Goal: Information Seeking & Learning: Learn about a topic

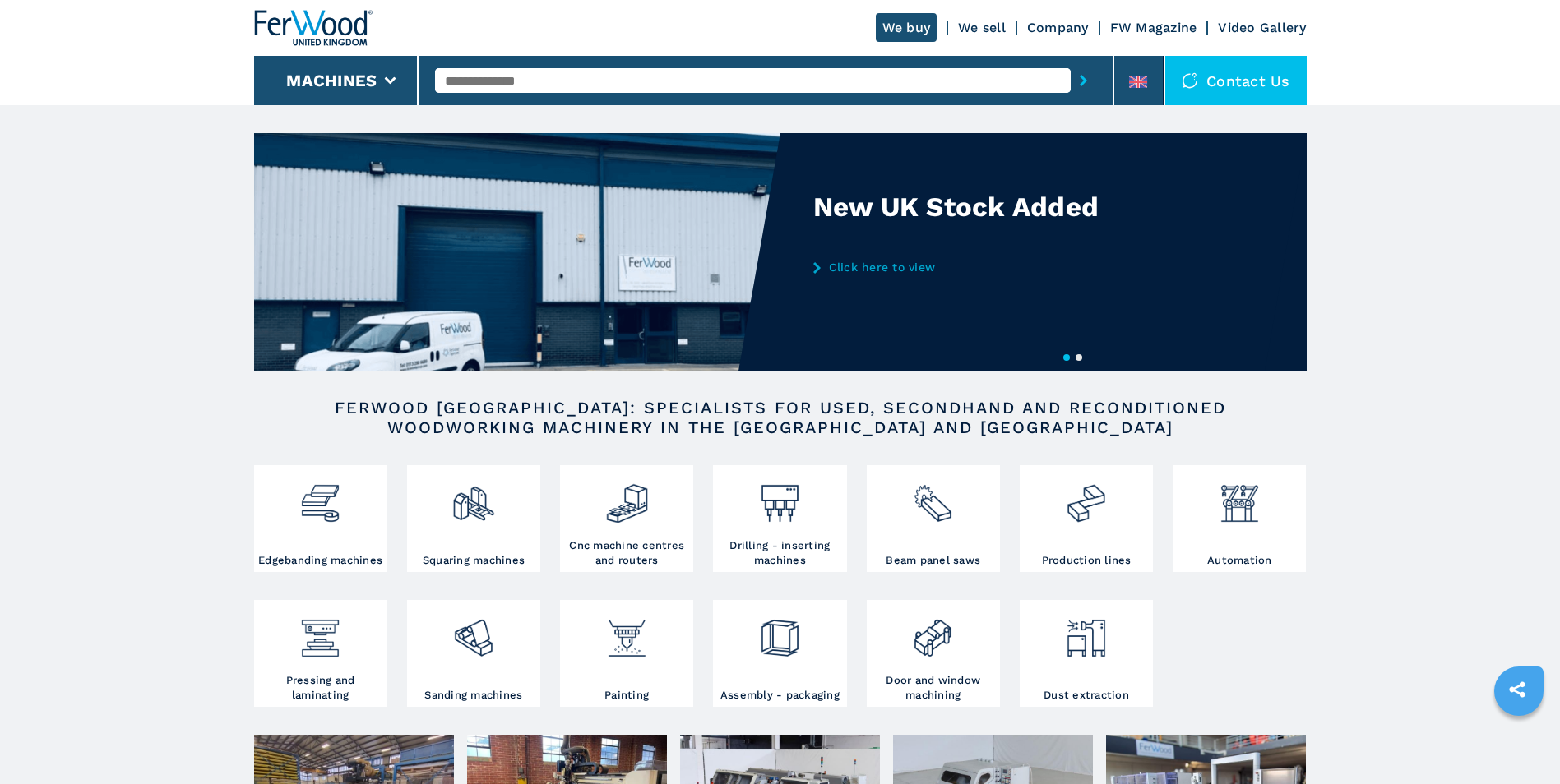
scroll to position [82, 0]
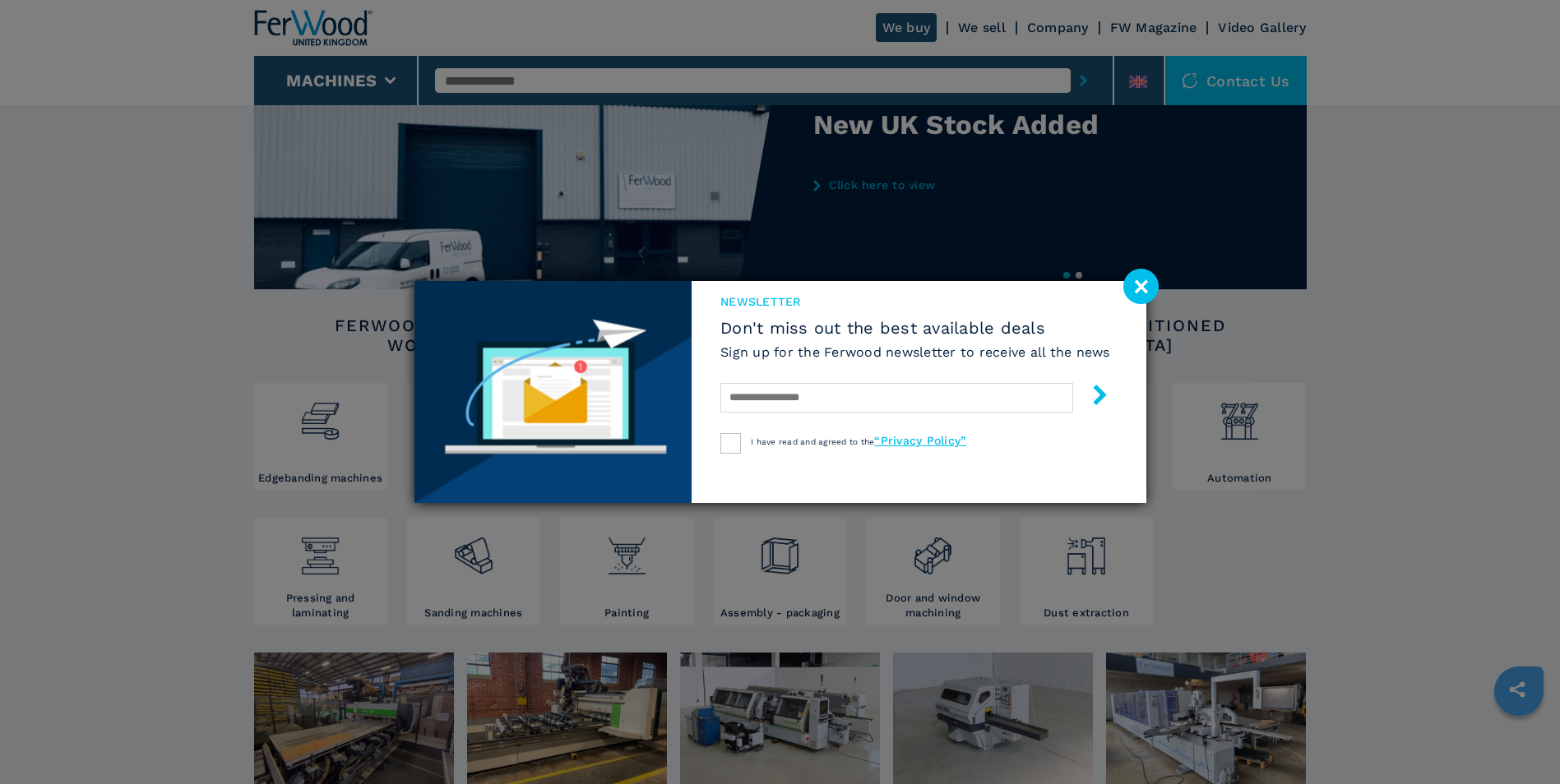
click at [1134, 283] on image at bounding box center [1141, 286] width 35 height 35
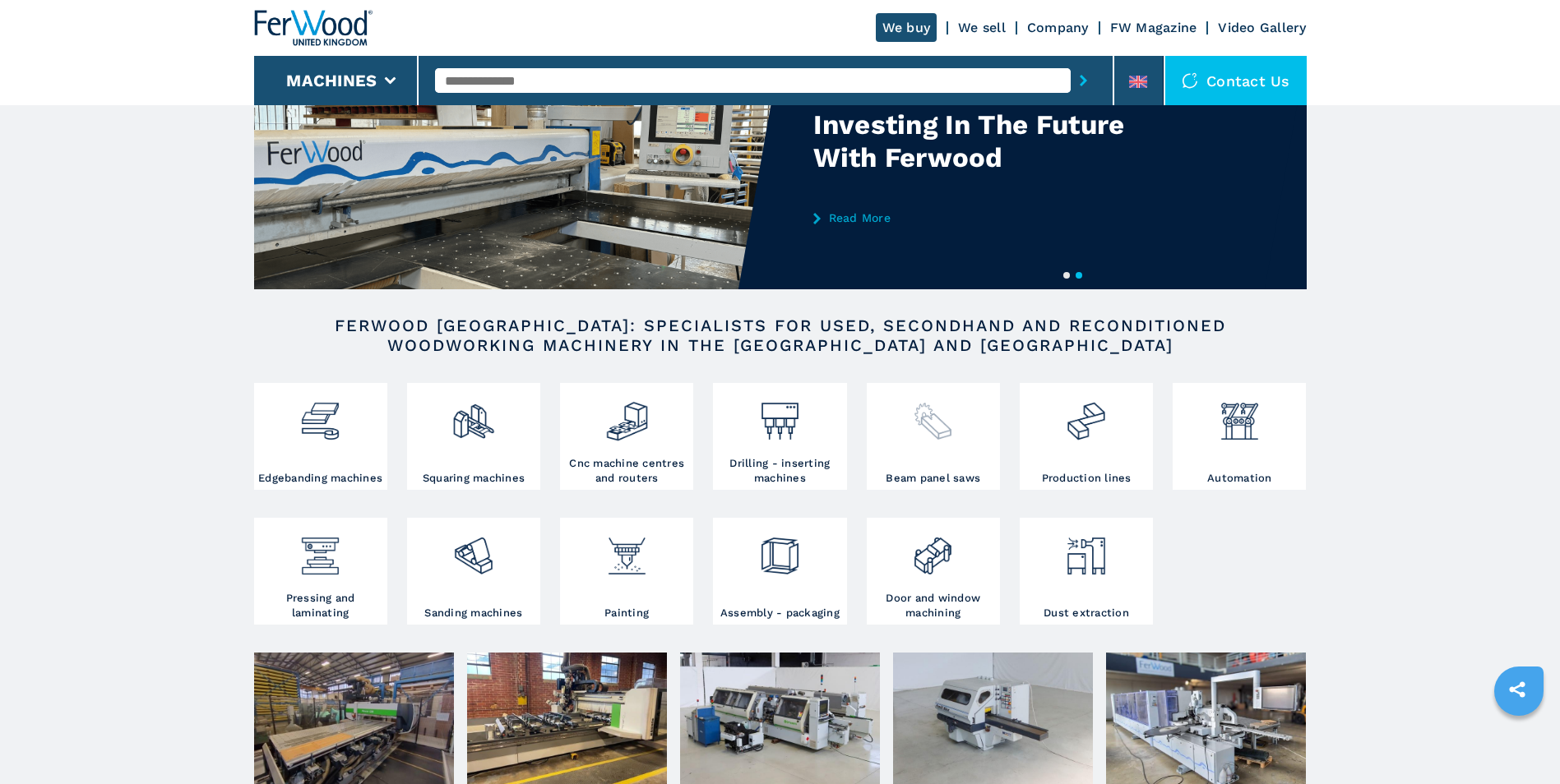
click at [961, 464] on div at bounding box center [933, 429] width 125 height 84
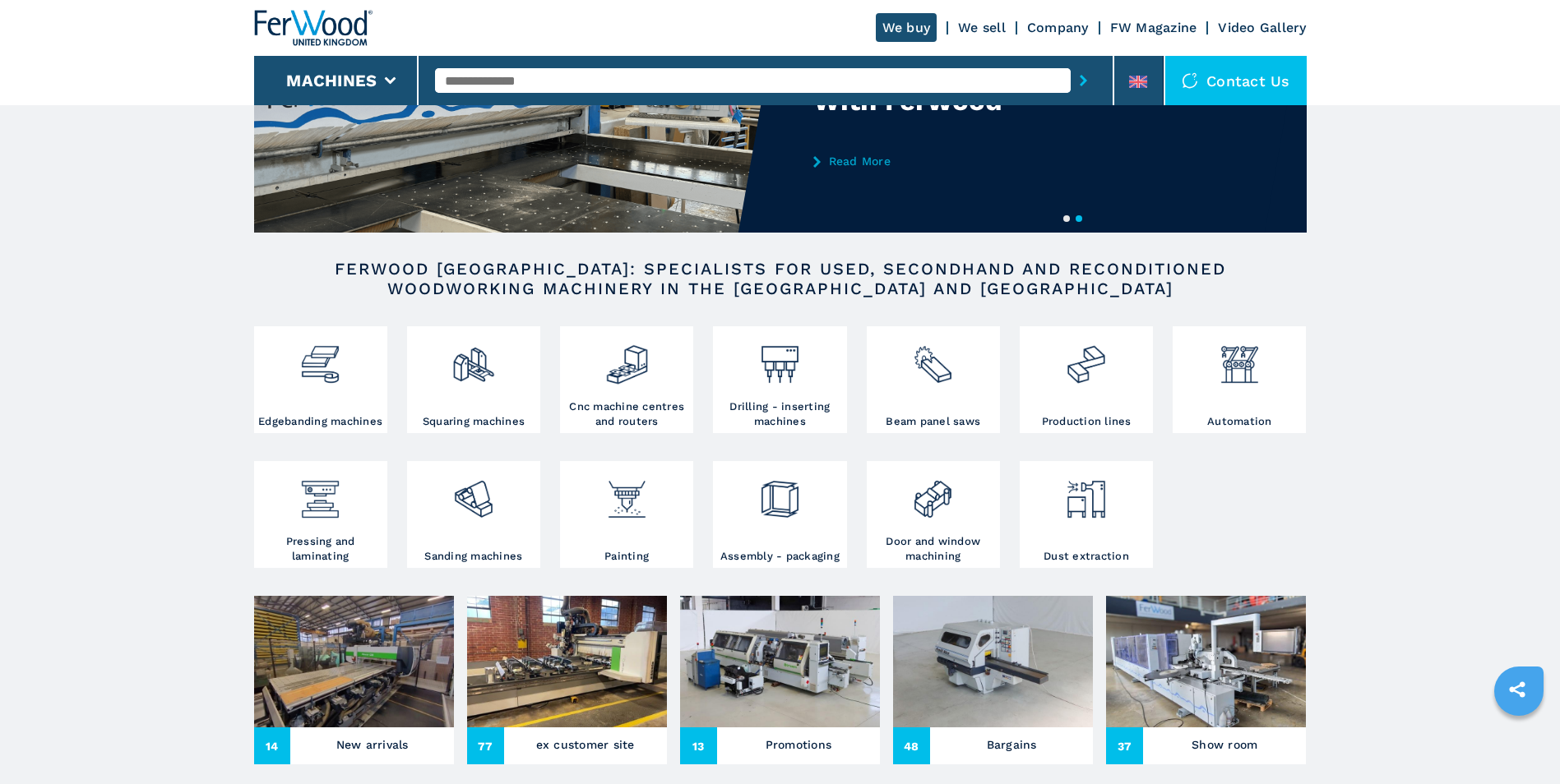
scroll to position [328, 0]
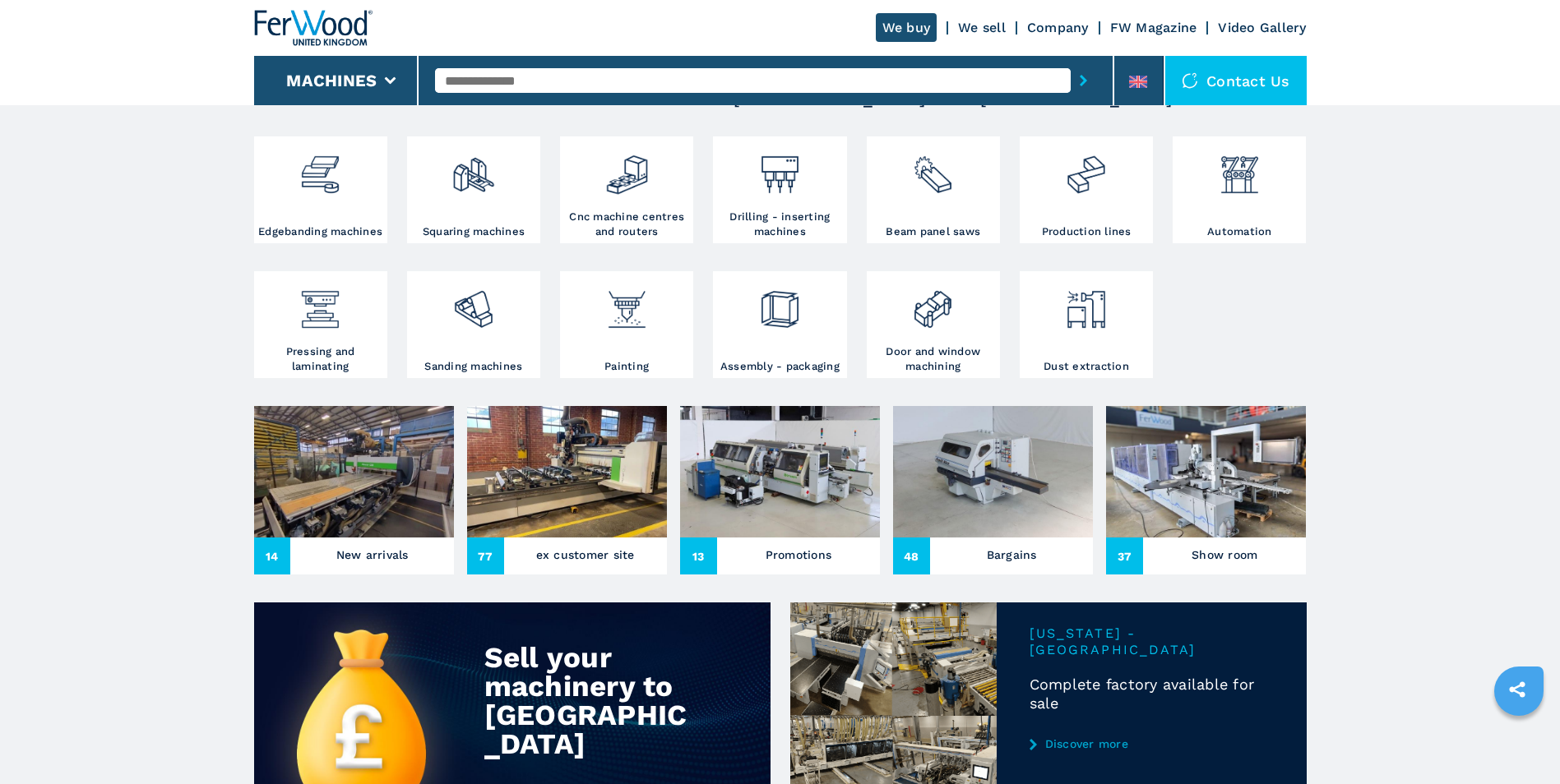
click at [971, 465] on img at bounding box center [993, 471] width 200 height 131
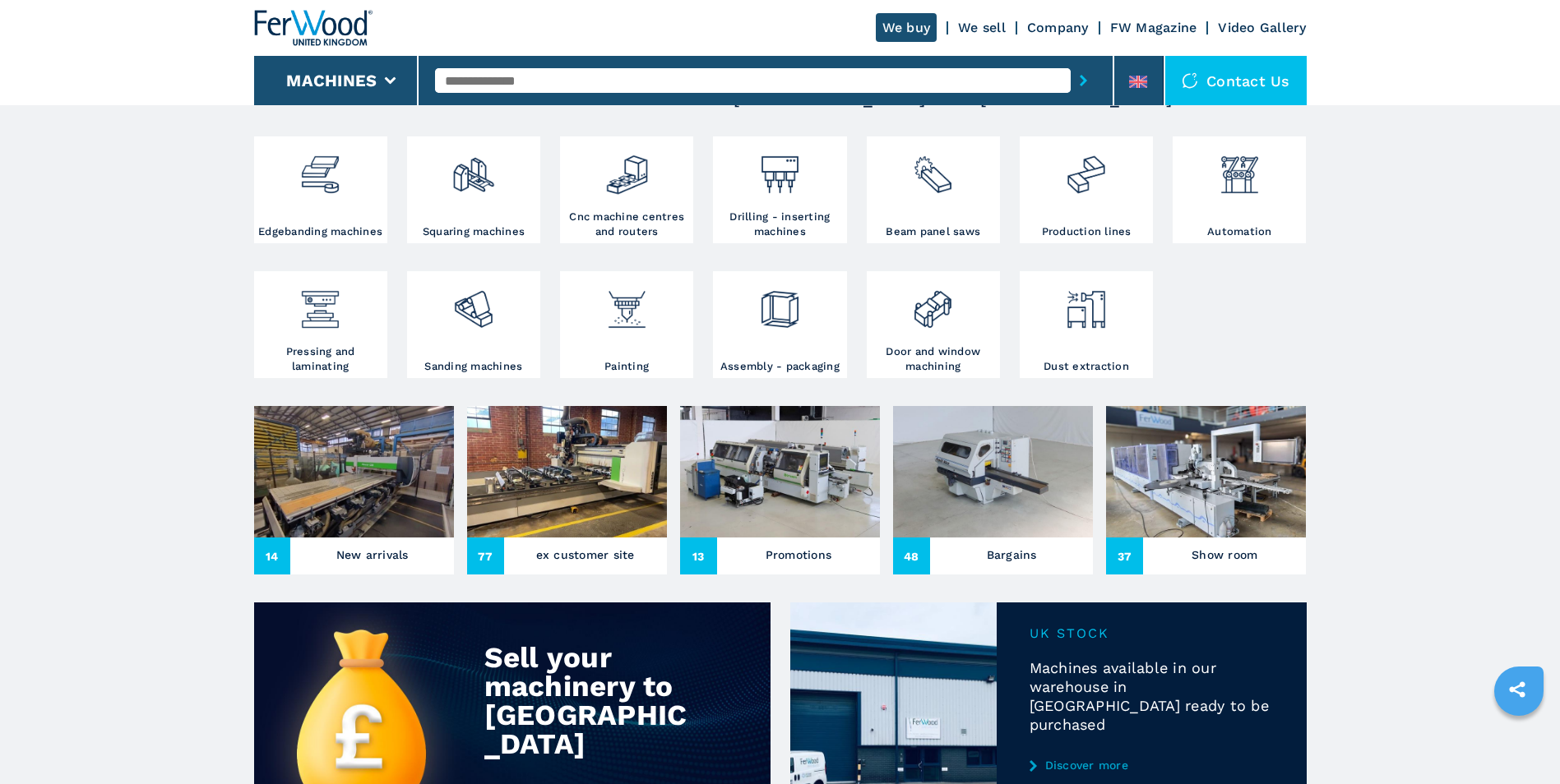
click at [514, 81] on input "text" at bounding box center [752, 81] width 635 height 25
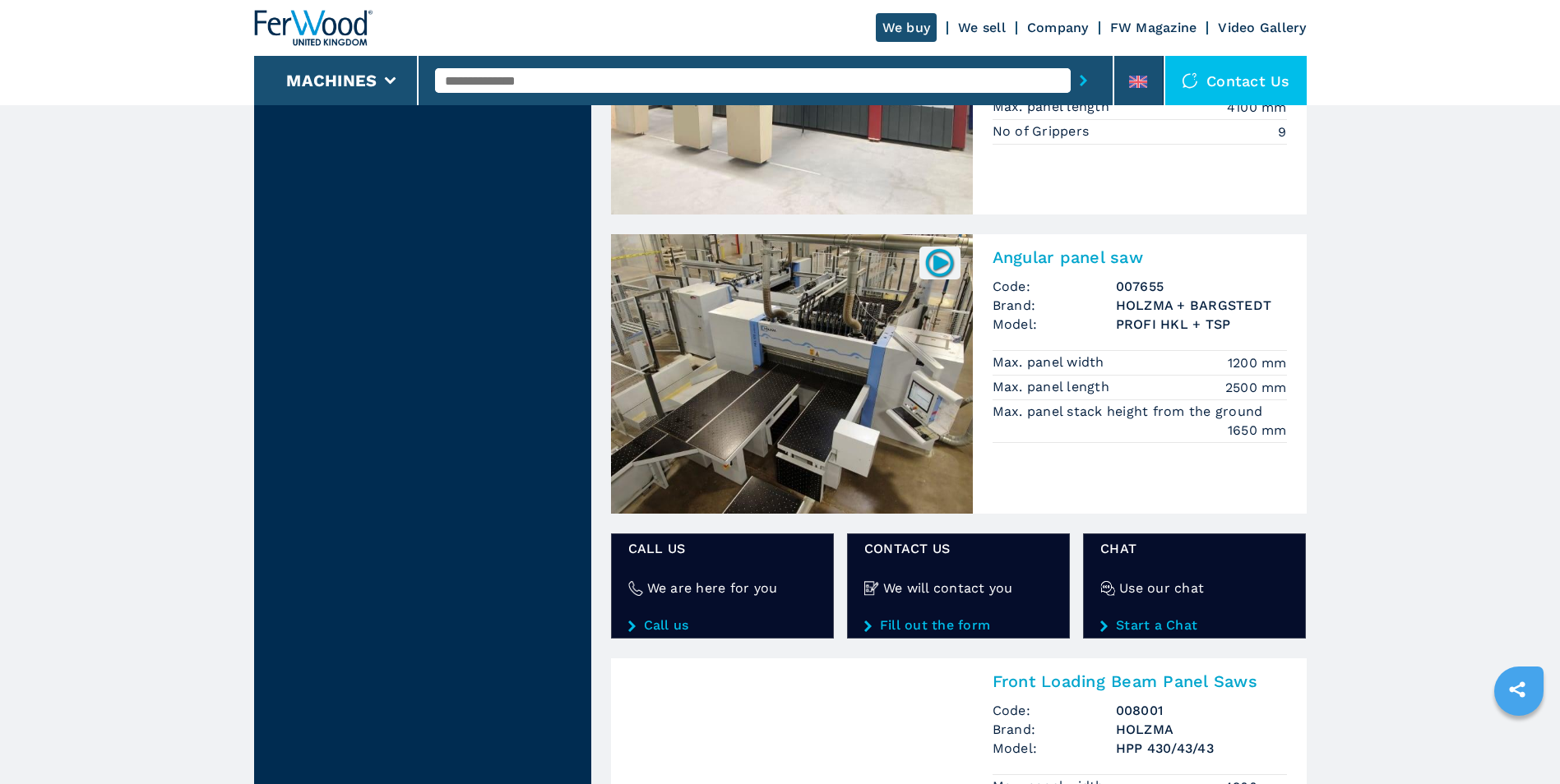
scroll to position [2219, 0]
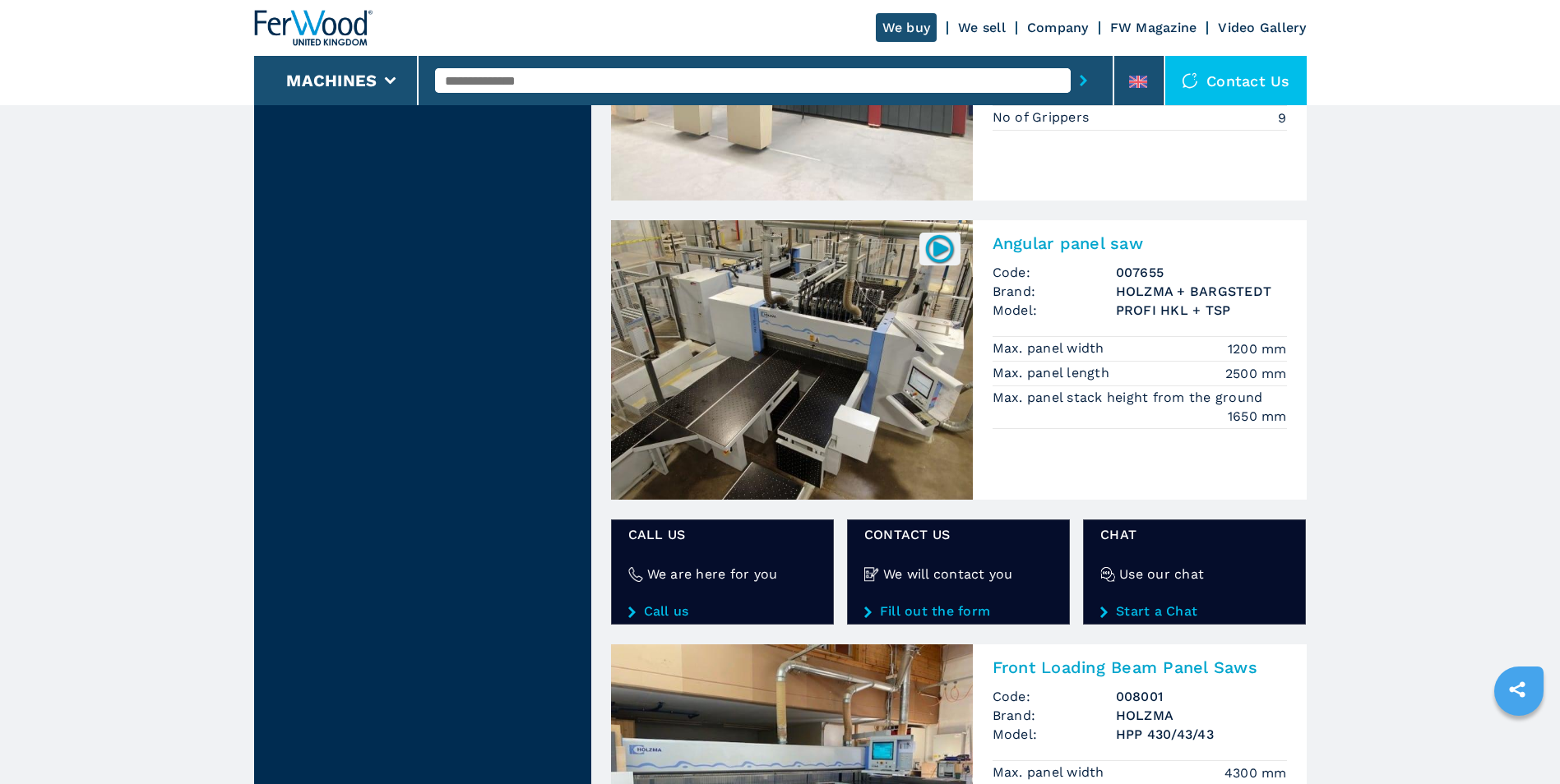
click at [893, 314] on img at bounding box center [791, 359] width 362 height 279
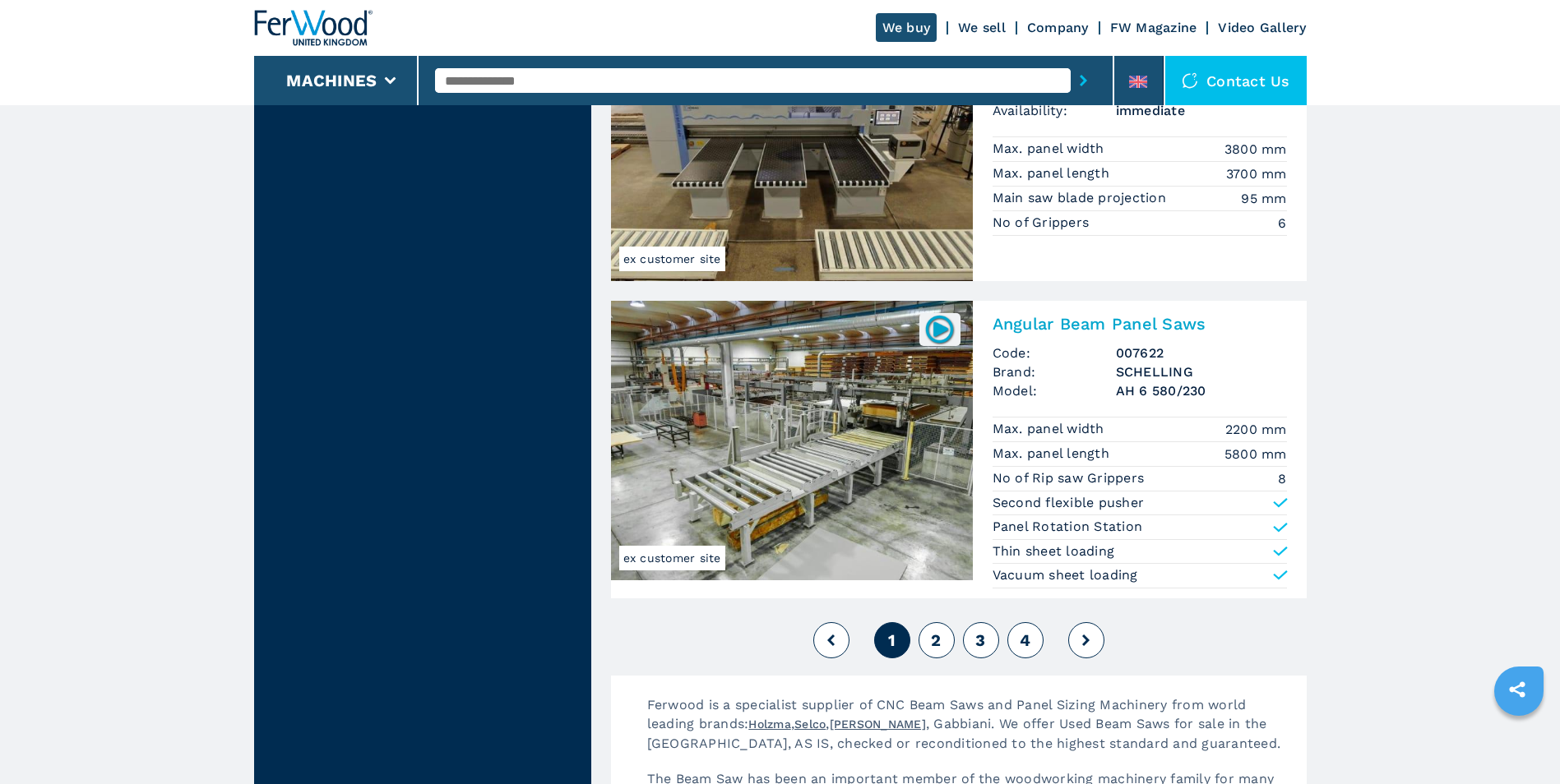
scroll to position [3205, 0]
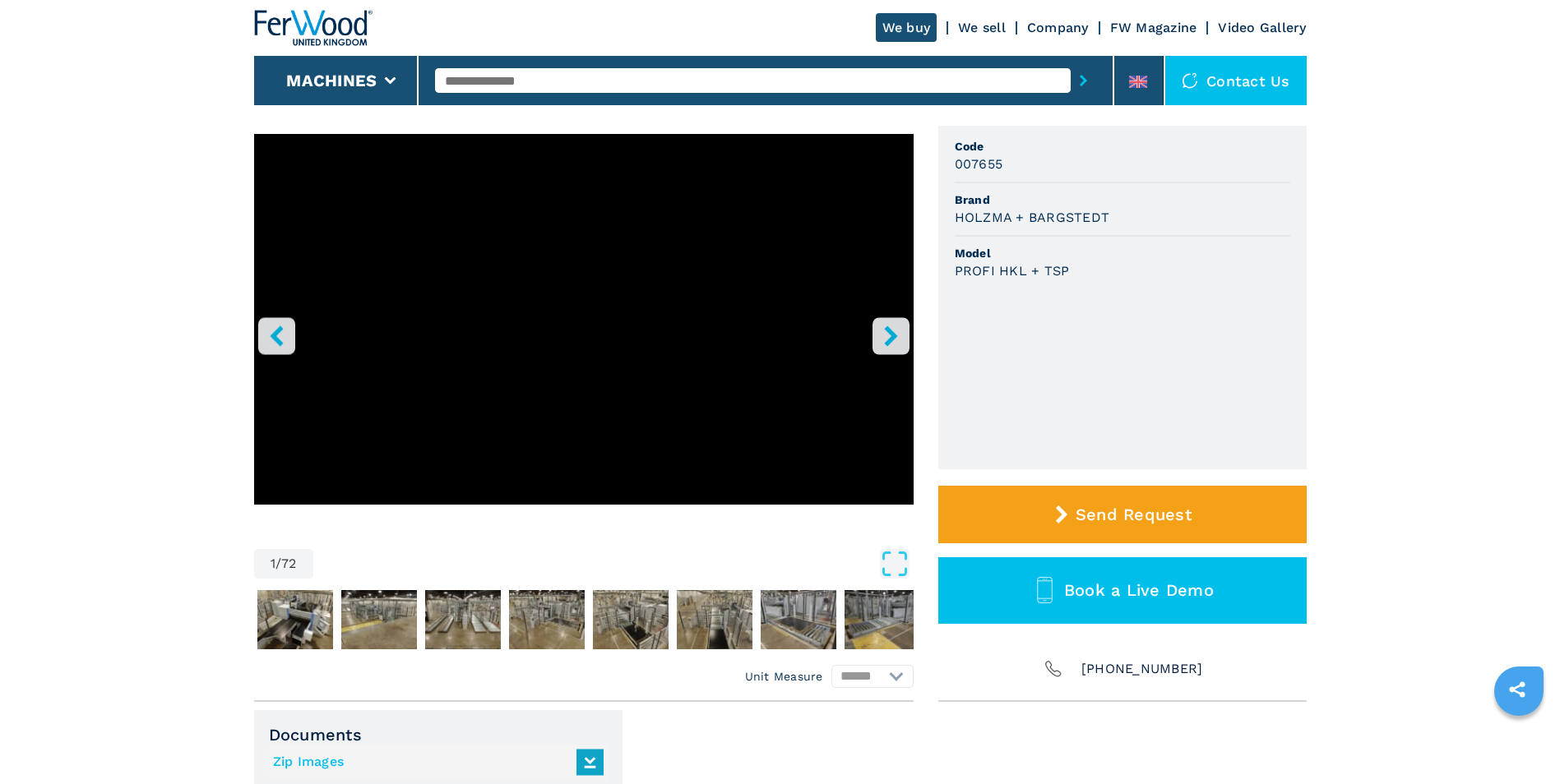
scroll to position [81, 0]
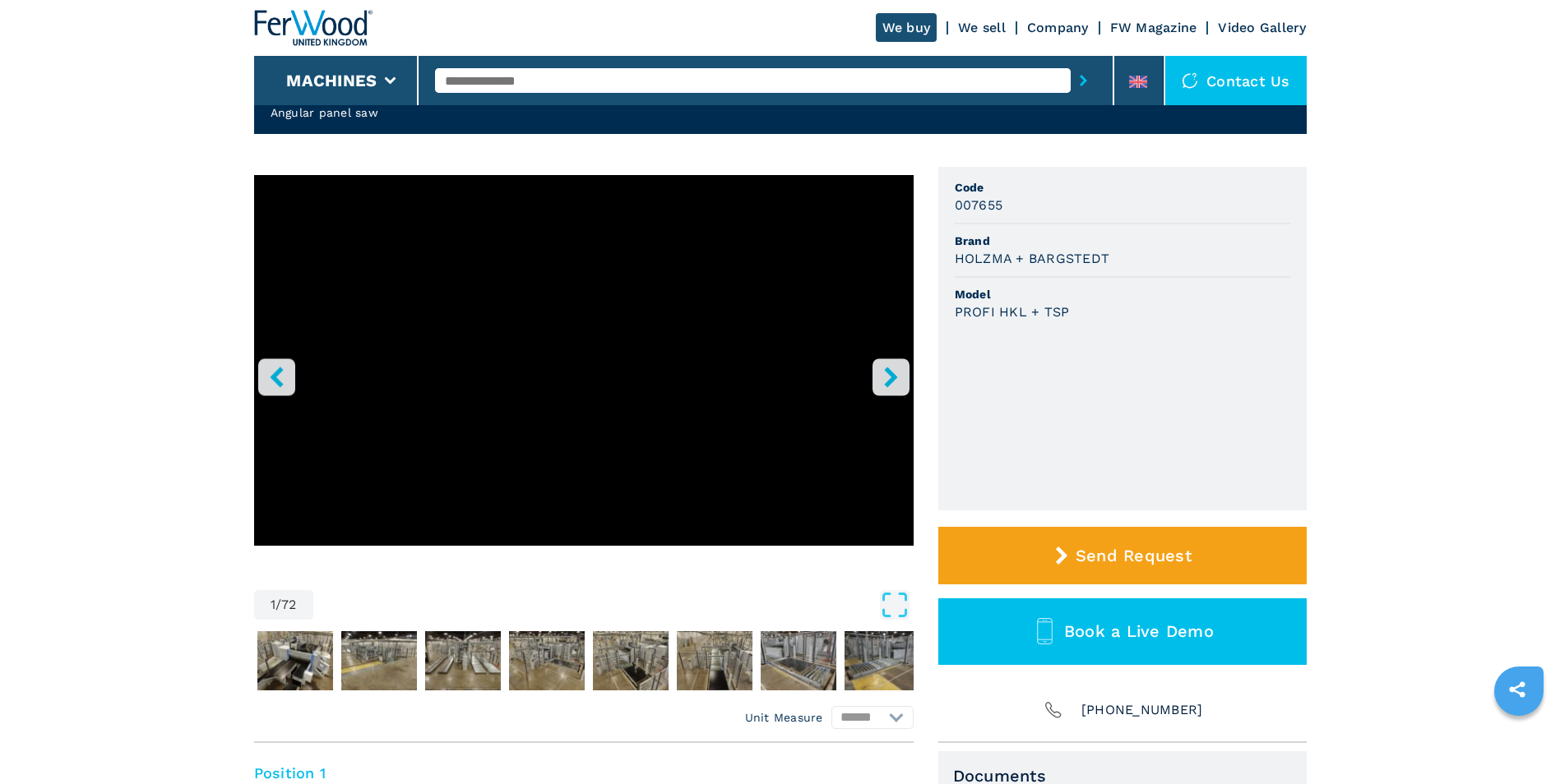
click at [885, 370] on icon "right-button" at bounding box center [890, 376] width 13 height 20
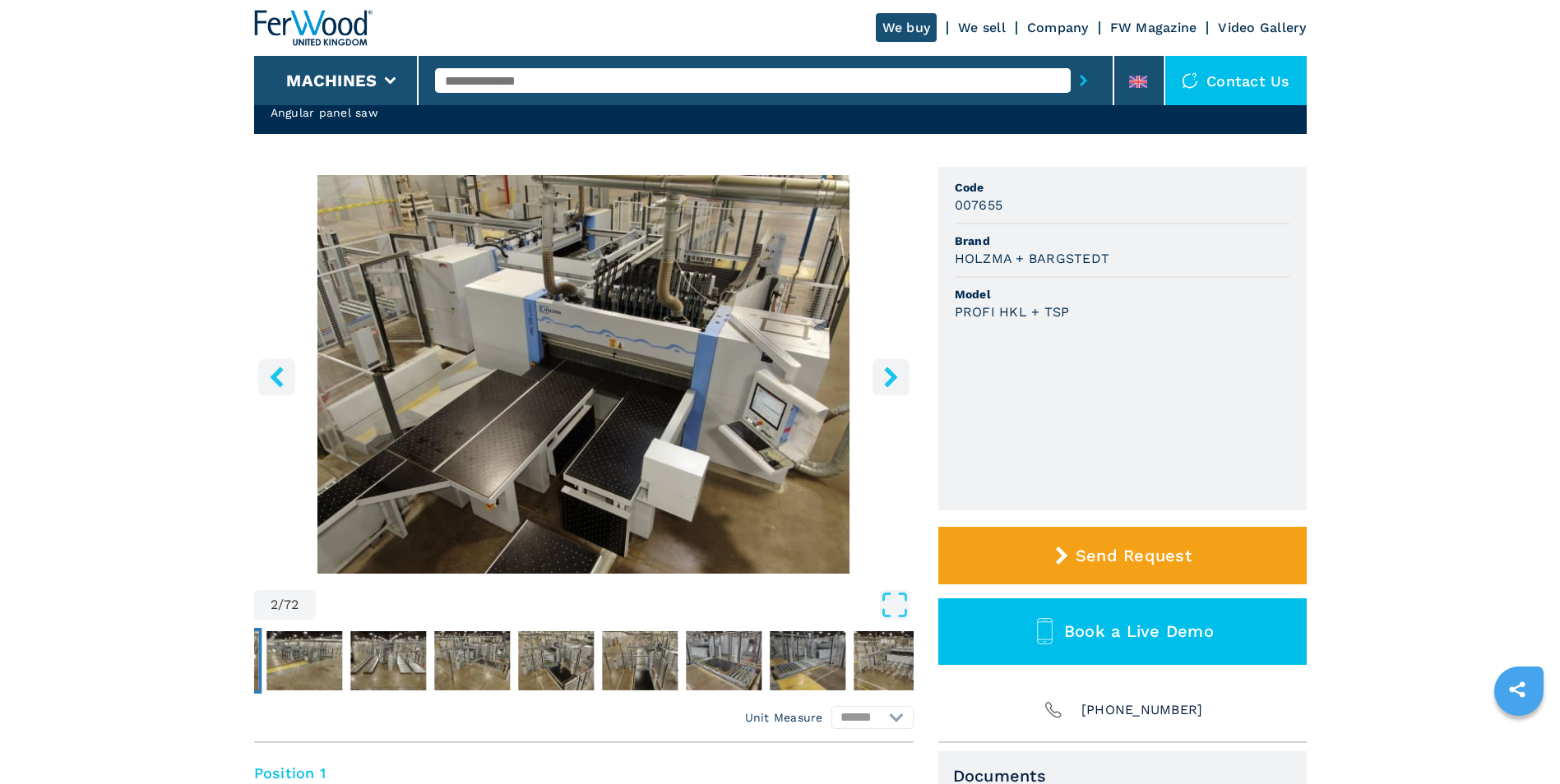
click at [885, 370] on icon "right-button" at bounding box center [890, 376] width 13 height 20
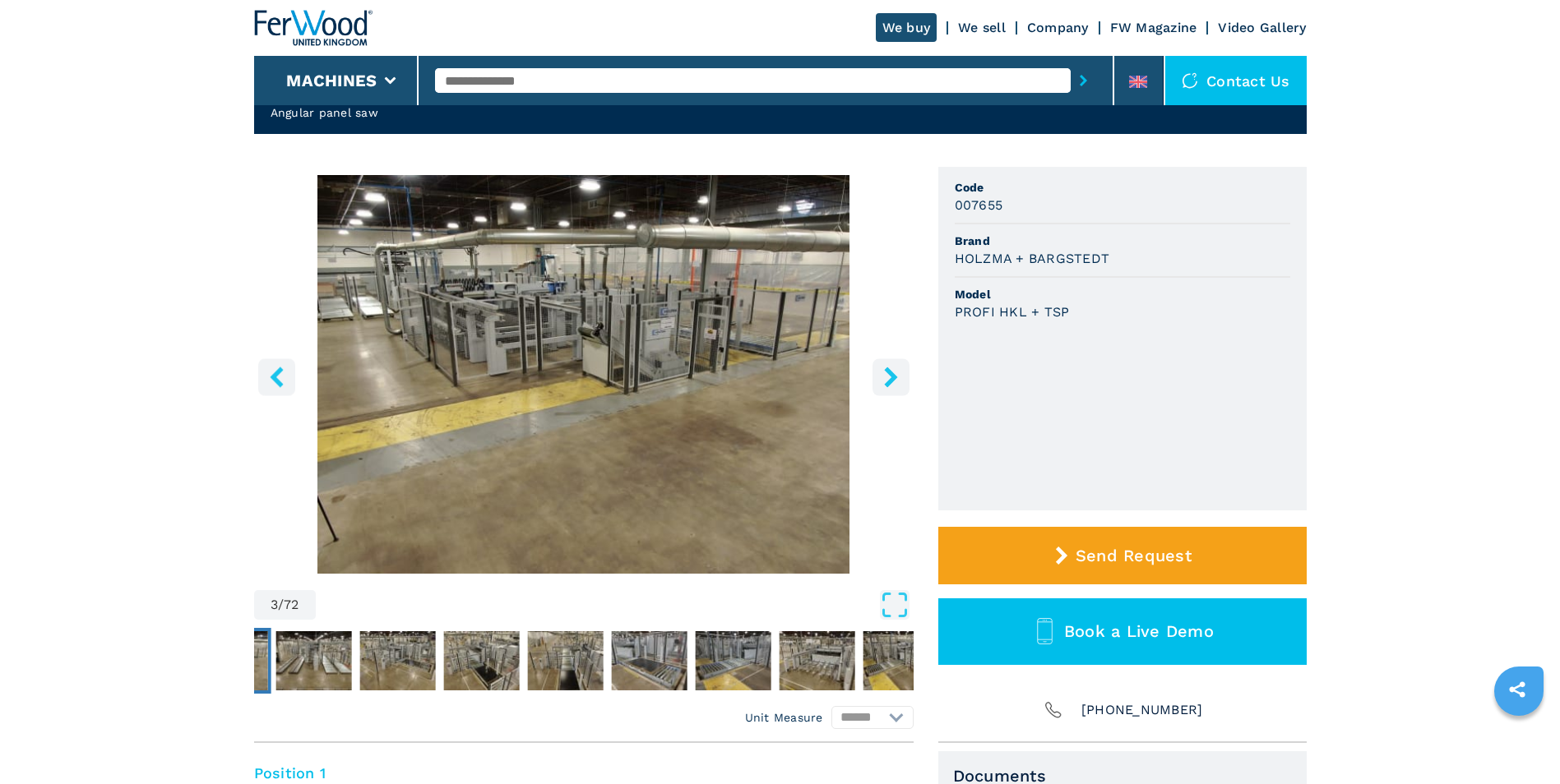
click at [885, 370] on icon "right-button" at bounding box center [890, 376] width 13 height 20
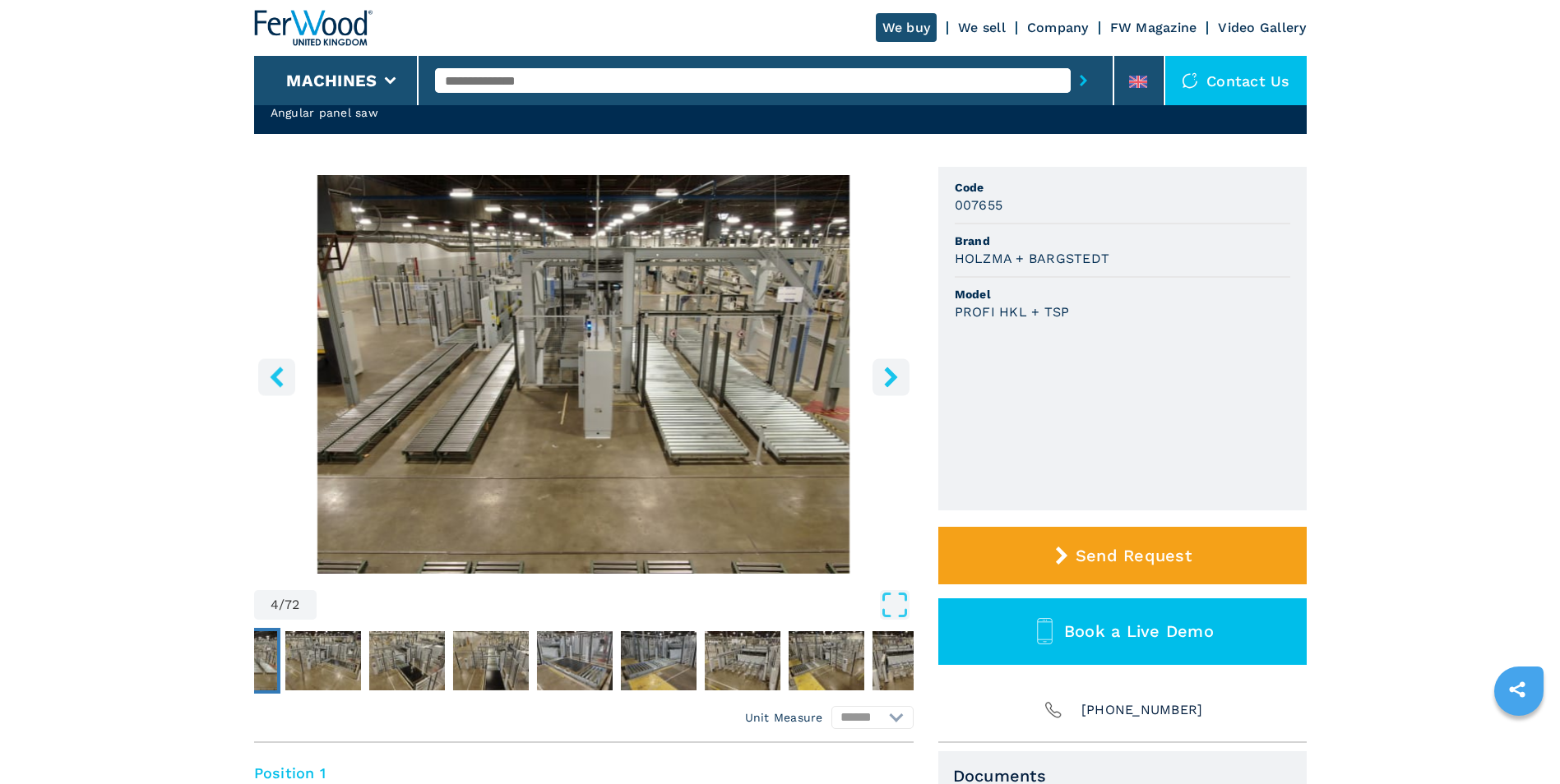
click at [885, 370] on icon "right-button" at bounding box center [890, 376] width 13 height 20
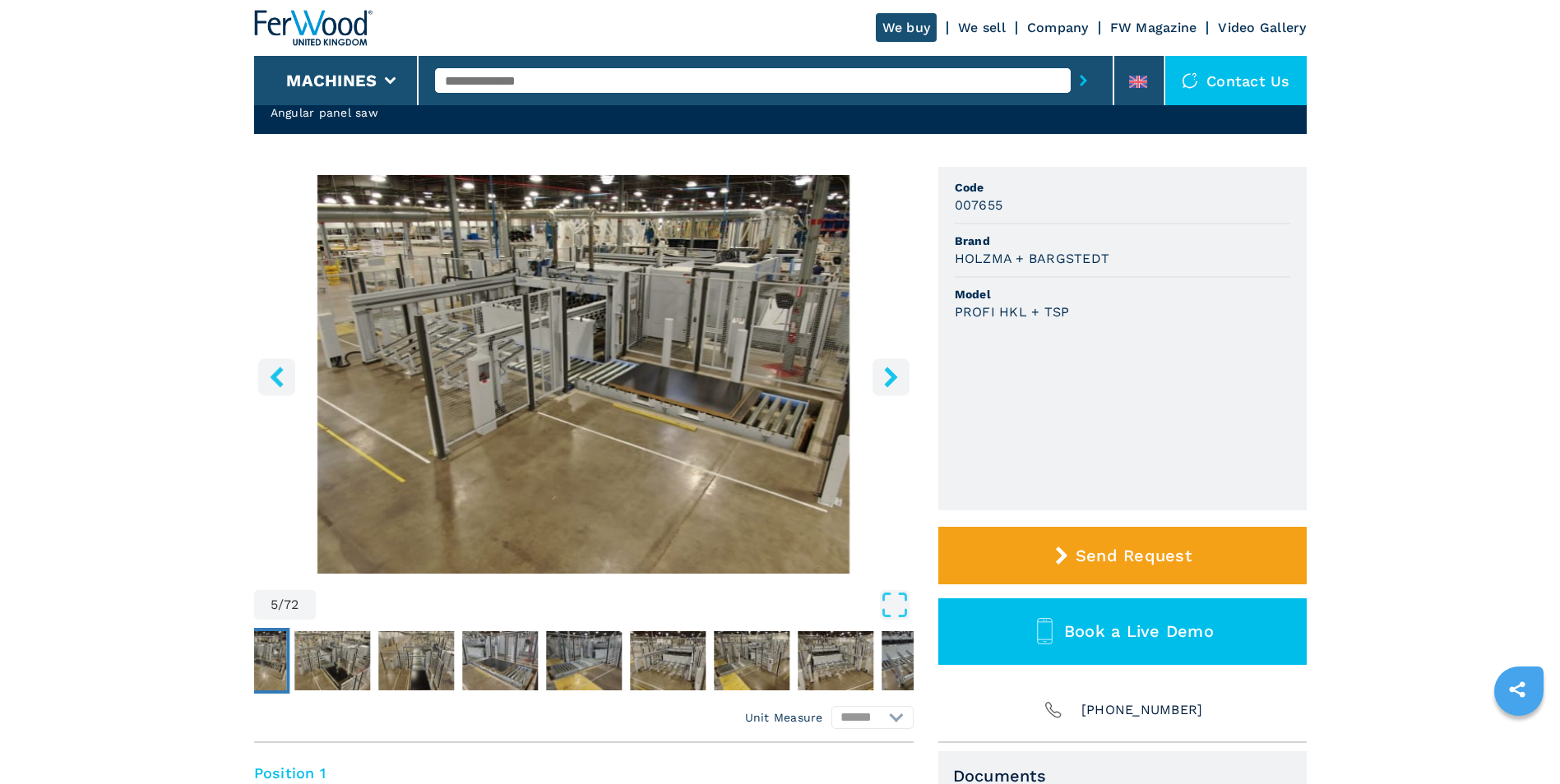
click at [885, 370] on icon "right-button" at bounding box center [890, 376] width 13 height 20
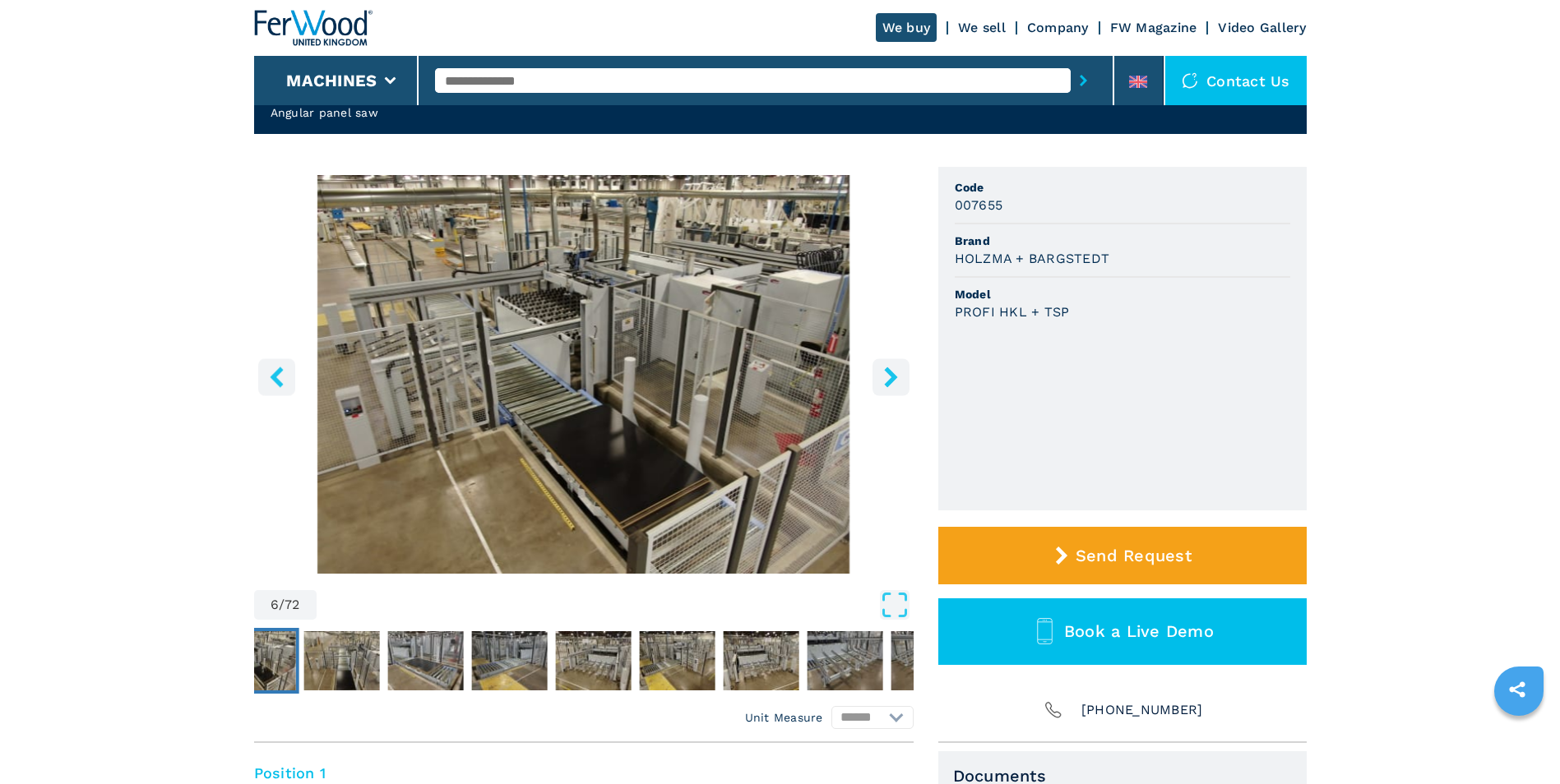
click at [885, 370] on icon "right-button" at bounding box center [890, 376] width 13 height 20
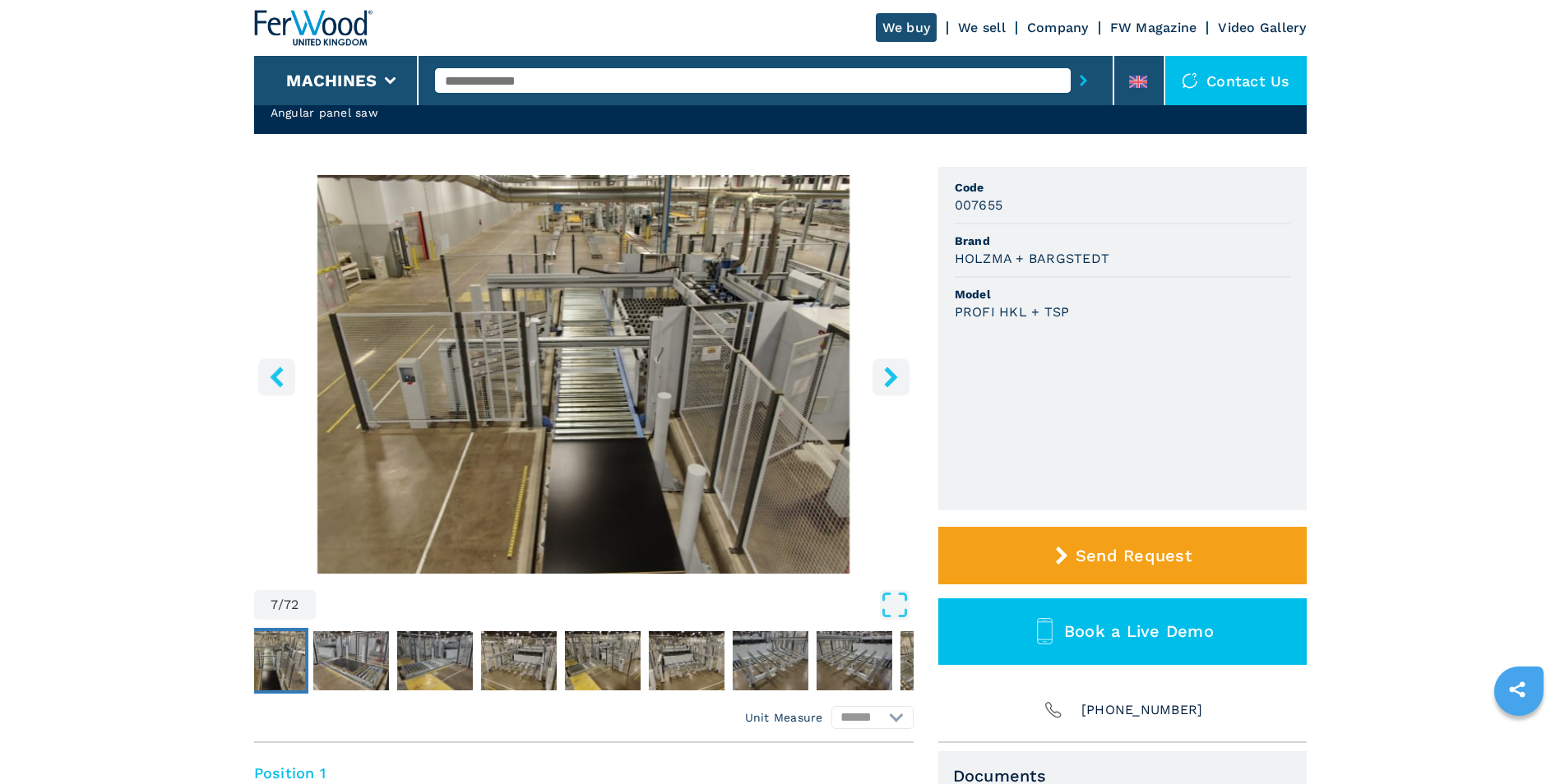
click at [885, 371] on icon "right-button" at bounding box center [890, 376] width 13 height 20
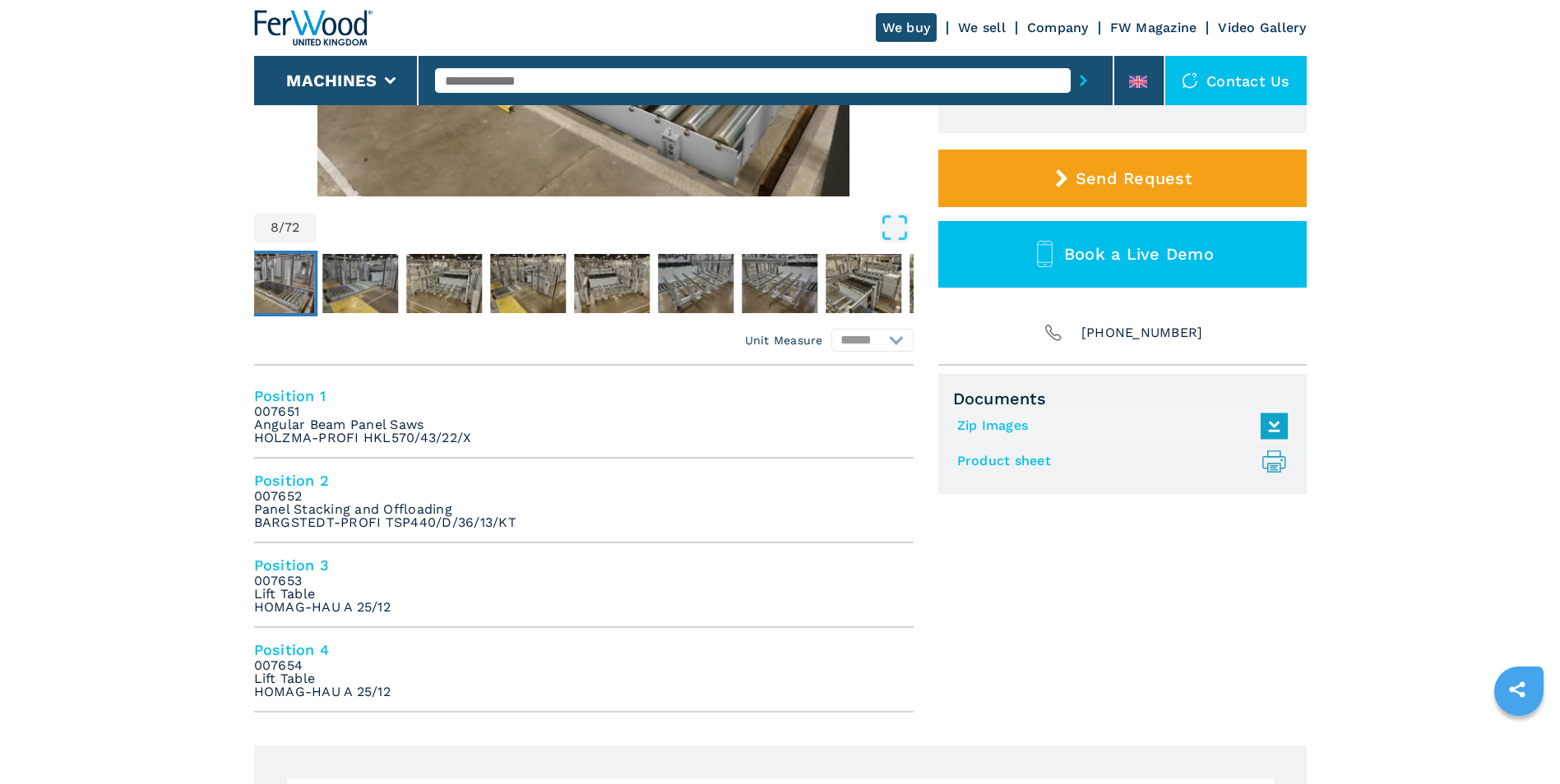
scroll to position [492, 0]
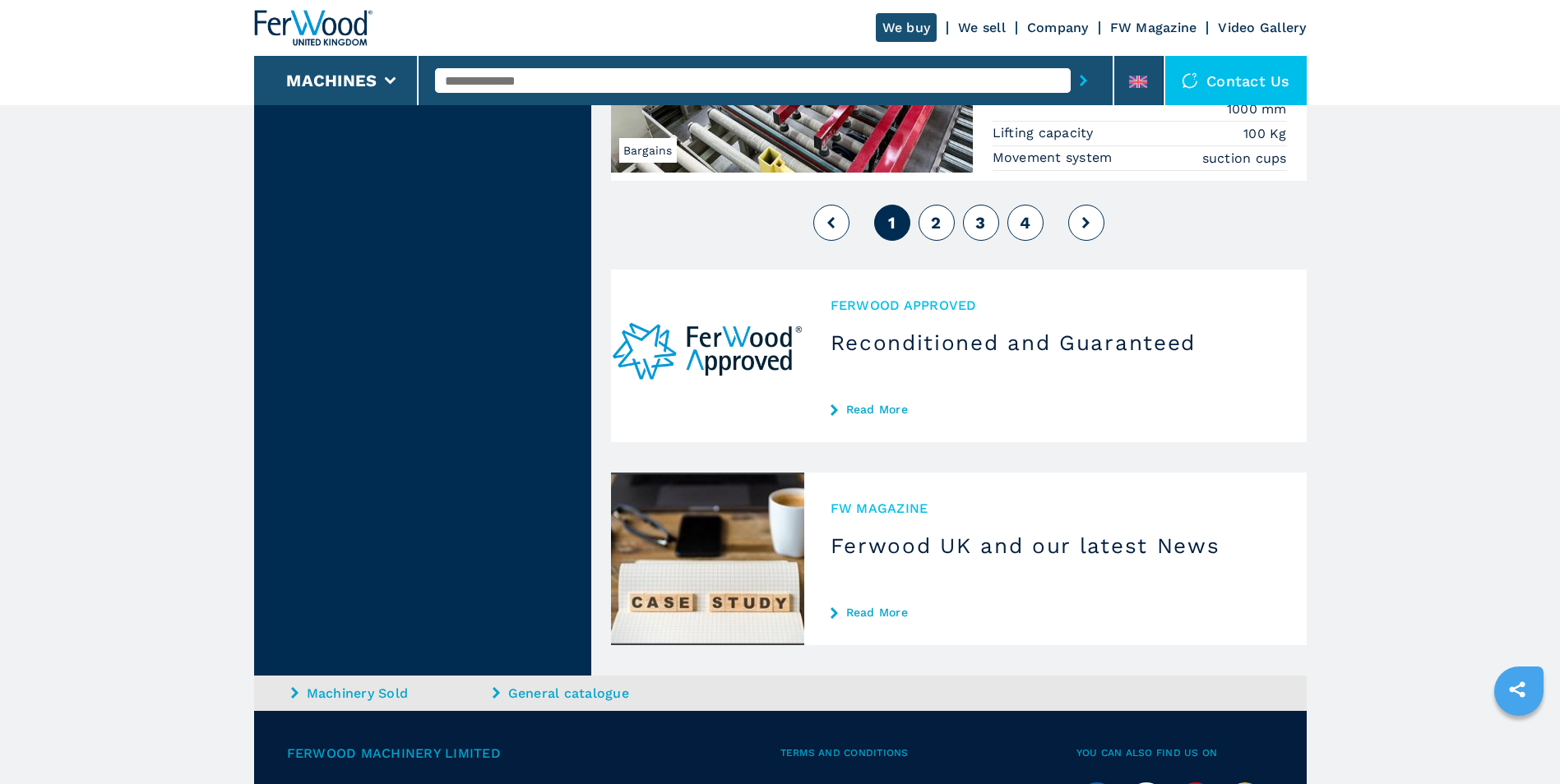
scroll to position [3945, 0]
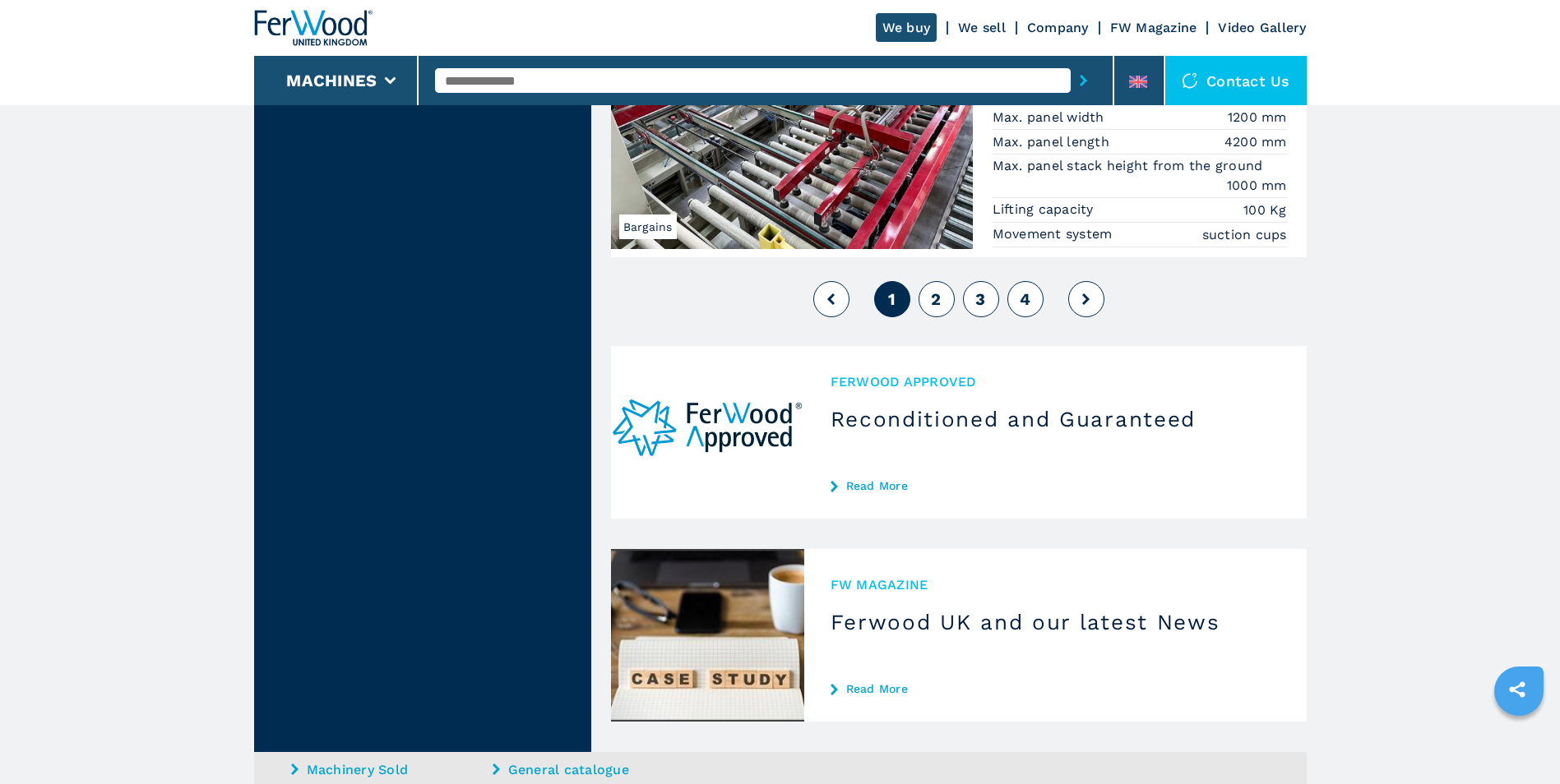
click at [937, 302] on span "2" at bounding box center [935, 299] width 10 height 20
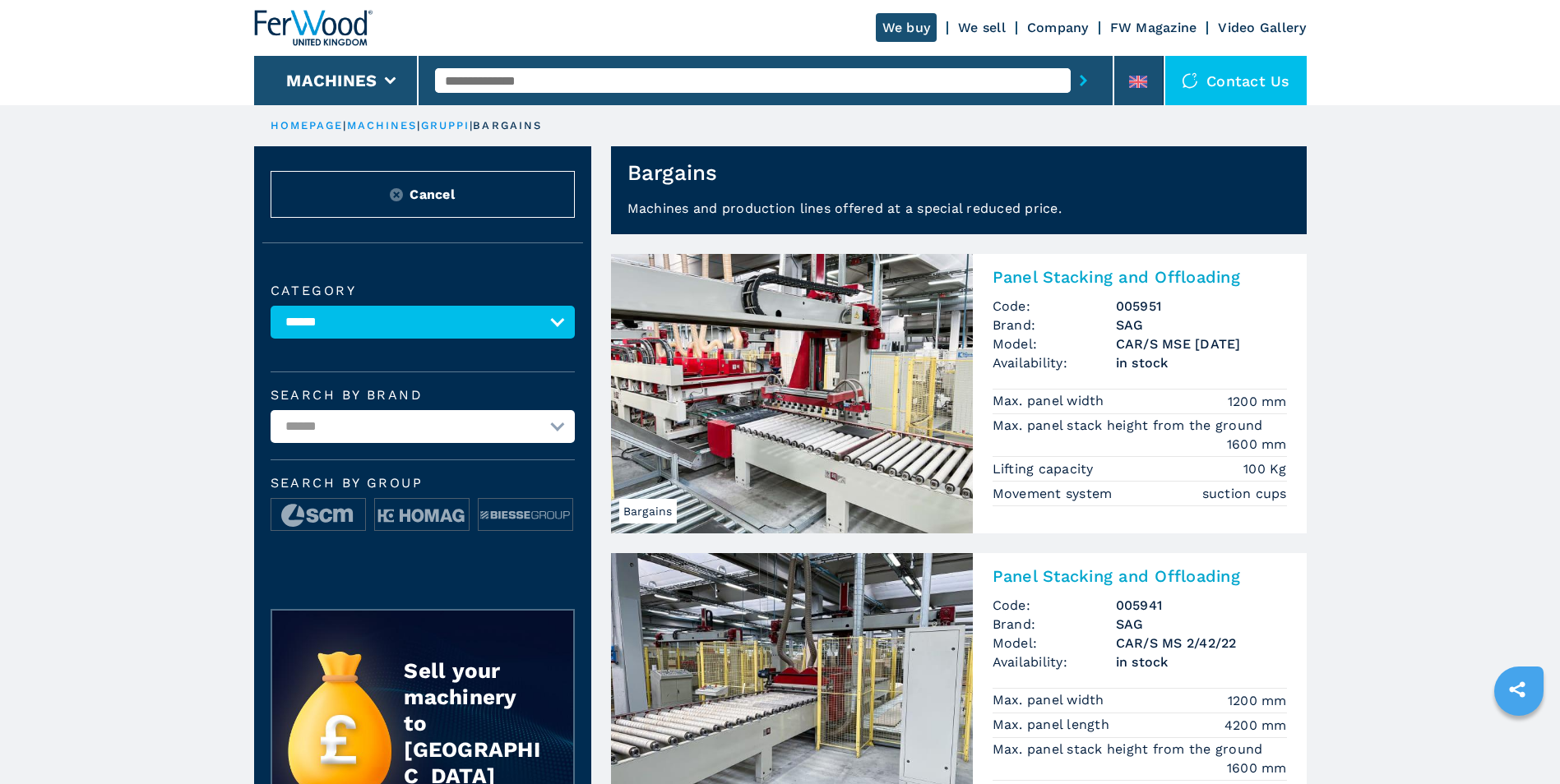
click at [501, 74] on input "text" at bounding box center [752, 81] width 635 height 25
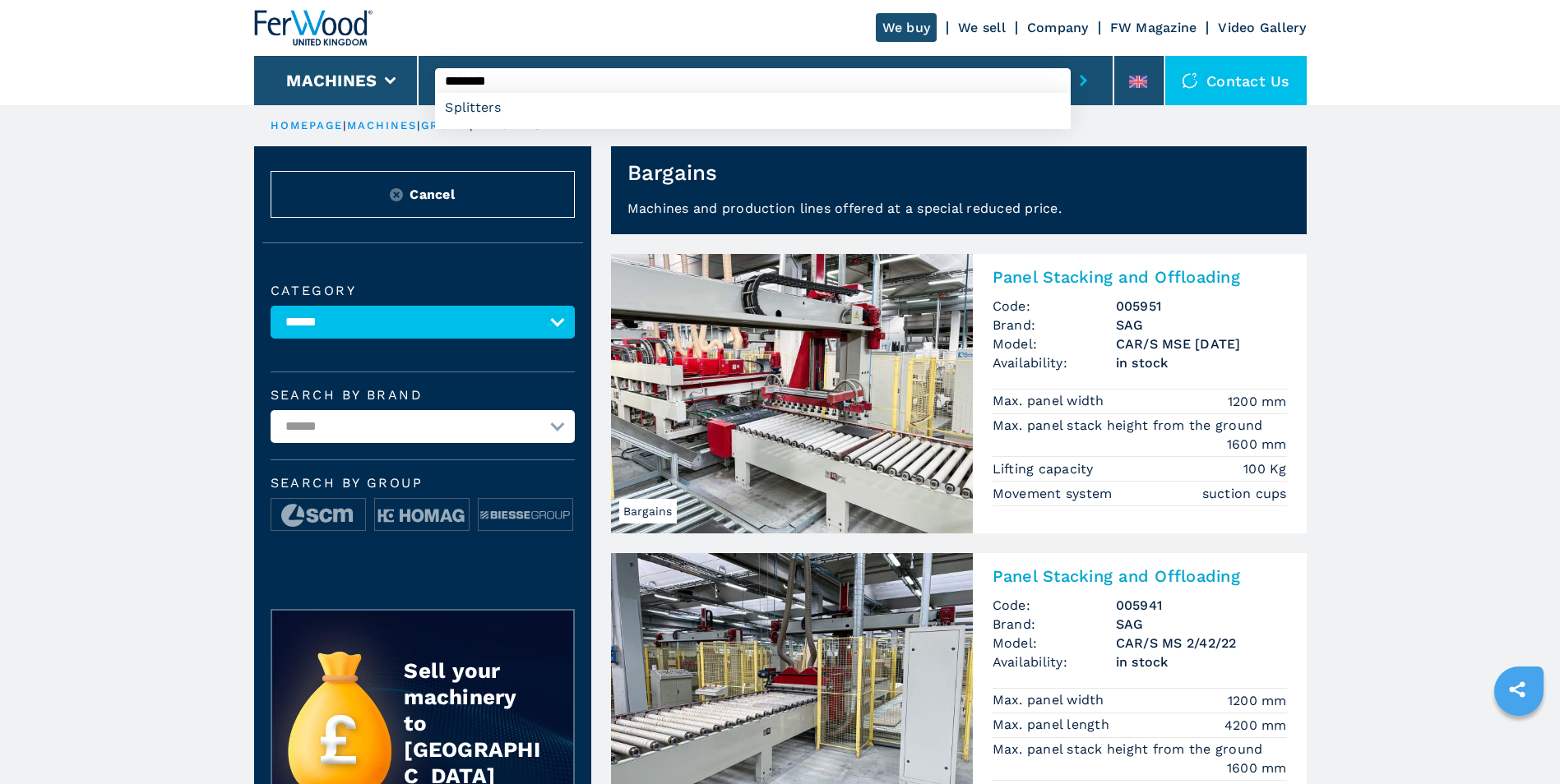
type input "********"
click at [1071, 61] on button "submit-button" at bounding box center [1083, 80] width 25 height 38
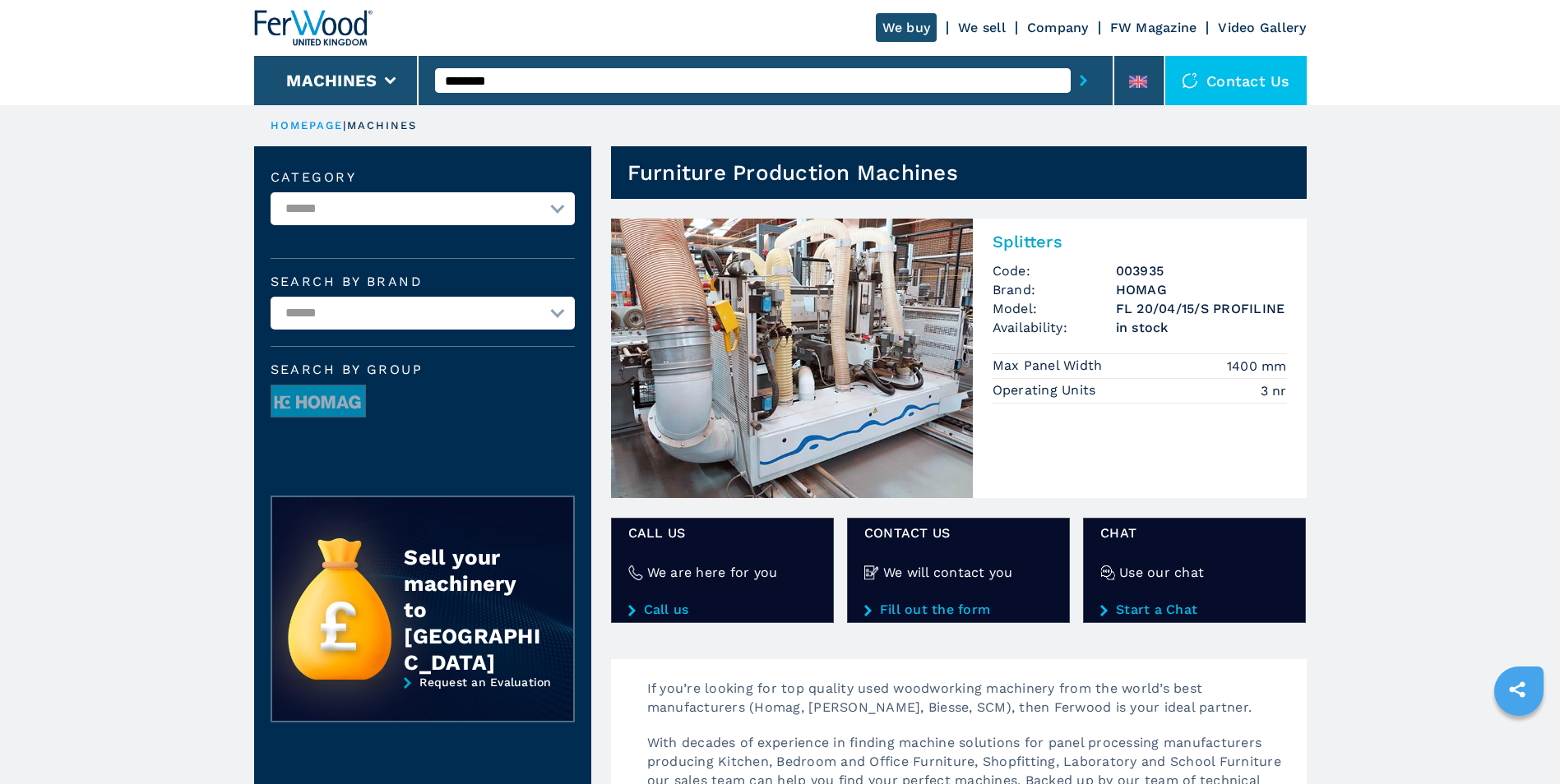
click at [871, 311] on img at bounding box center [791, 358] width 362 height 279
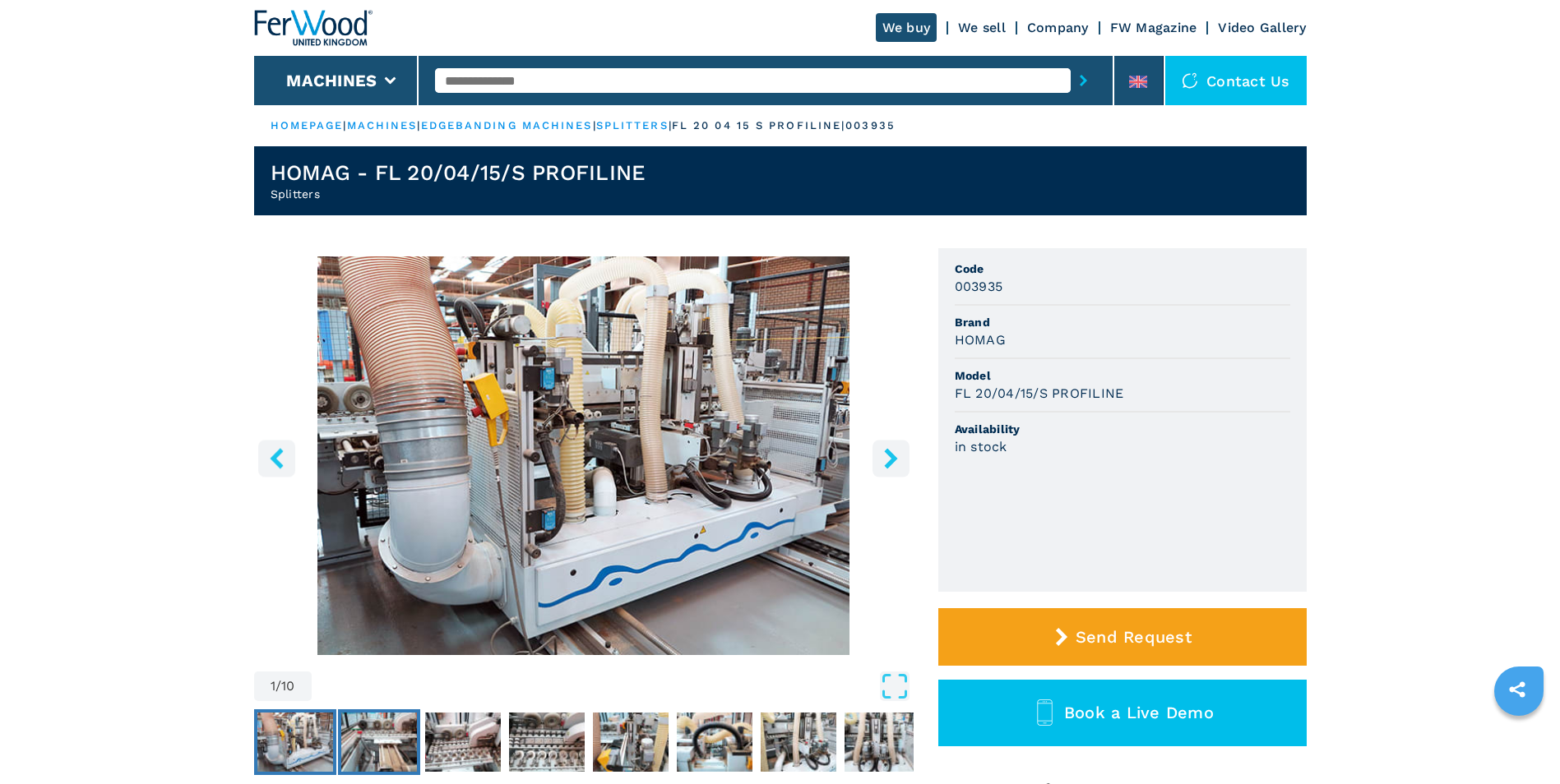
click at [349, 726] on img "Go to Slide 2" at bounding box center [379, 742] width 75 height 60
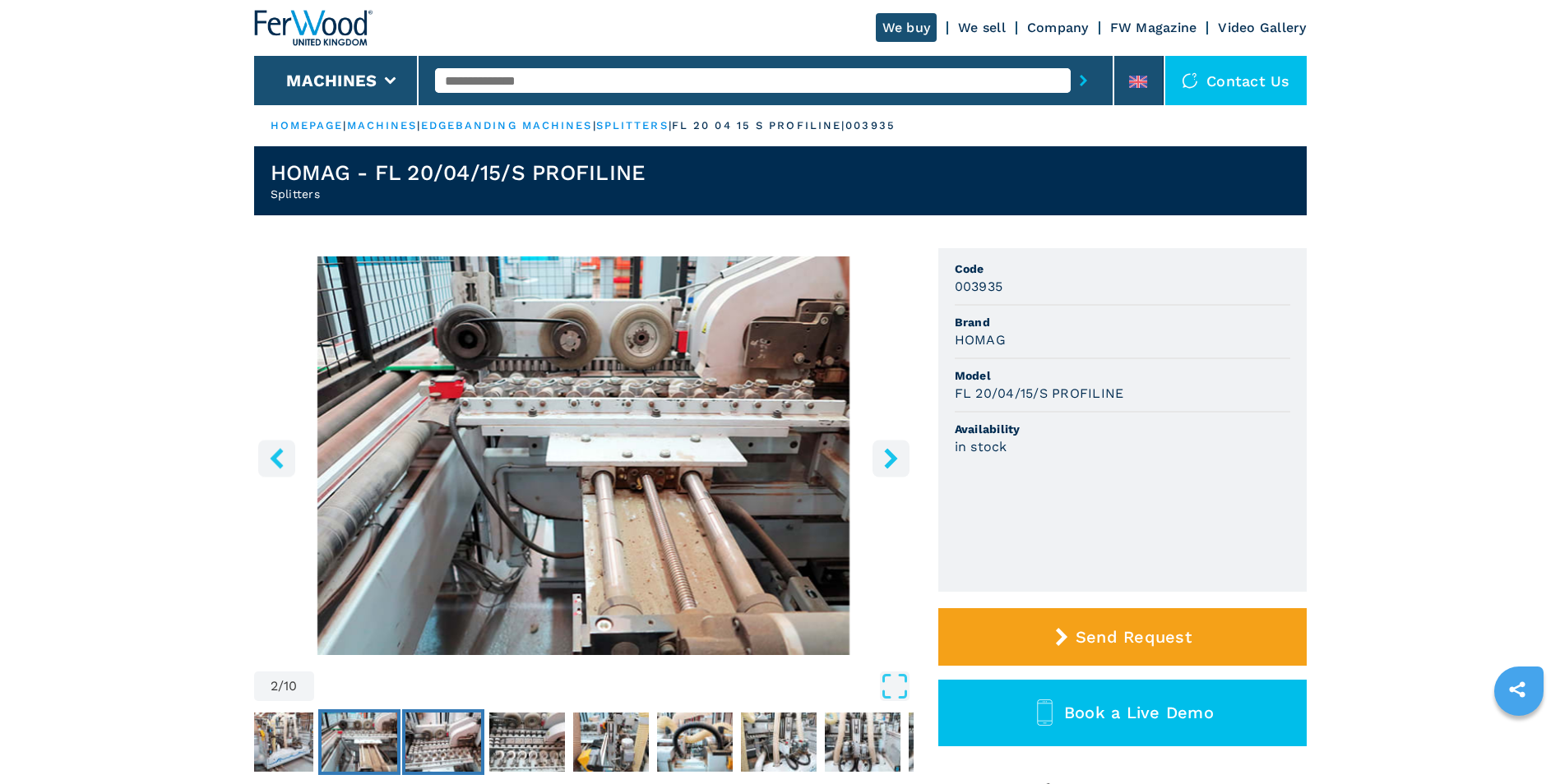
click at [473, 750] on img "Go to Slide 3" at bounding box center [443, 742] width 75 height 60
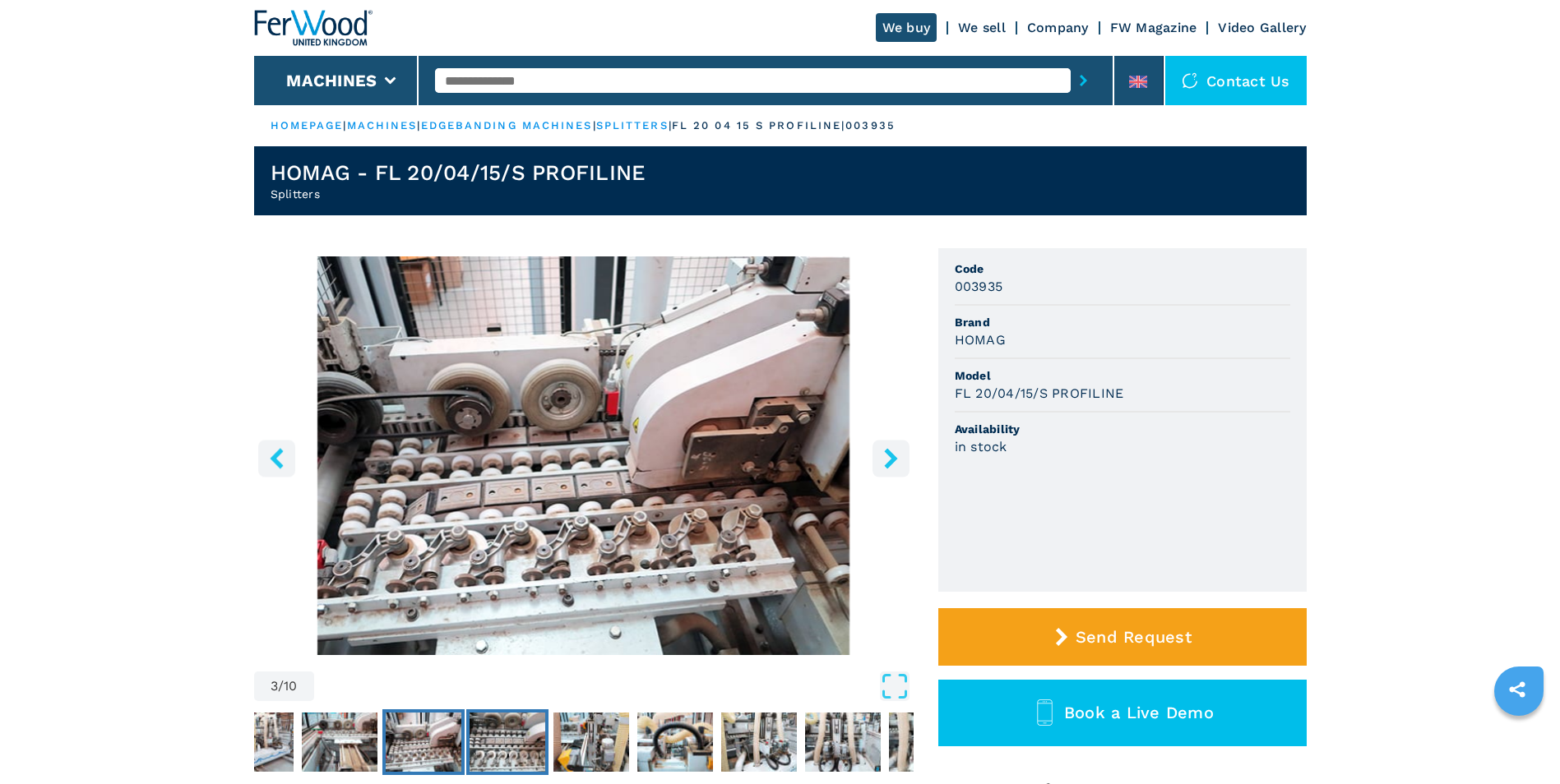
click at [516, 744] on img "Go to Slide 4" at bounding box center [507, 742] width 75 height 60
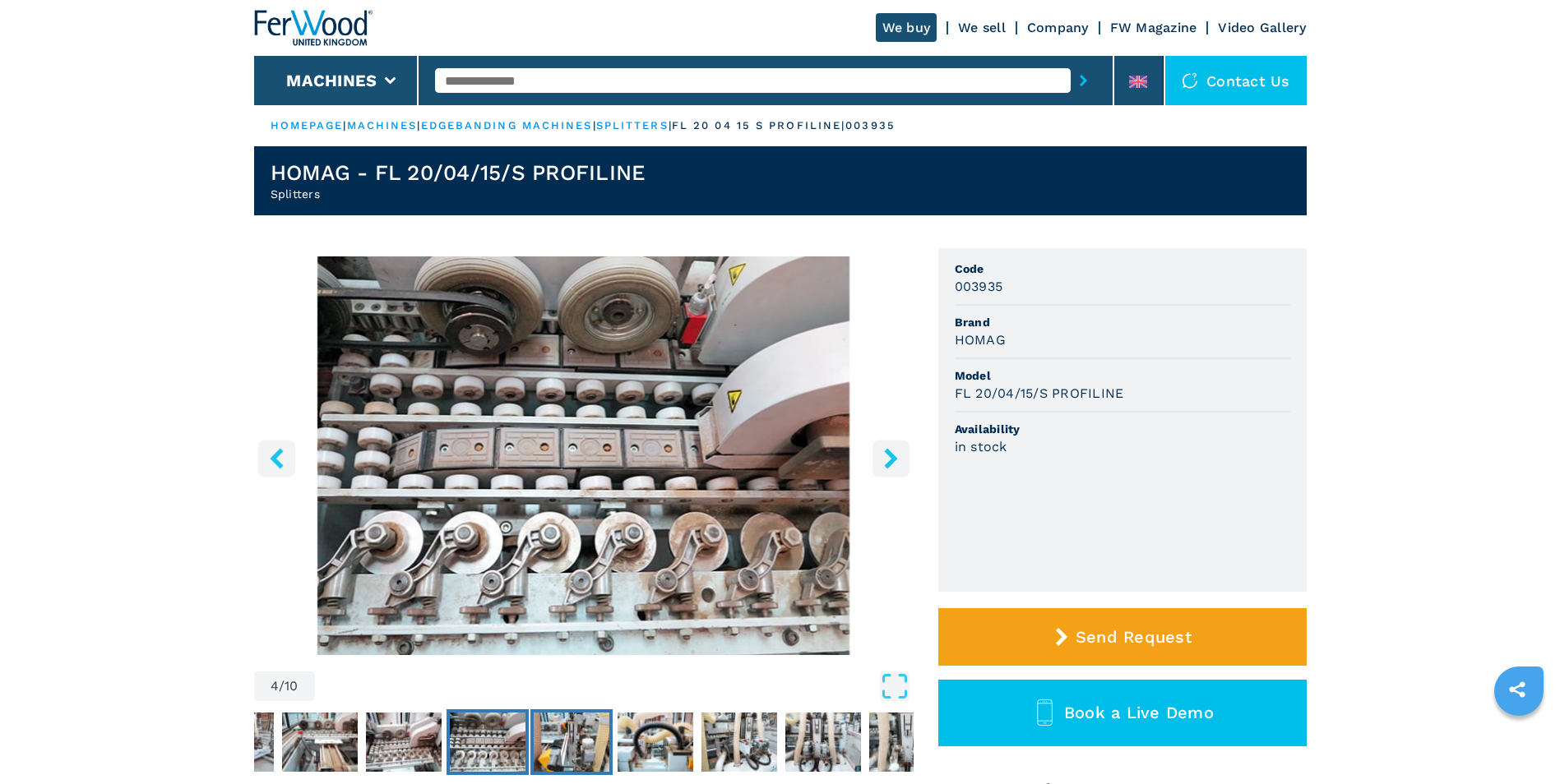
click at [542, 752] on img "Go to Slide 5" at bounding box center [571, 742] width 75 height 60
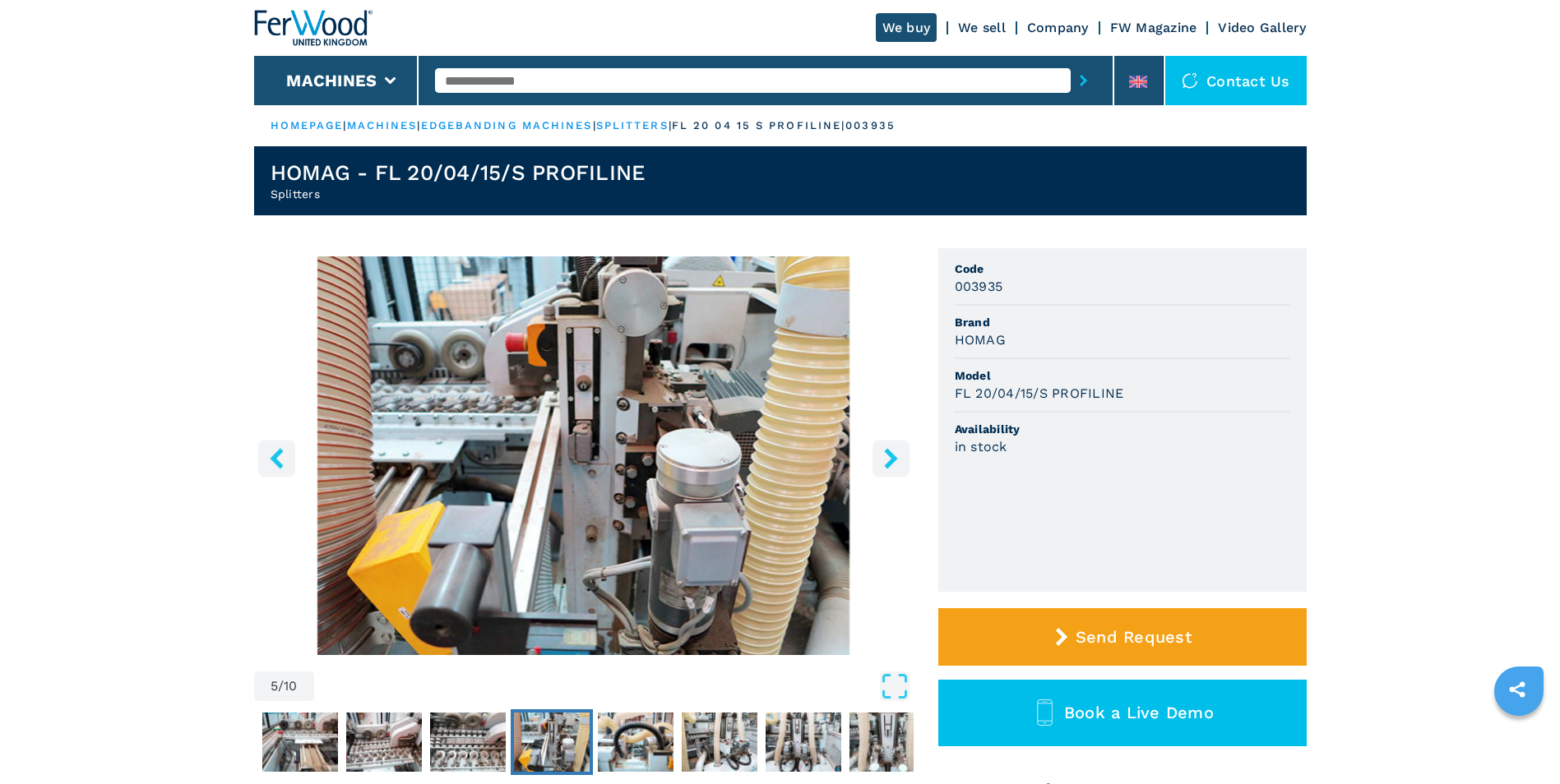
click at [559, 755] on img "Go to Slide 5" at bounding box center [551, 742] width 75 height 60
click at [591, 762] on button "Go to Slide 5" at bounding box center [552, 742] width 82 height 66
click at [671, 768] on button "Go to Slide 6" at bounding box center [635, 742] width 82 height 66
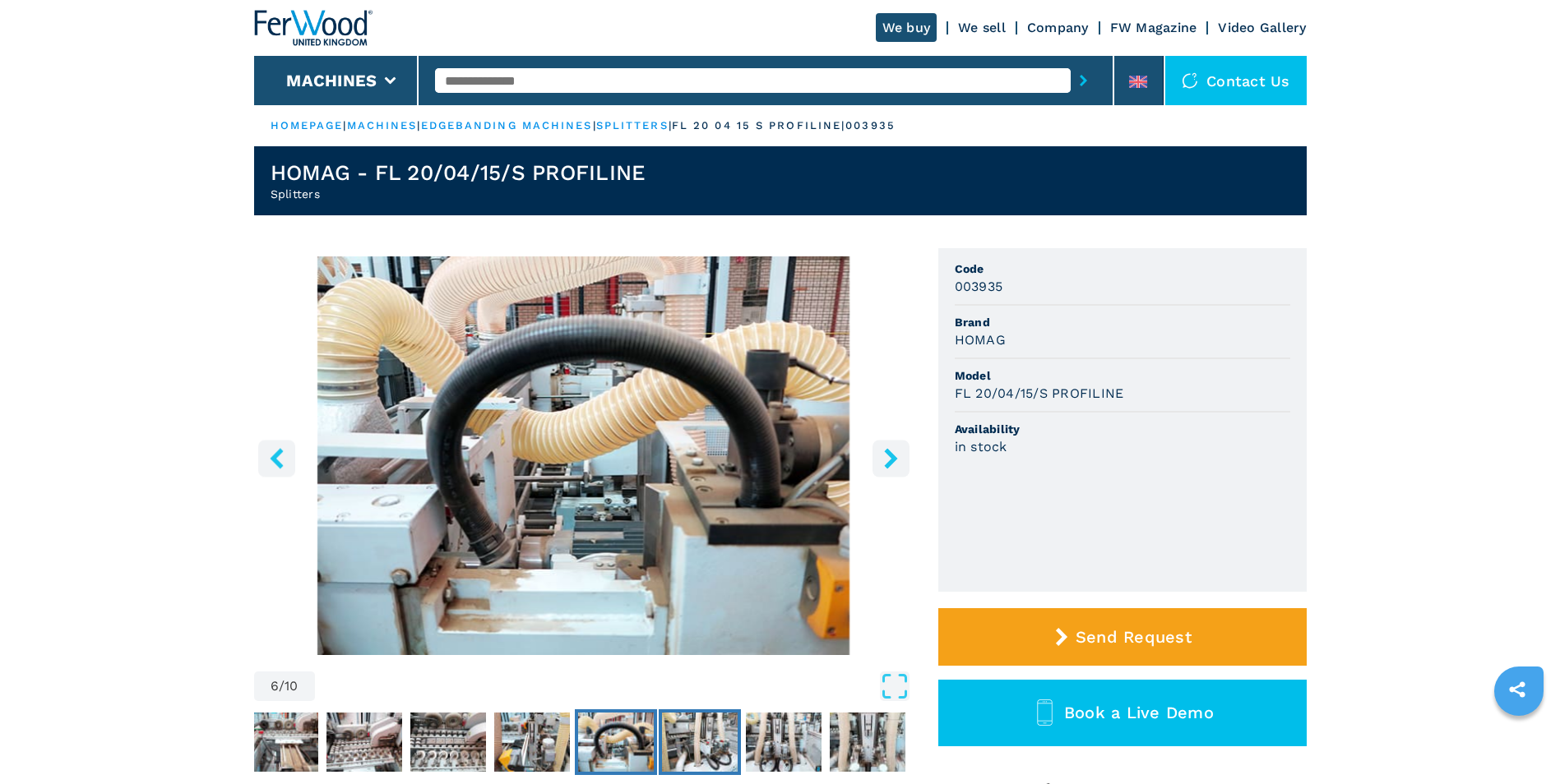
click at [677, 757] on img "Go to Slide 7" at bounding box center [699, 742] width 75 height 60
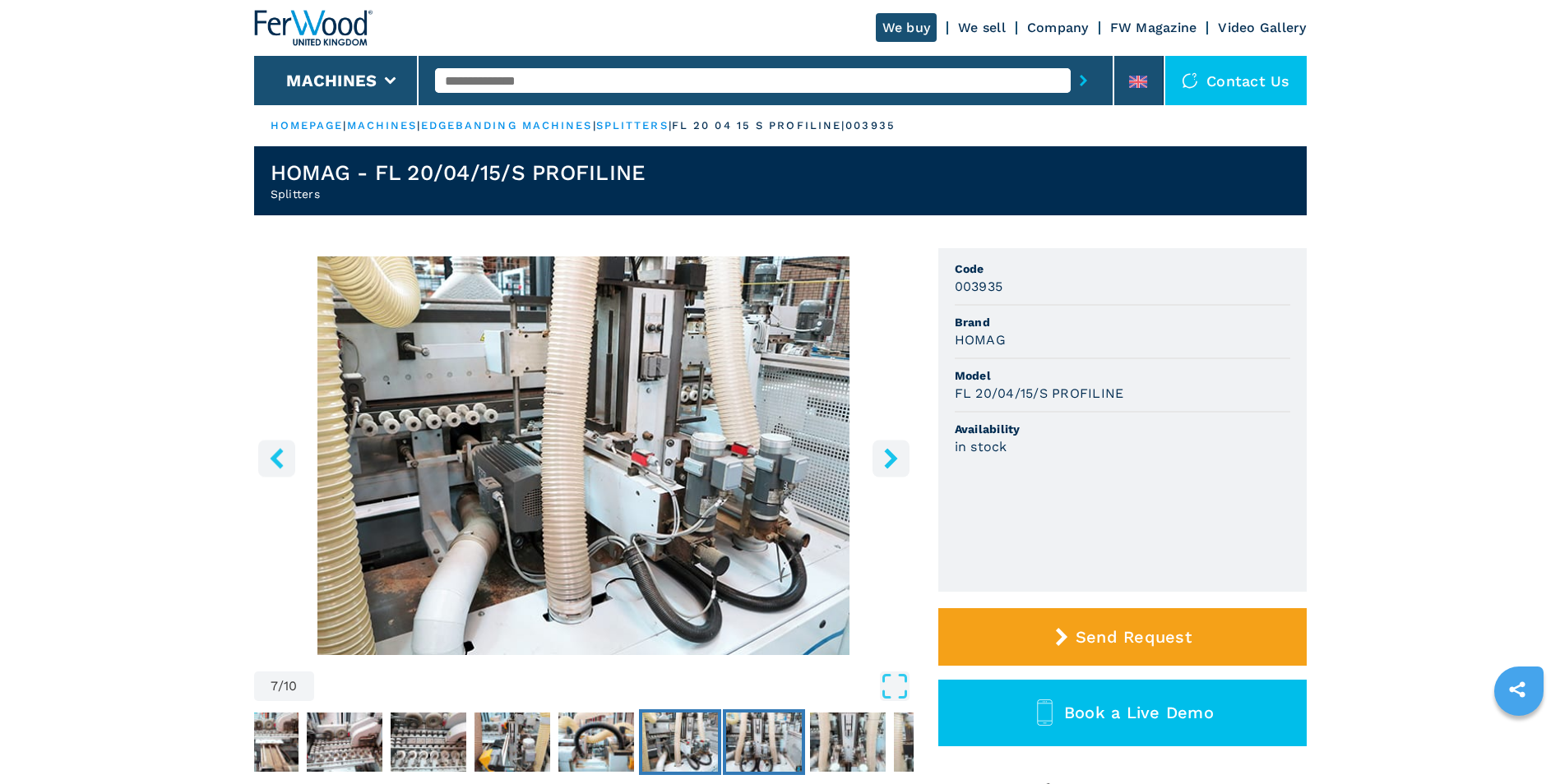
click at [731, 742] on img "Go to Slide 8" at bounding box center [763, 742] width 75 height 60
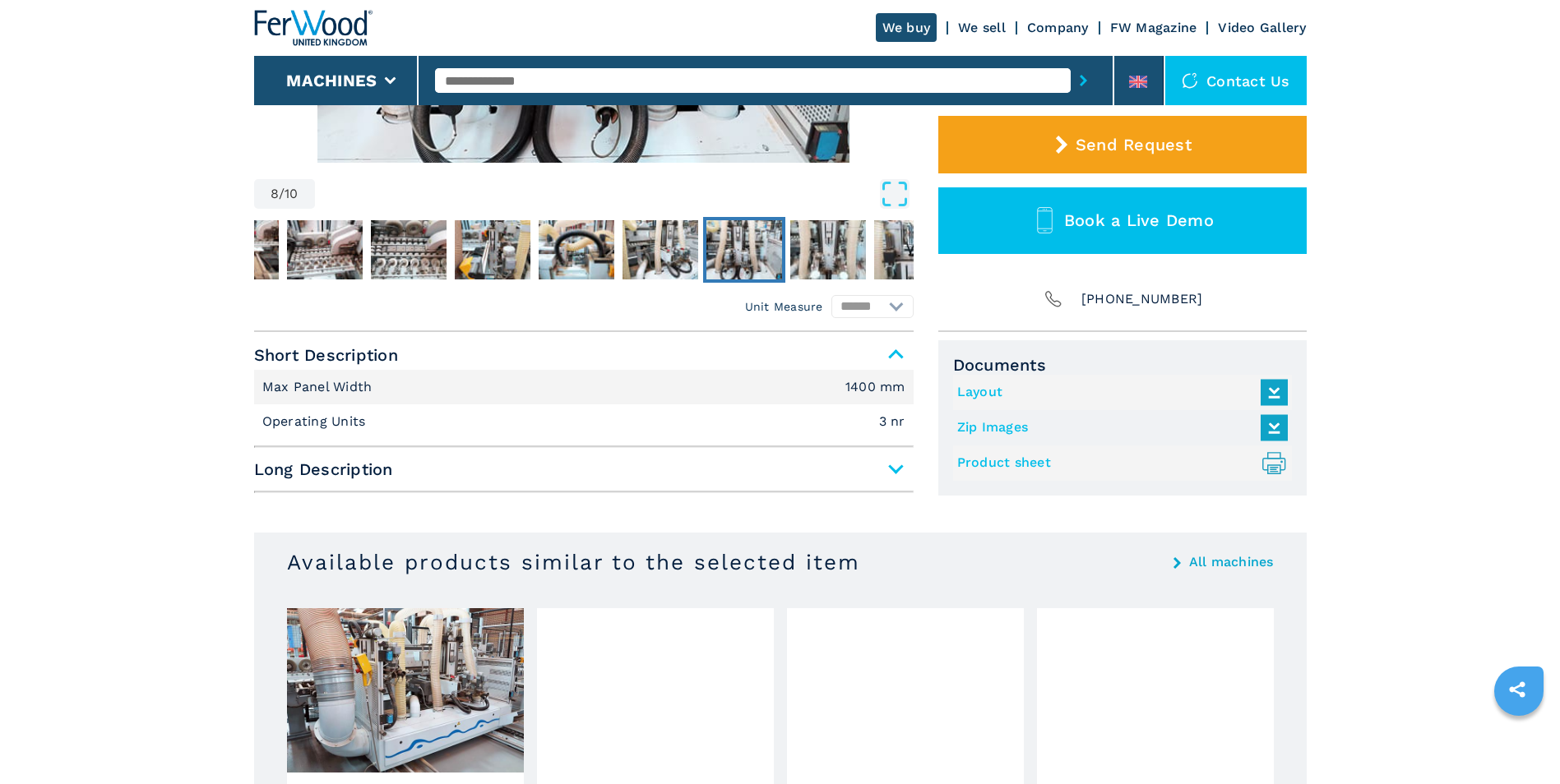
scroll to position [493, 0]
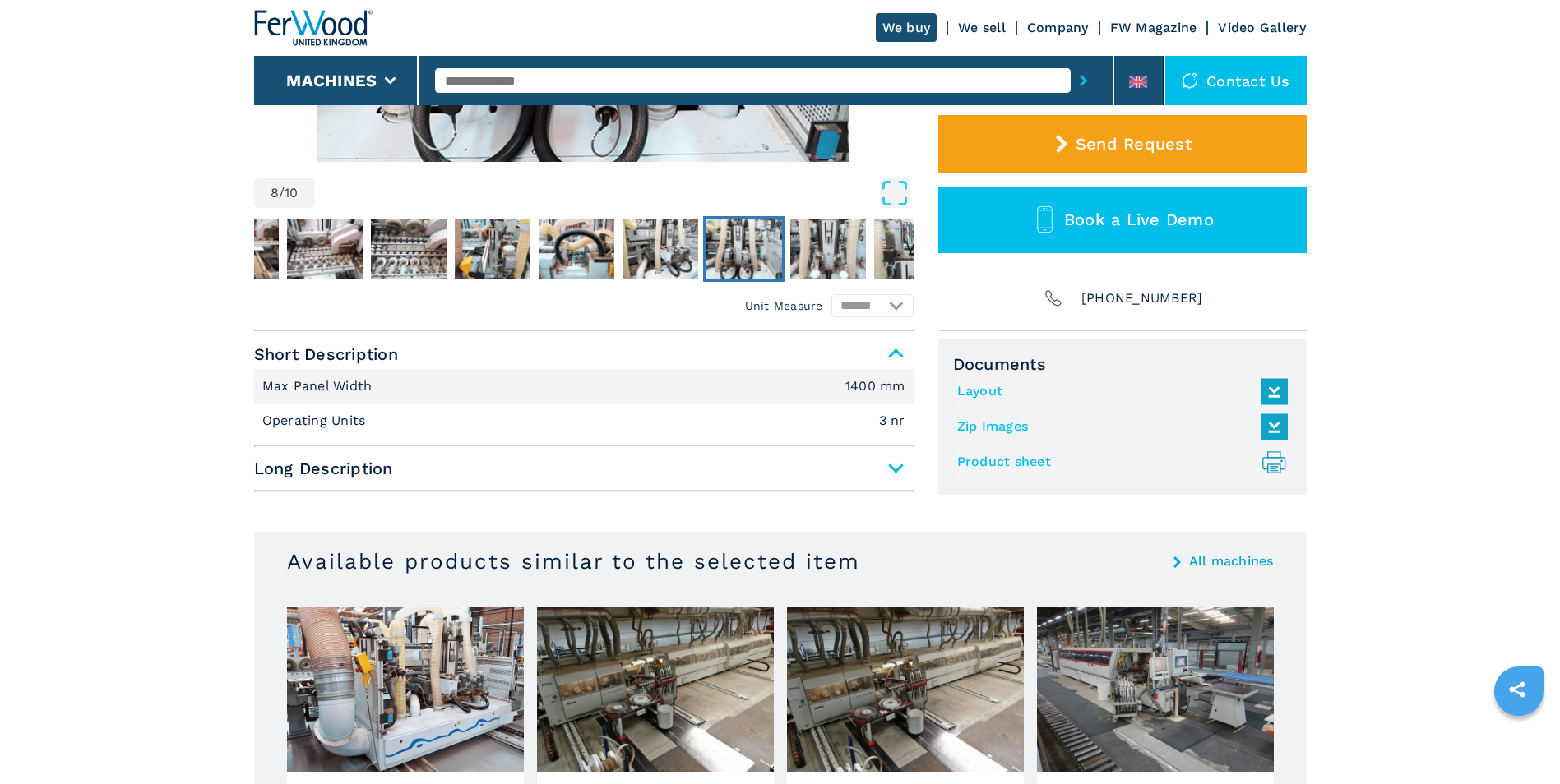
click at [900, 470] on span "Long Description" at bounding box center [584, 469] width 659 height 30
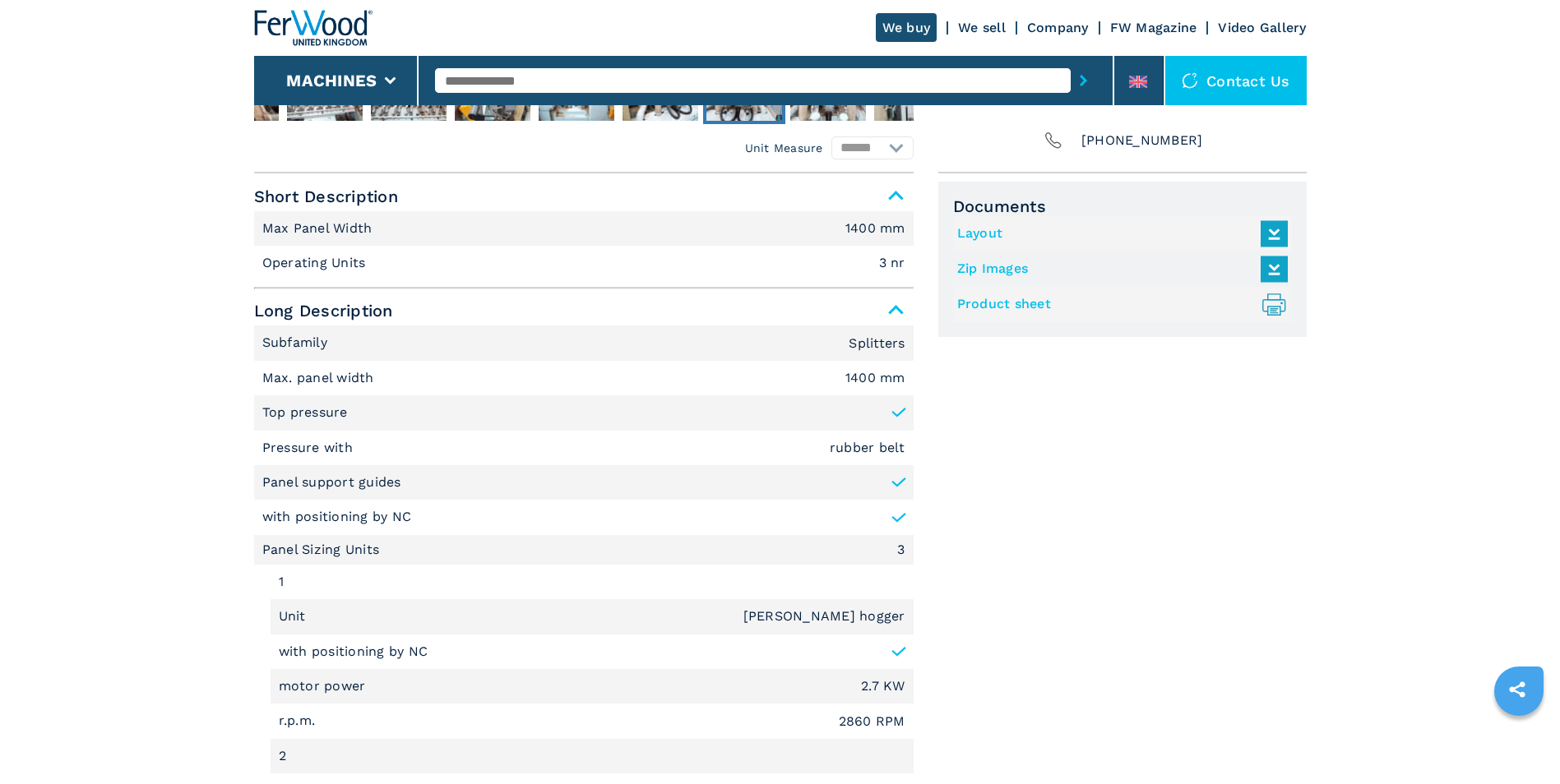
scroll to position [658, 0]
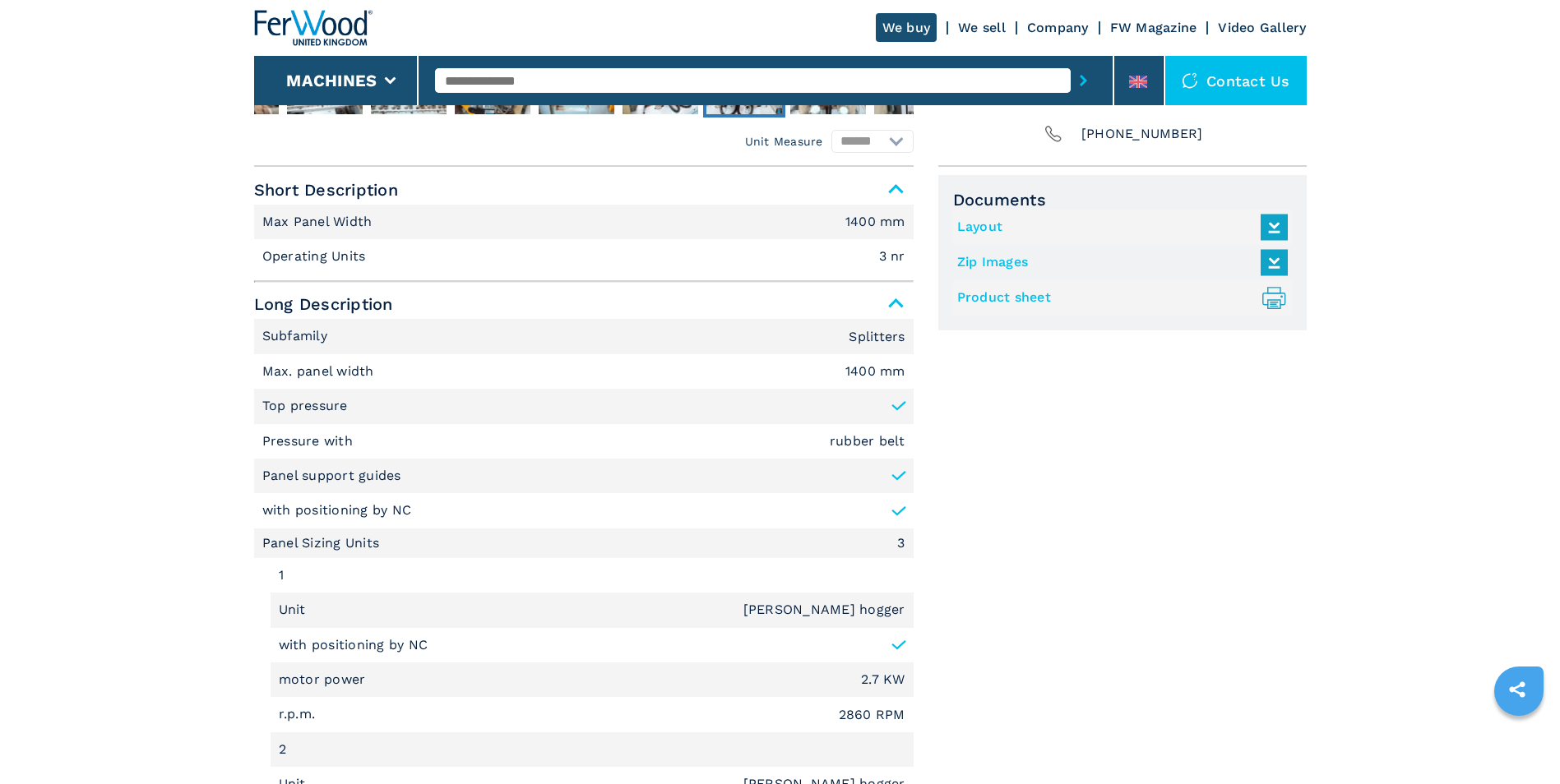
click at [1151, 223] on link "Layout" at bounding box center [1118, 227] width 323 height 27
click at [1047, 303] on link "Product sheet .prefix__st0{stroke-linecap:round;stroke-linejoin:round}.prefix__…" at bounding box center [1118, 298] width 323 height 27
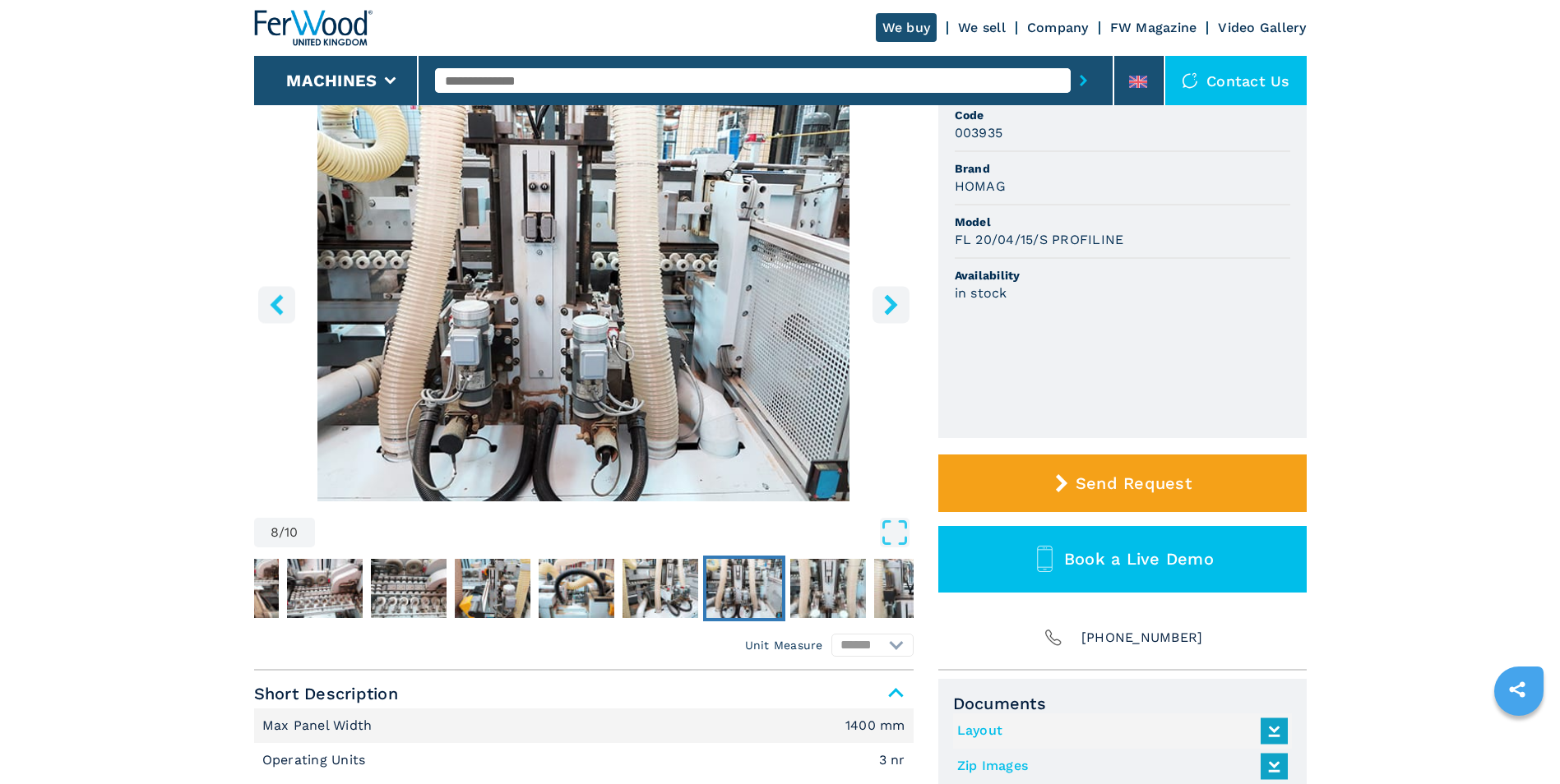
scroll to position [411, 0]
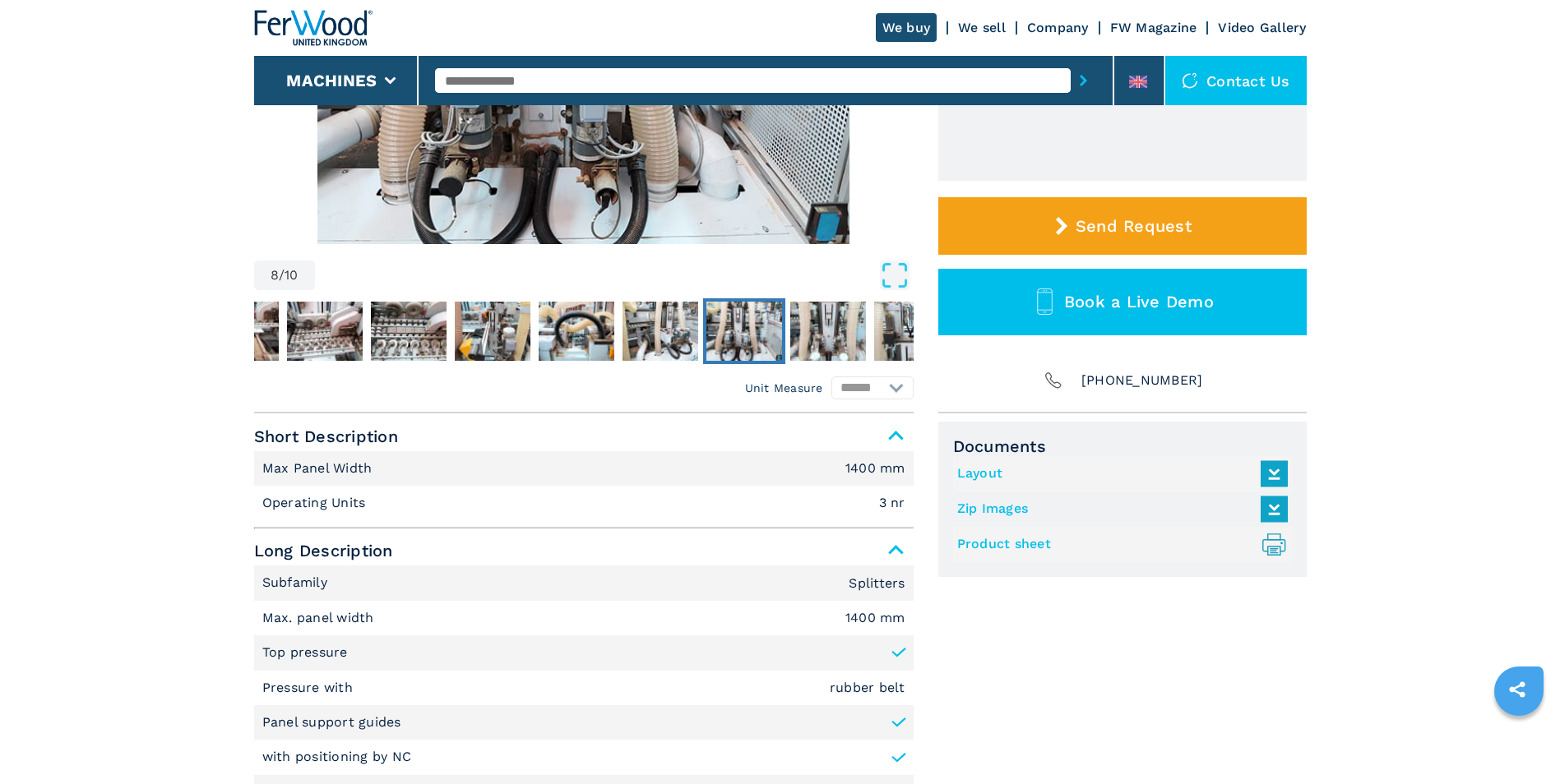
click at [978, 550] on link "Product sheet .prefix__st0{stroke-linecap:round;stroke-linejoin:round}.prefix__…" at bounding box center [1118, 544] width 323 height 27
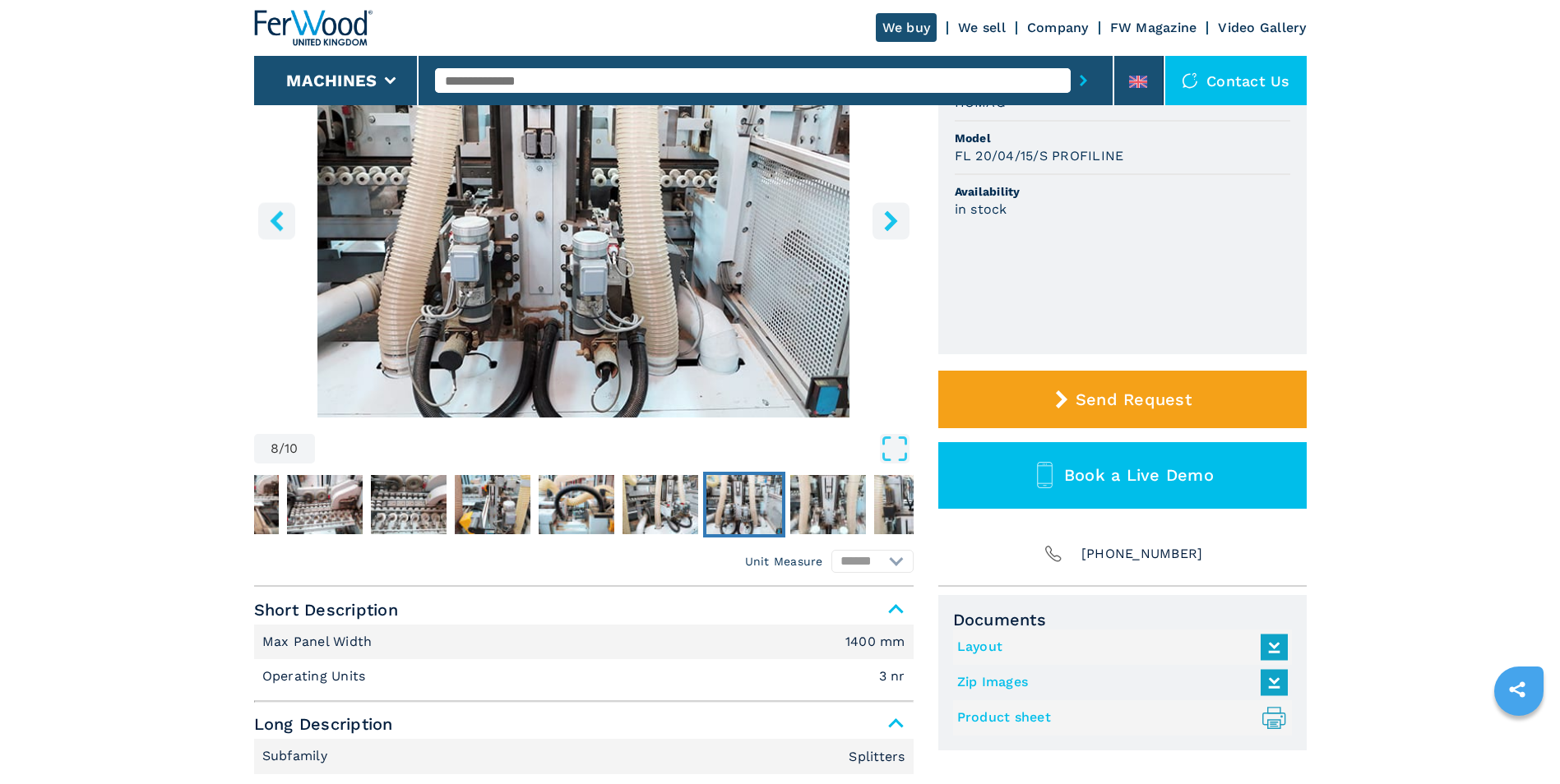
scroll to position [328, 0]
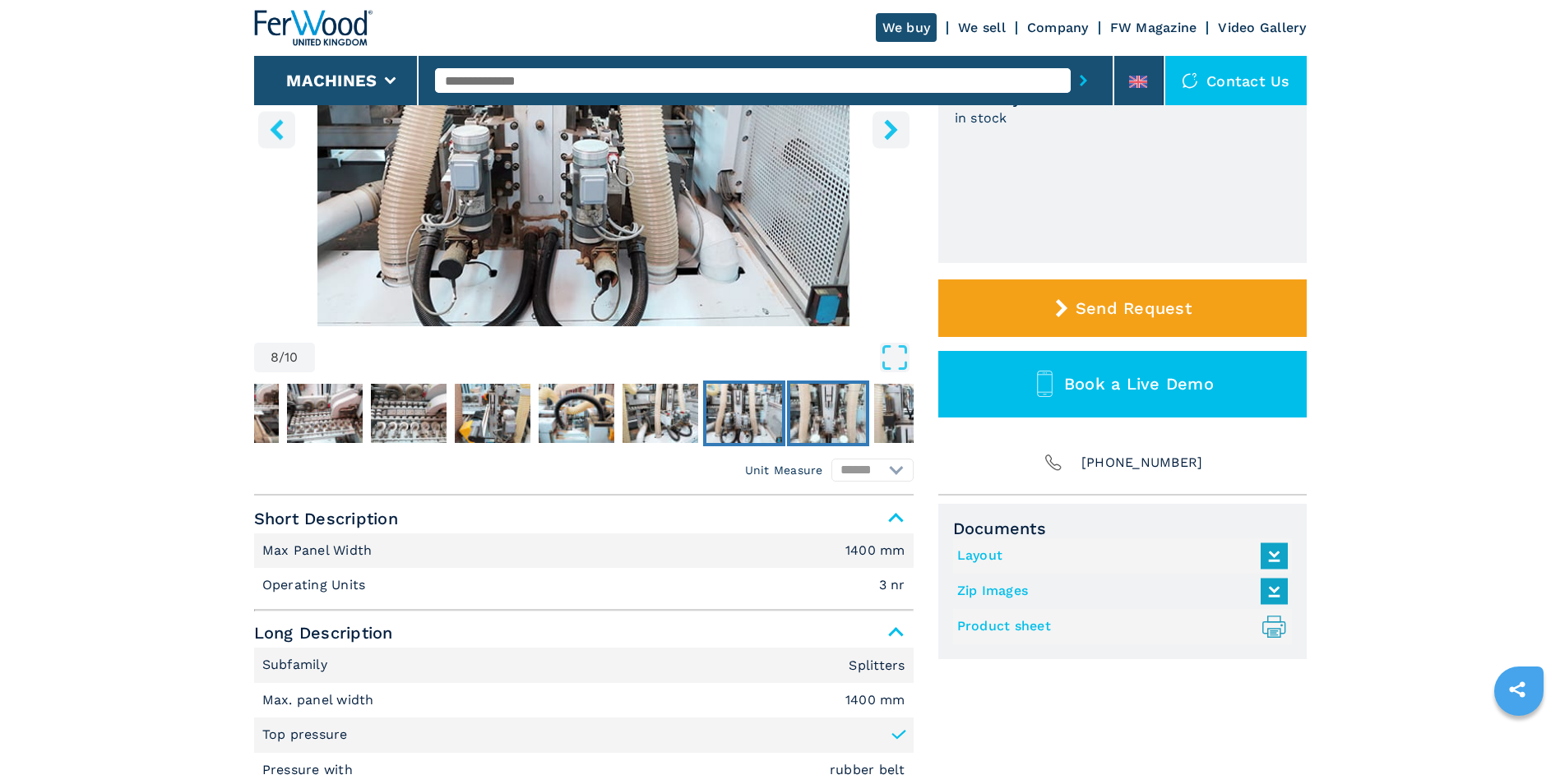
click at [819, 405] on img "Go to Slide 9" at bounding box center [828, 413] width 75 height 60
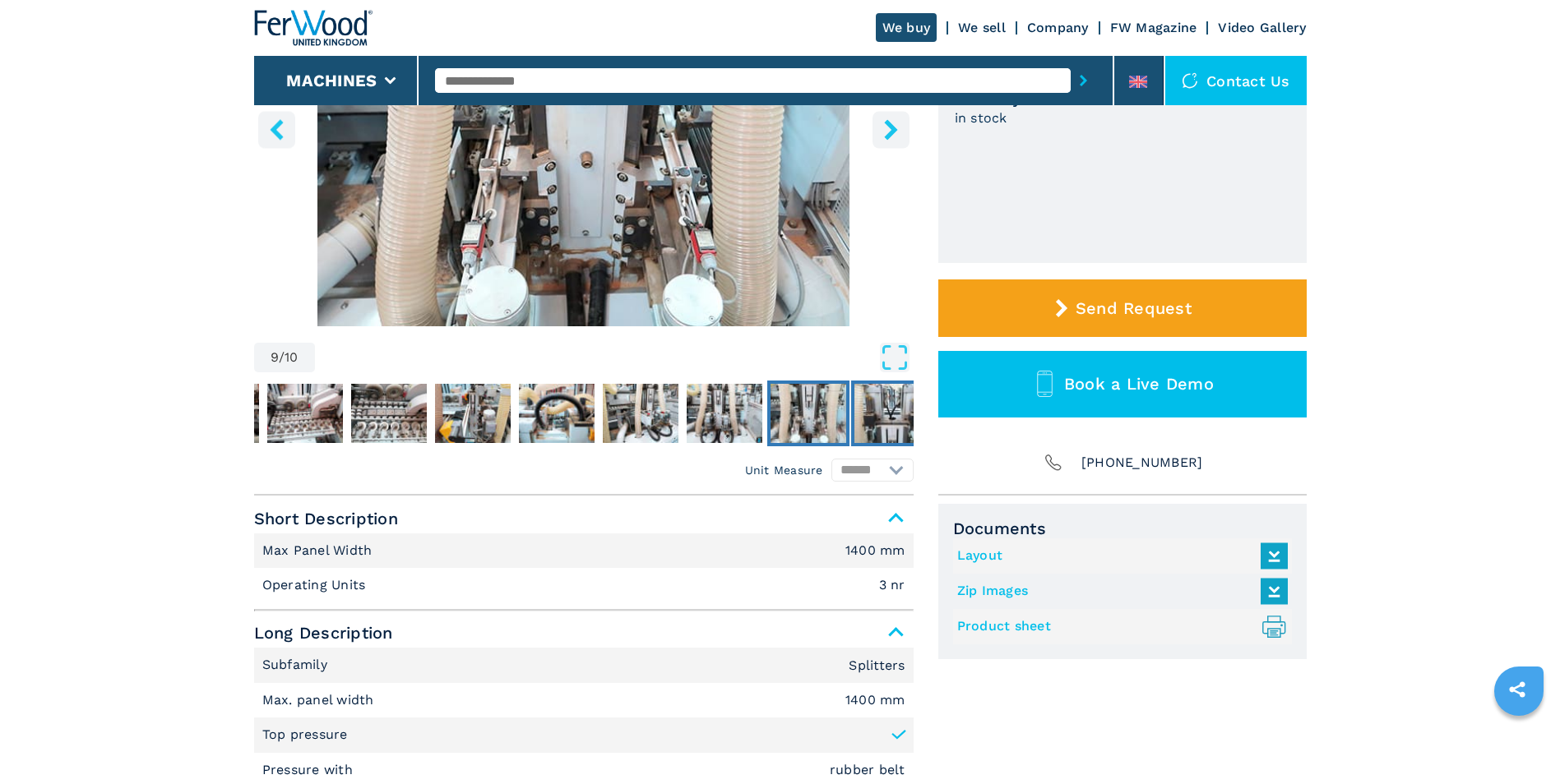
click at [871, 416] on img "Go to Slide 10" at bounding box center [892, 413] width 75 height 60
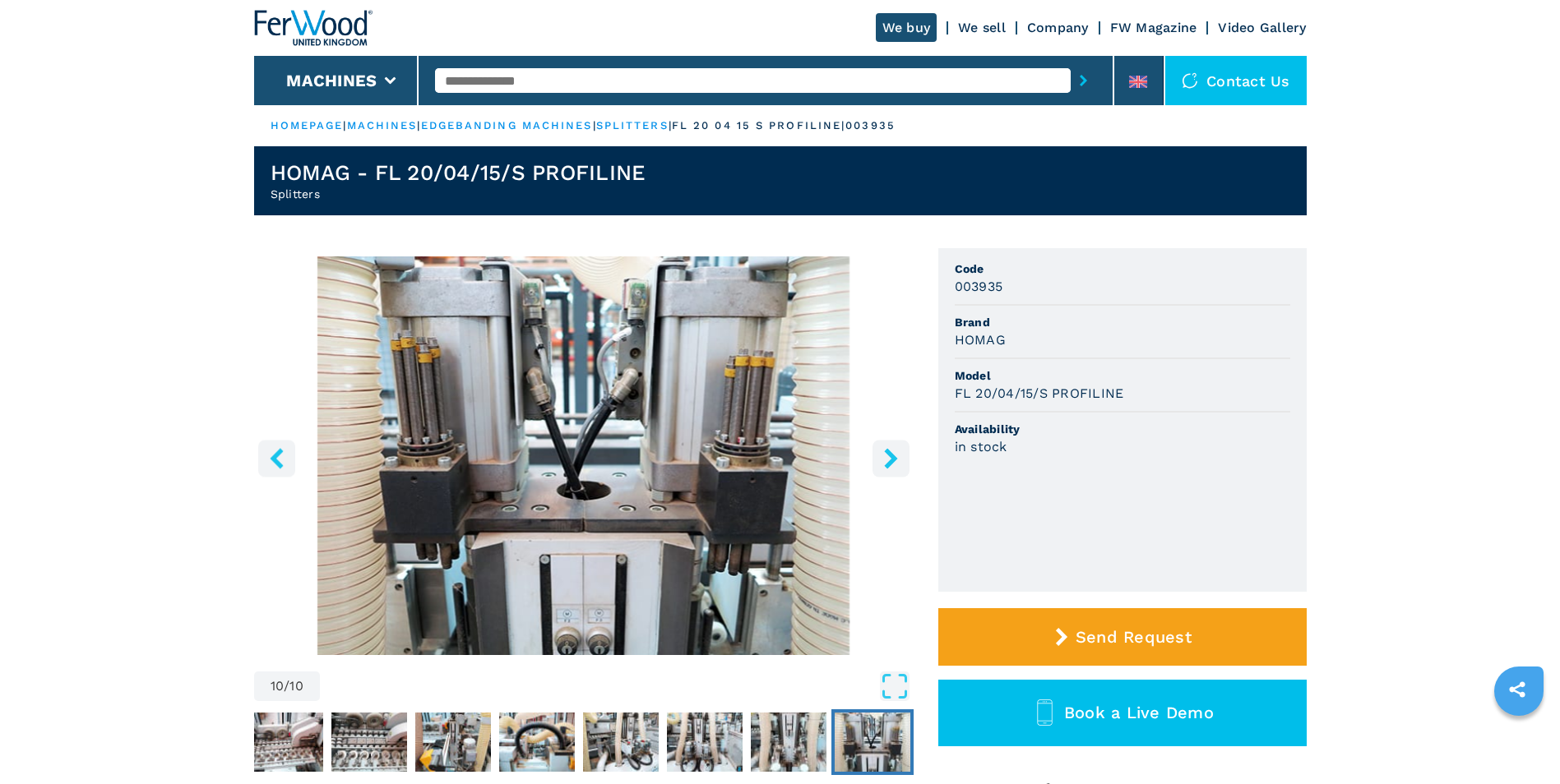
scroll to position [246, 0]
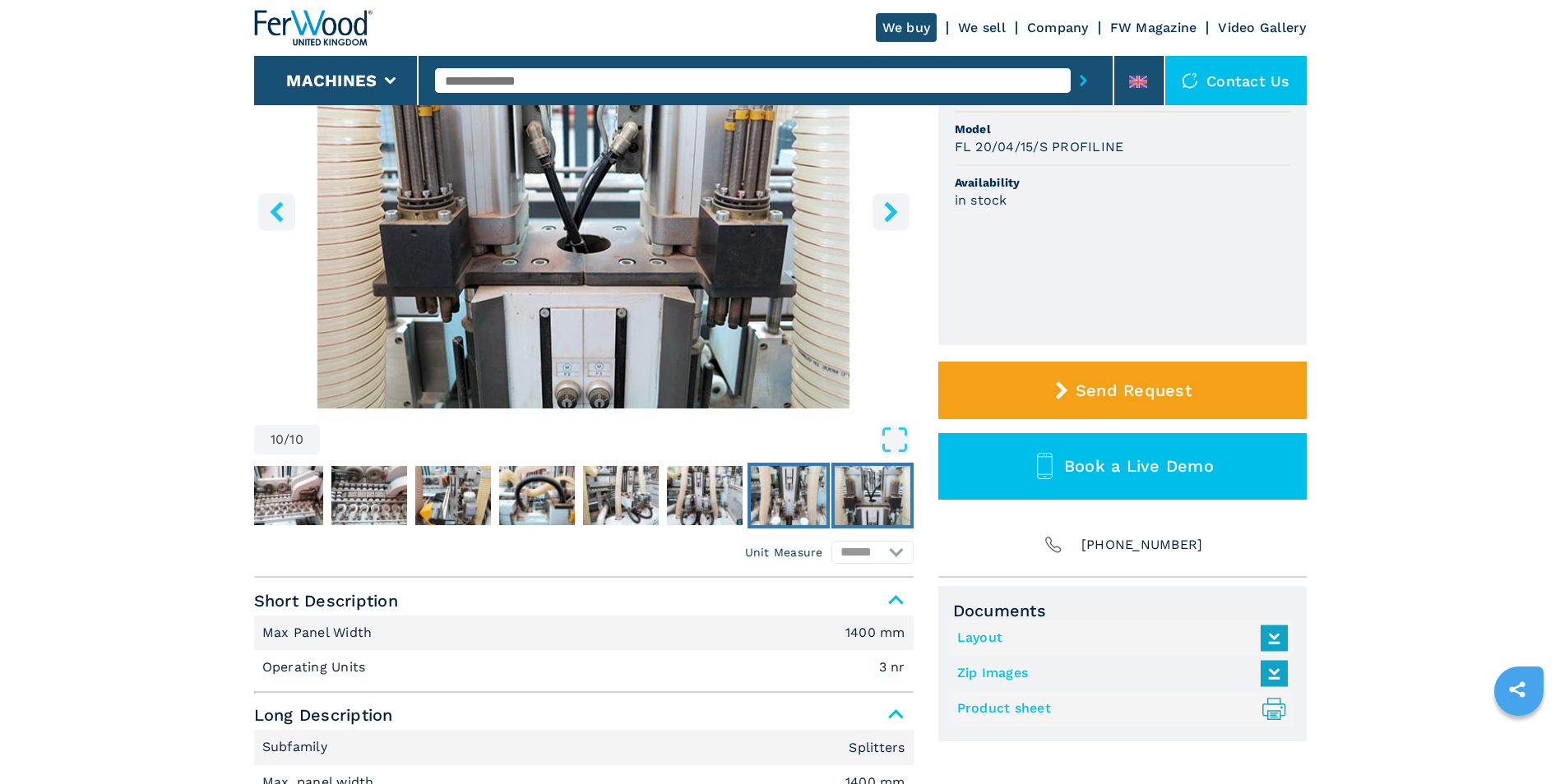
click at [791, 485] on img "Go to Slide 9" at bounding box center [789, 496] width 75 height 60
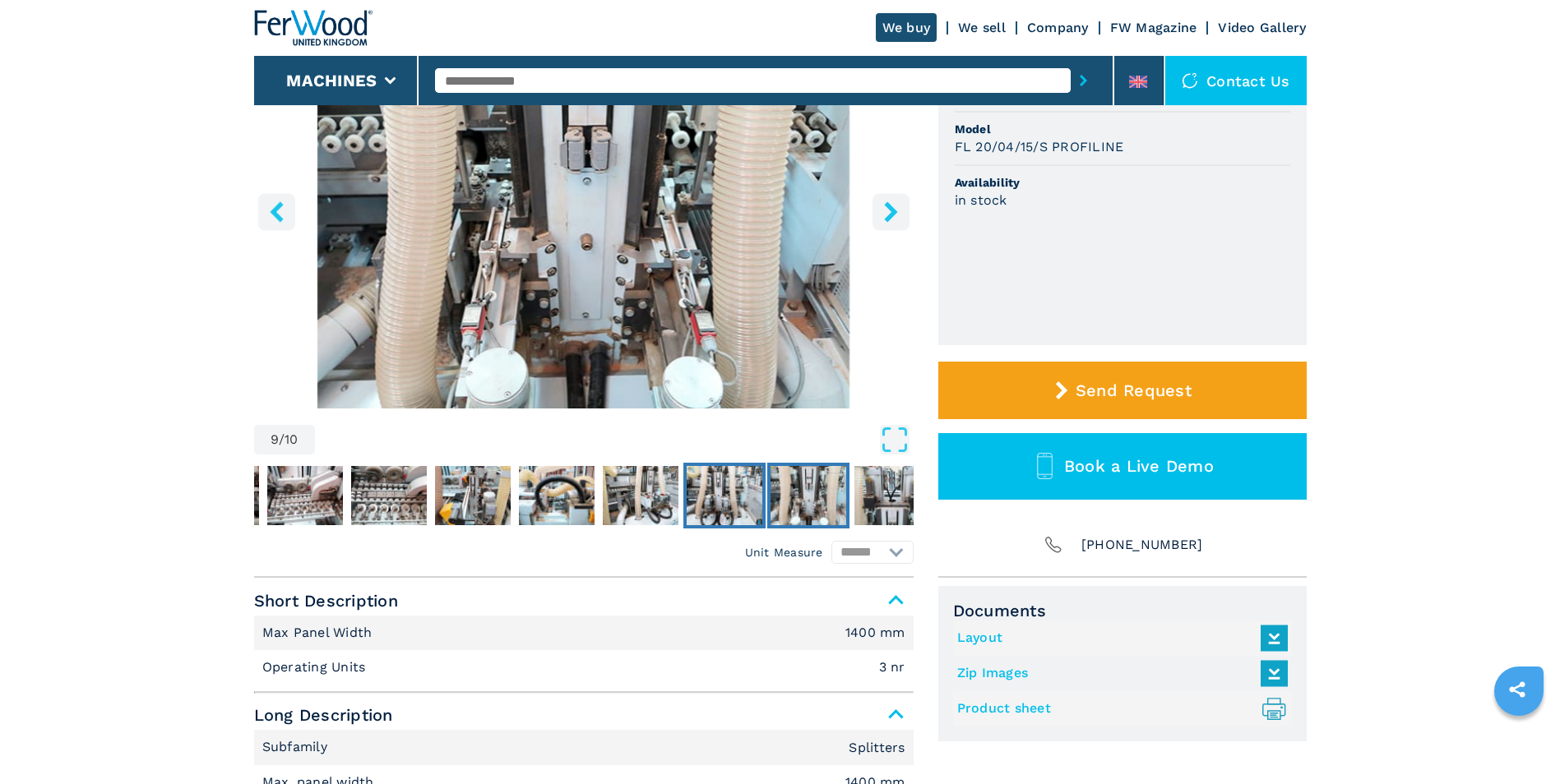
click at [734, 505] on img "Go to Slide 8" at bounding box center [724, 496] width 75 height 60
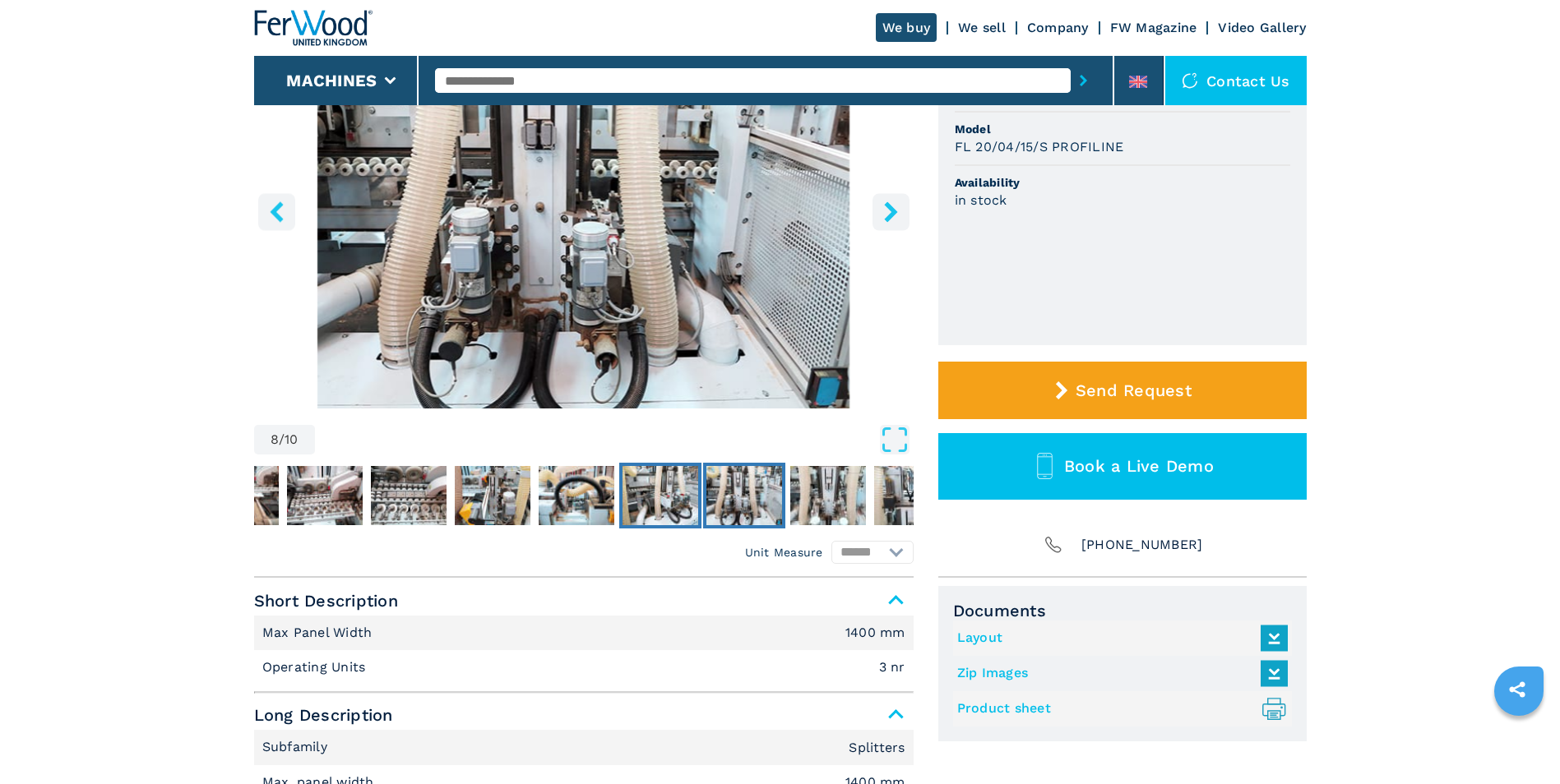
click at [683, 505] on img "Go to Slide 7" at bounding box center [660, 496] width 75 height 60
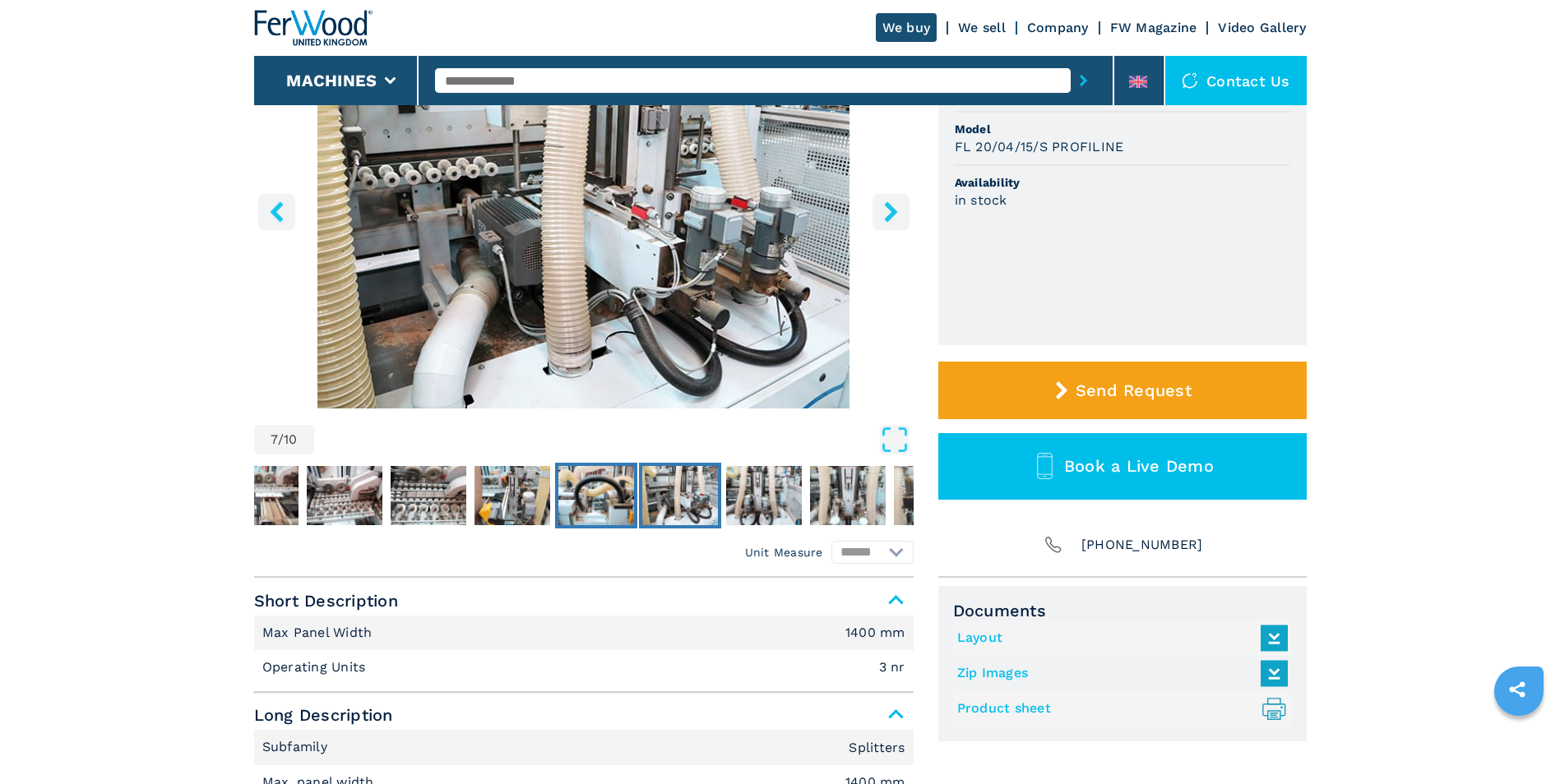
click at [626, 511] on img "Go to Slide 6" at bounding box center [596, 496] width 75 height 60
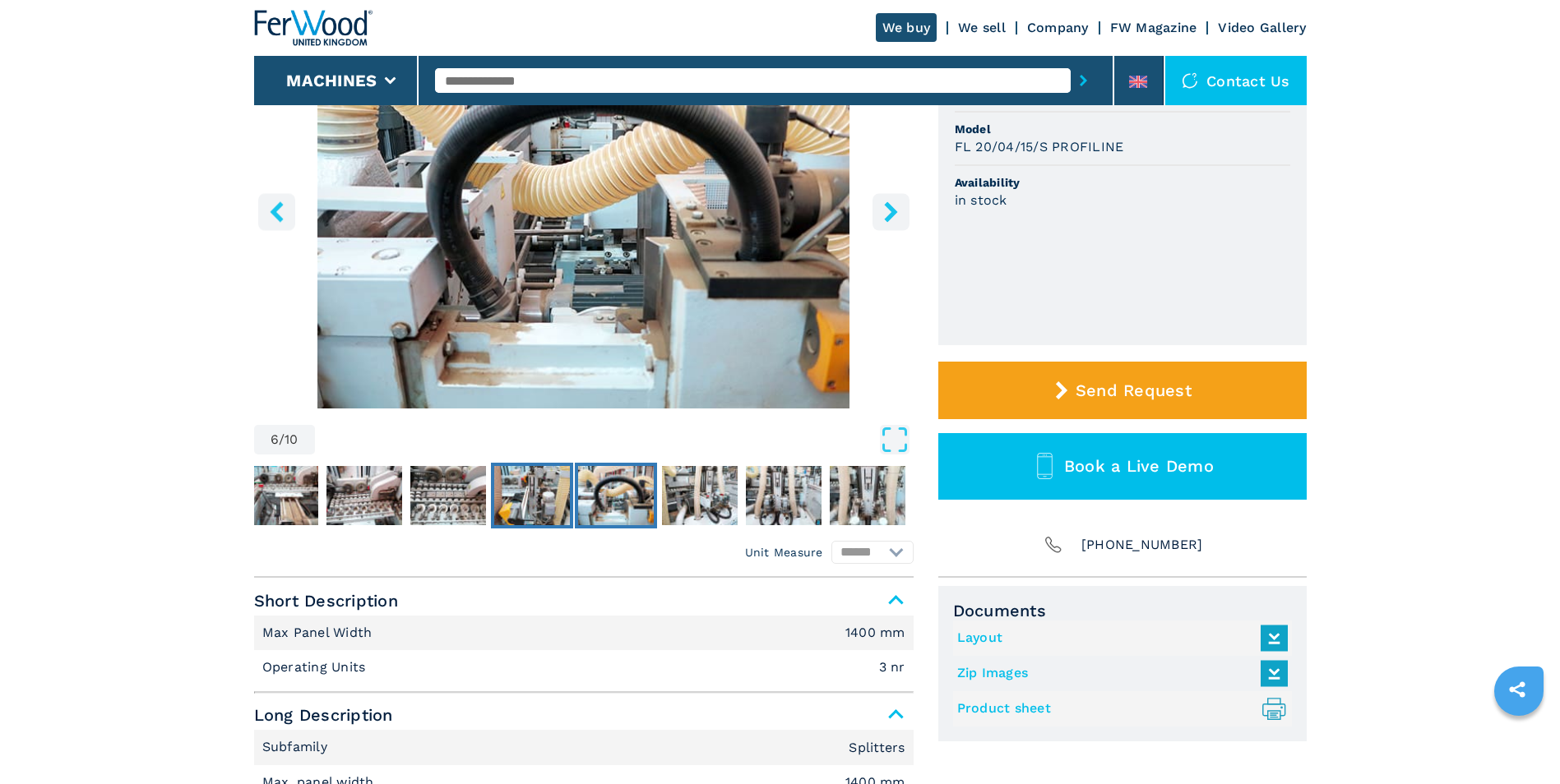
click at [545, 506] on img "Go to Slide 5" at bounding box center [532, 496] width 75 height 60
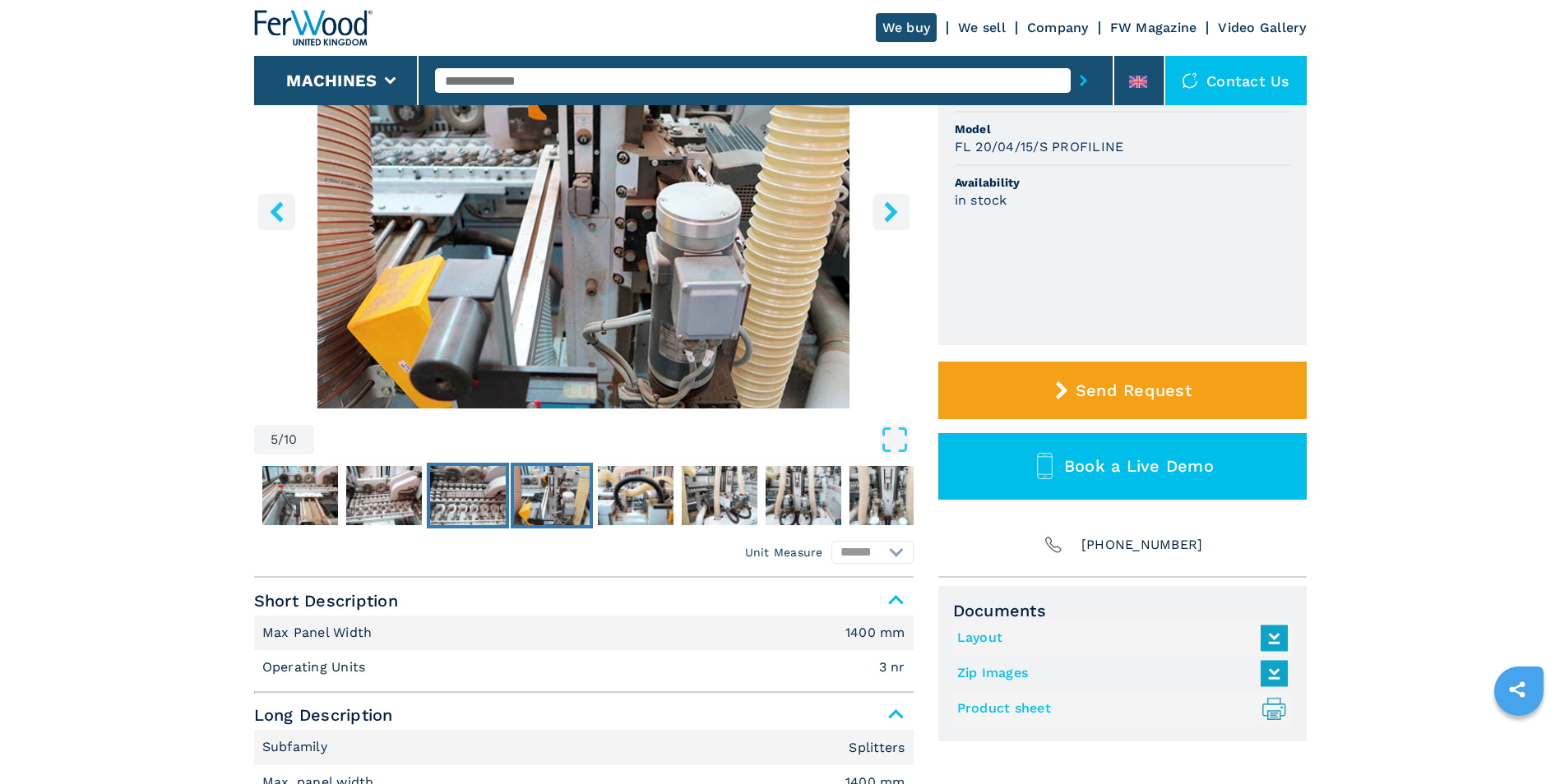
click at [493, 498] on img "Go to Slide 4" at bounding box center [468, 496] width 75 height 60
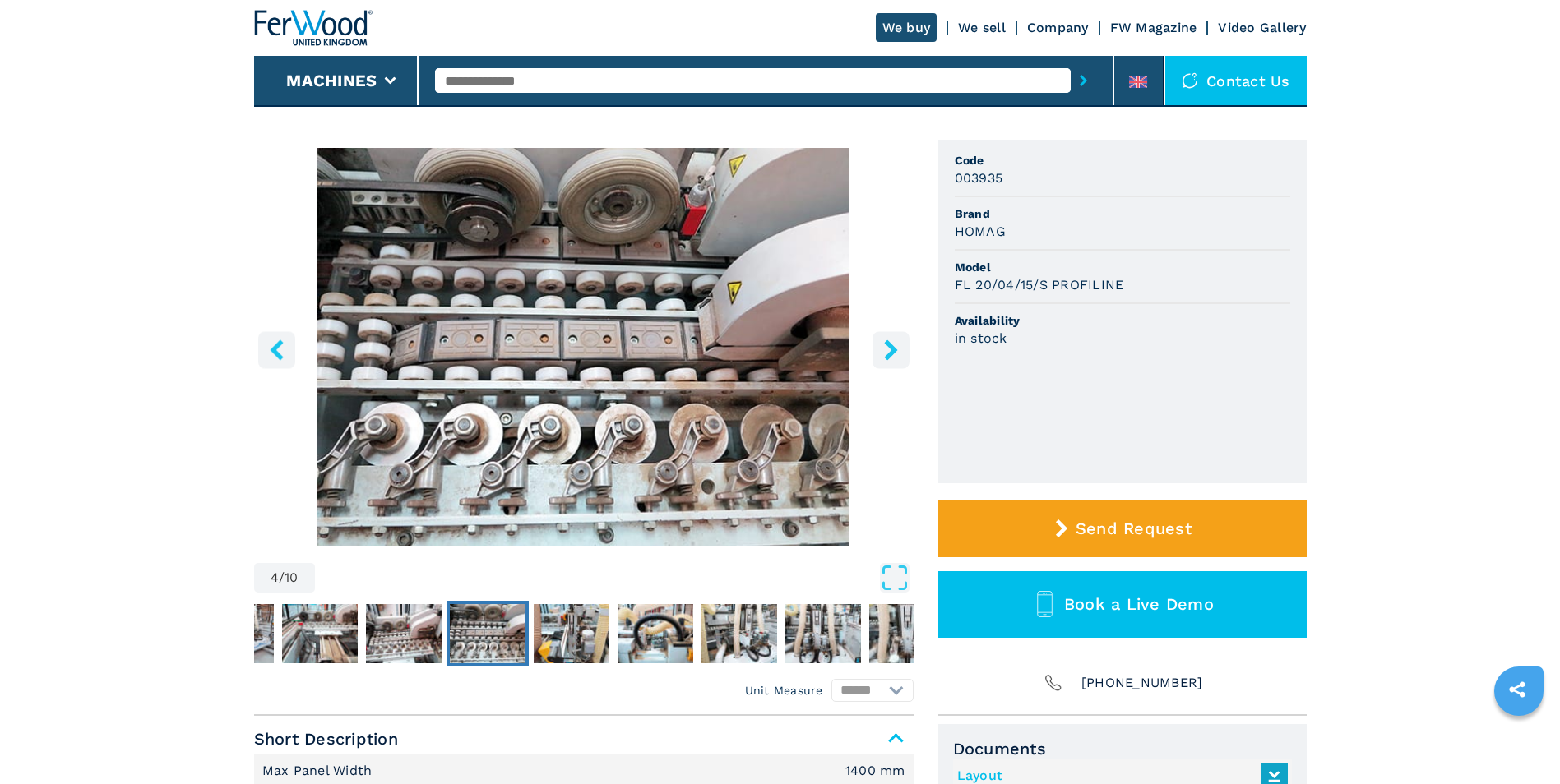
scroll to position [82, 0]
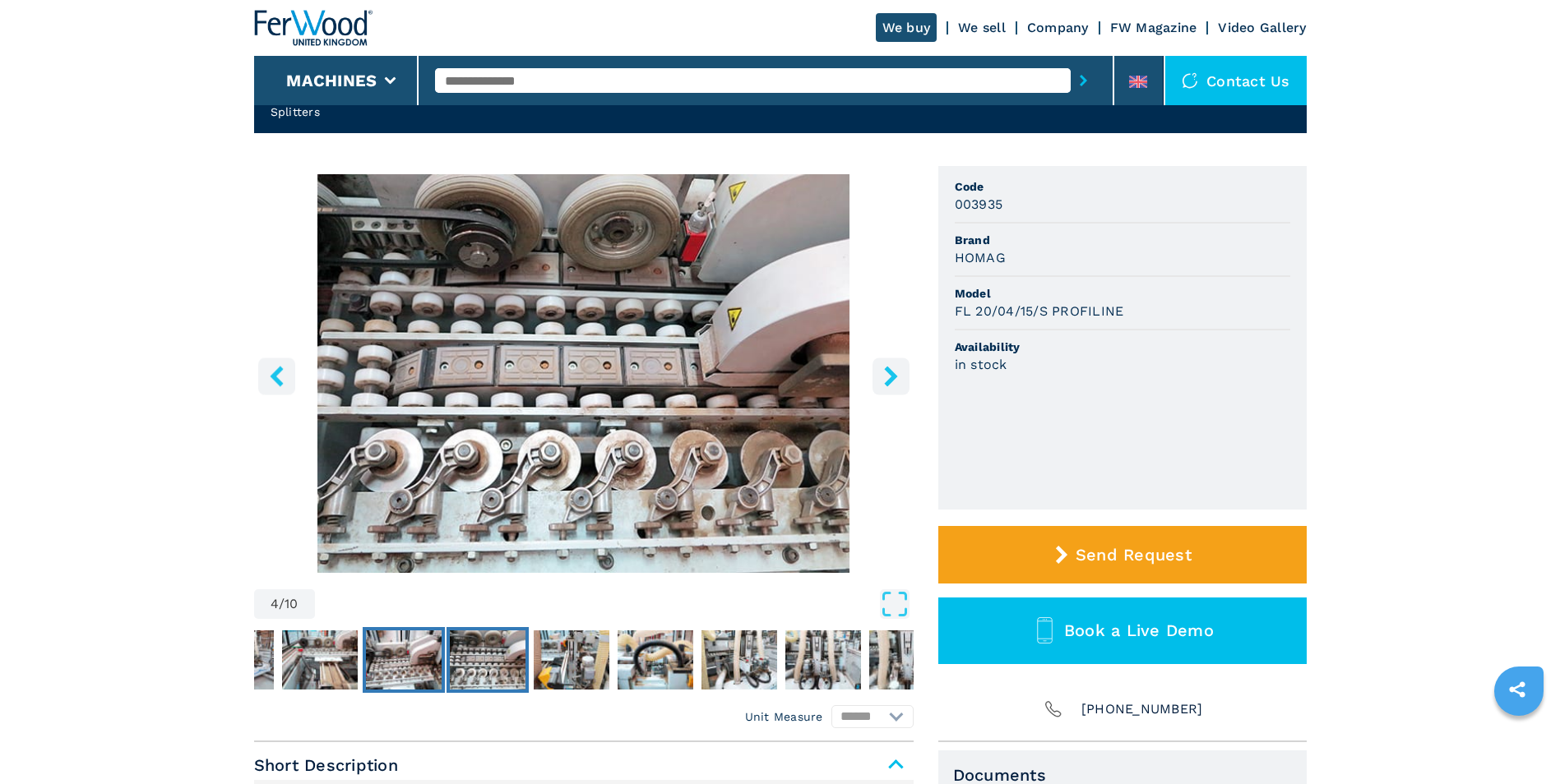
click at [389, 682] on img "Go to Slide 3" at bounding box center [403, 660] width 75 height 60
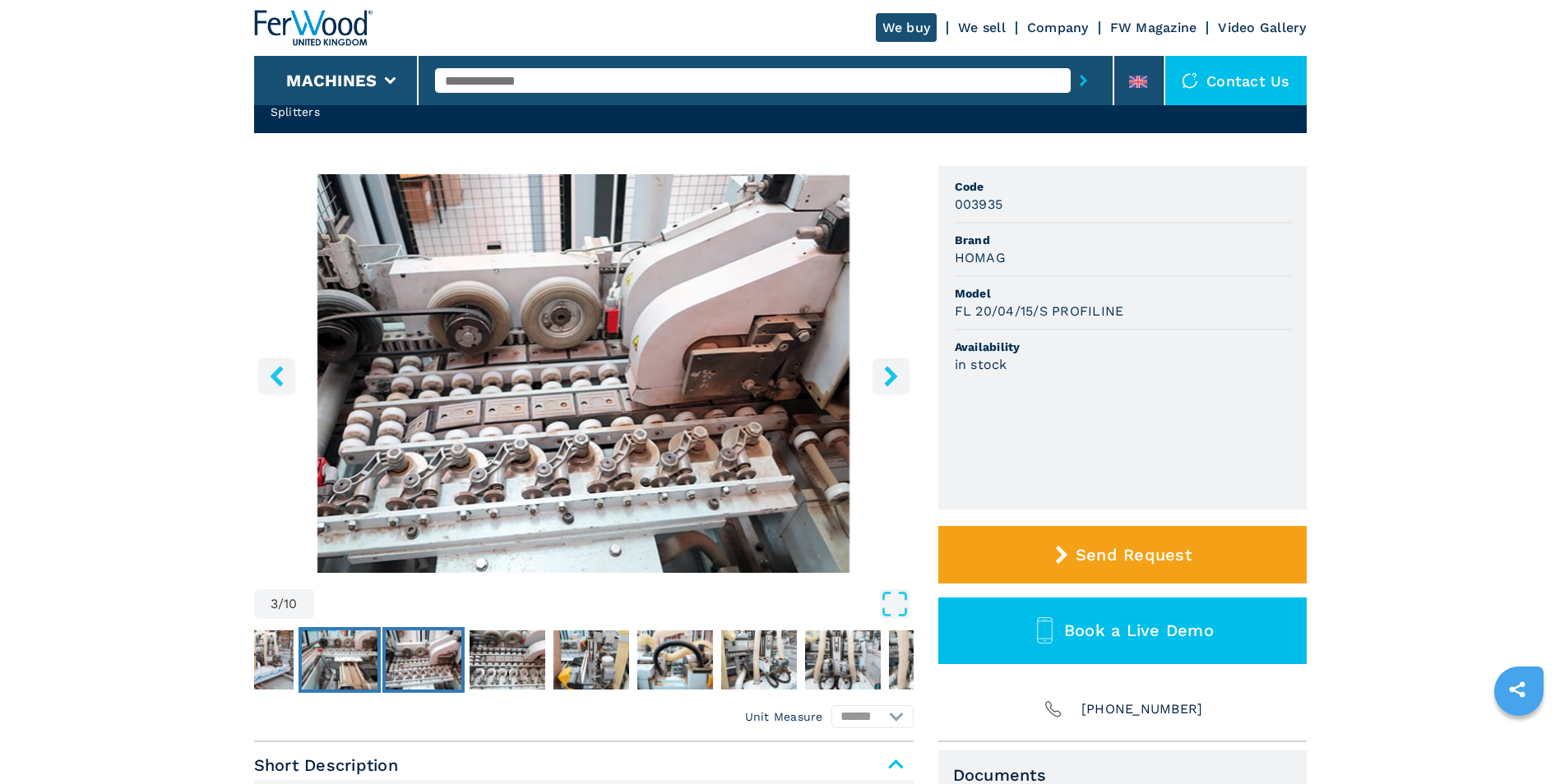
click at [320, 663] on img "Go to Slide 2" at bounding box center [339, 660] width 75 height 60
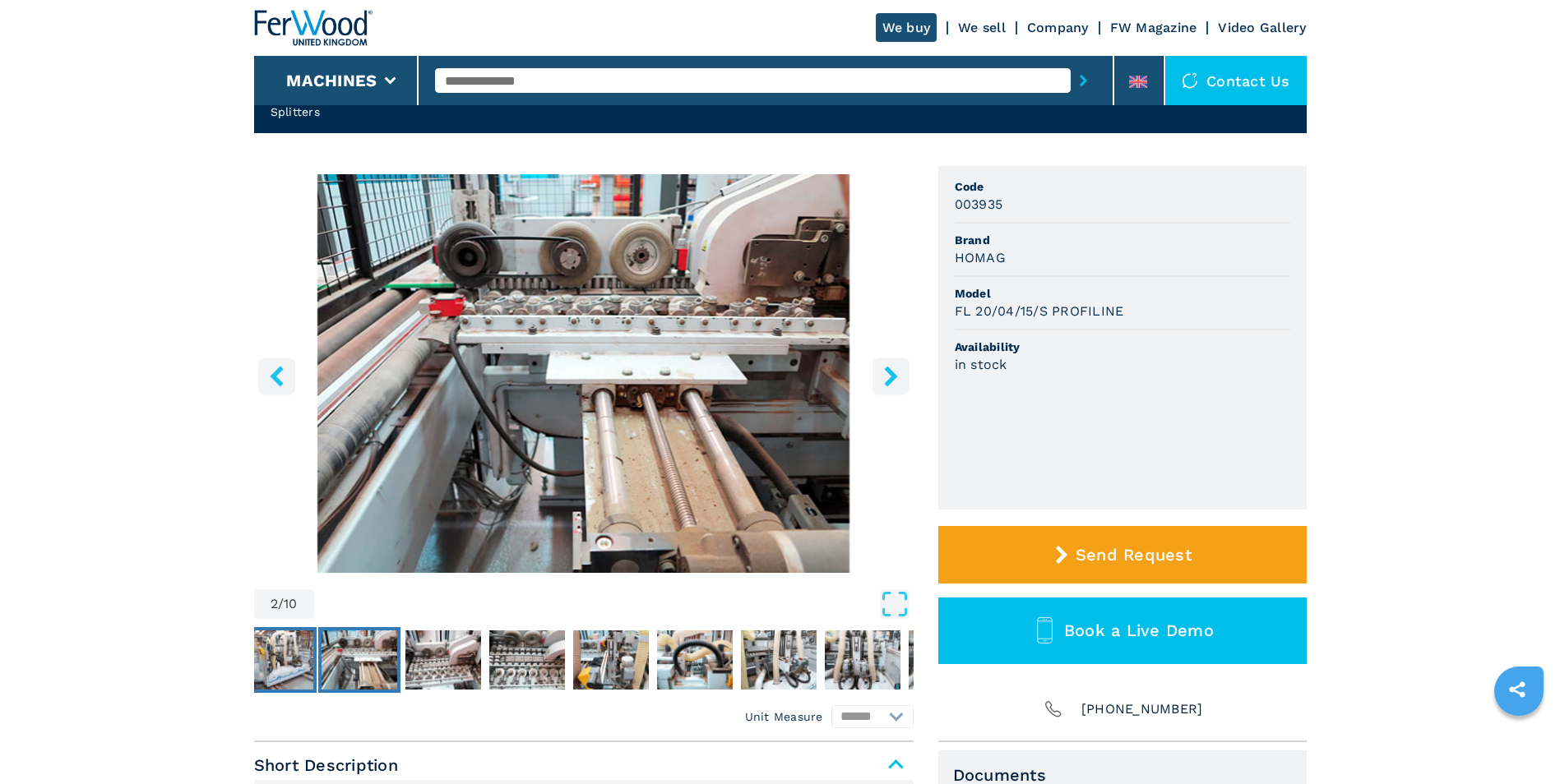
click at [299, 663] on img "Go to Slide 1" at bounding box center [275, 660] width 75 height 60
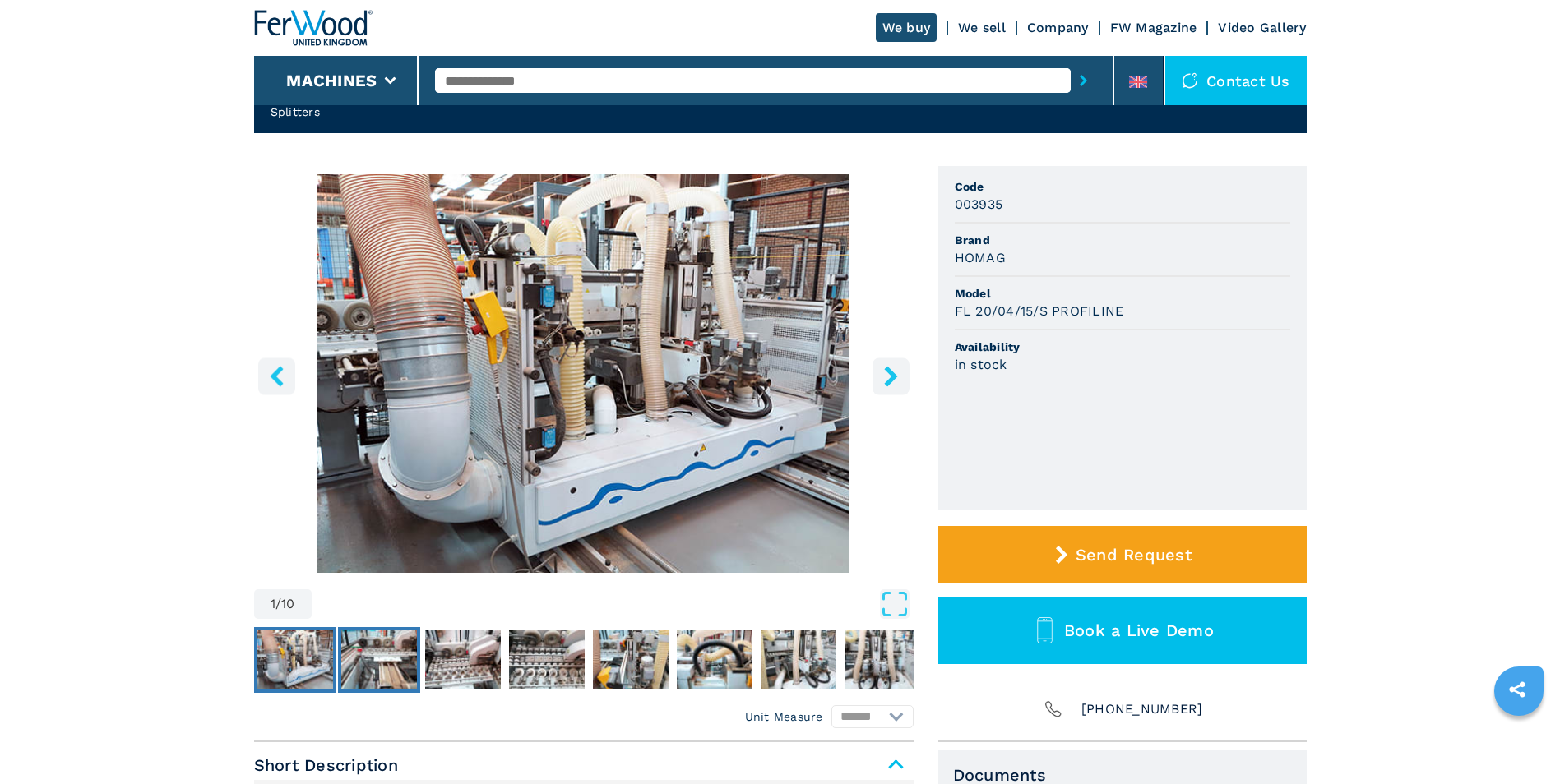
click at [376, 671] on img "Go to Slide 2" at bounding box center [379, 660] width 75 height 60
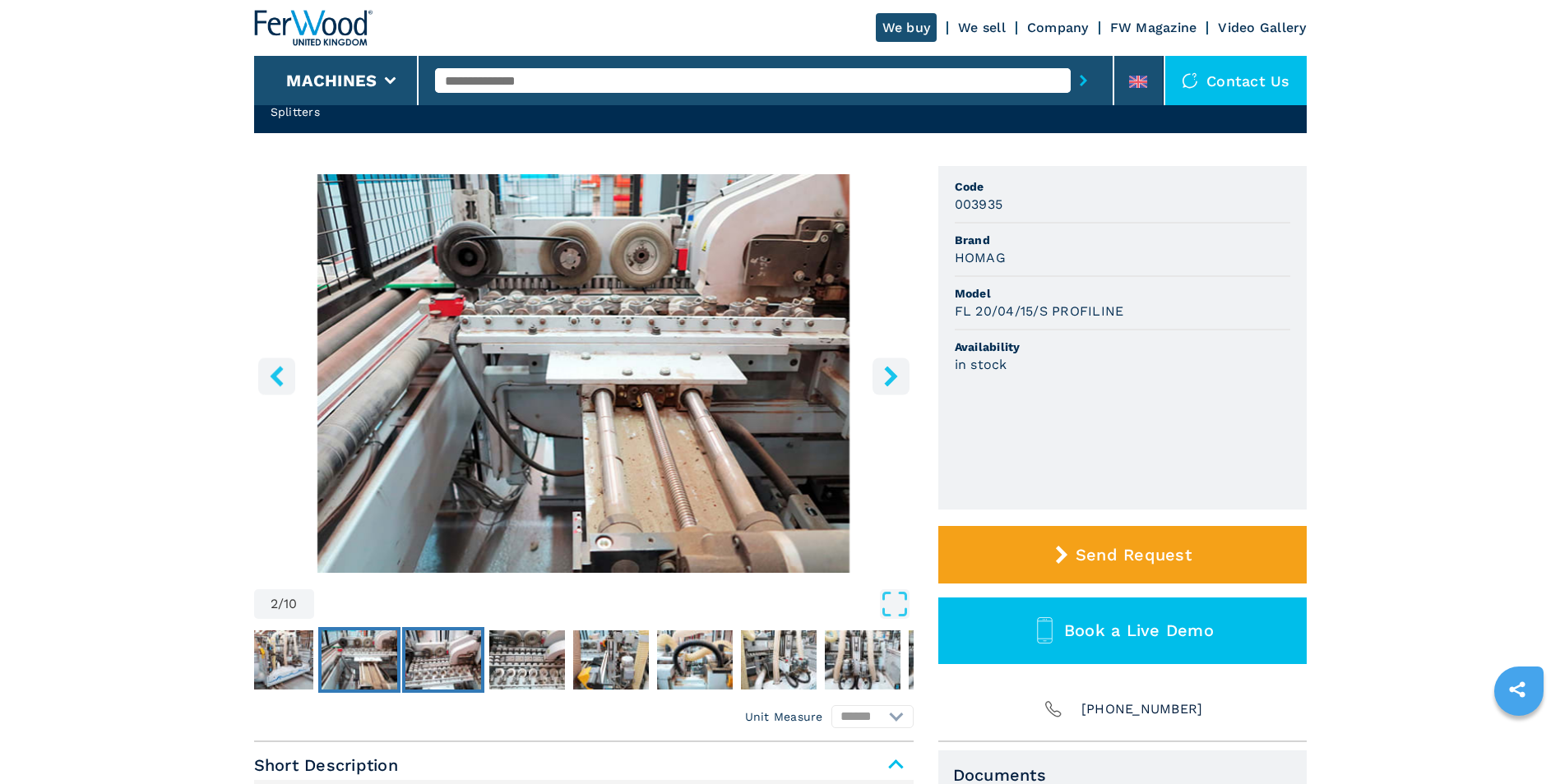
click at [429, 656] on img "Go to Slide 3" at bounding box center [443, 660] width 75 height 60
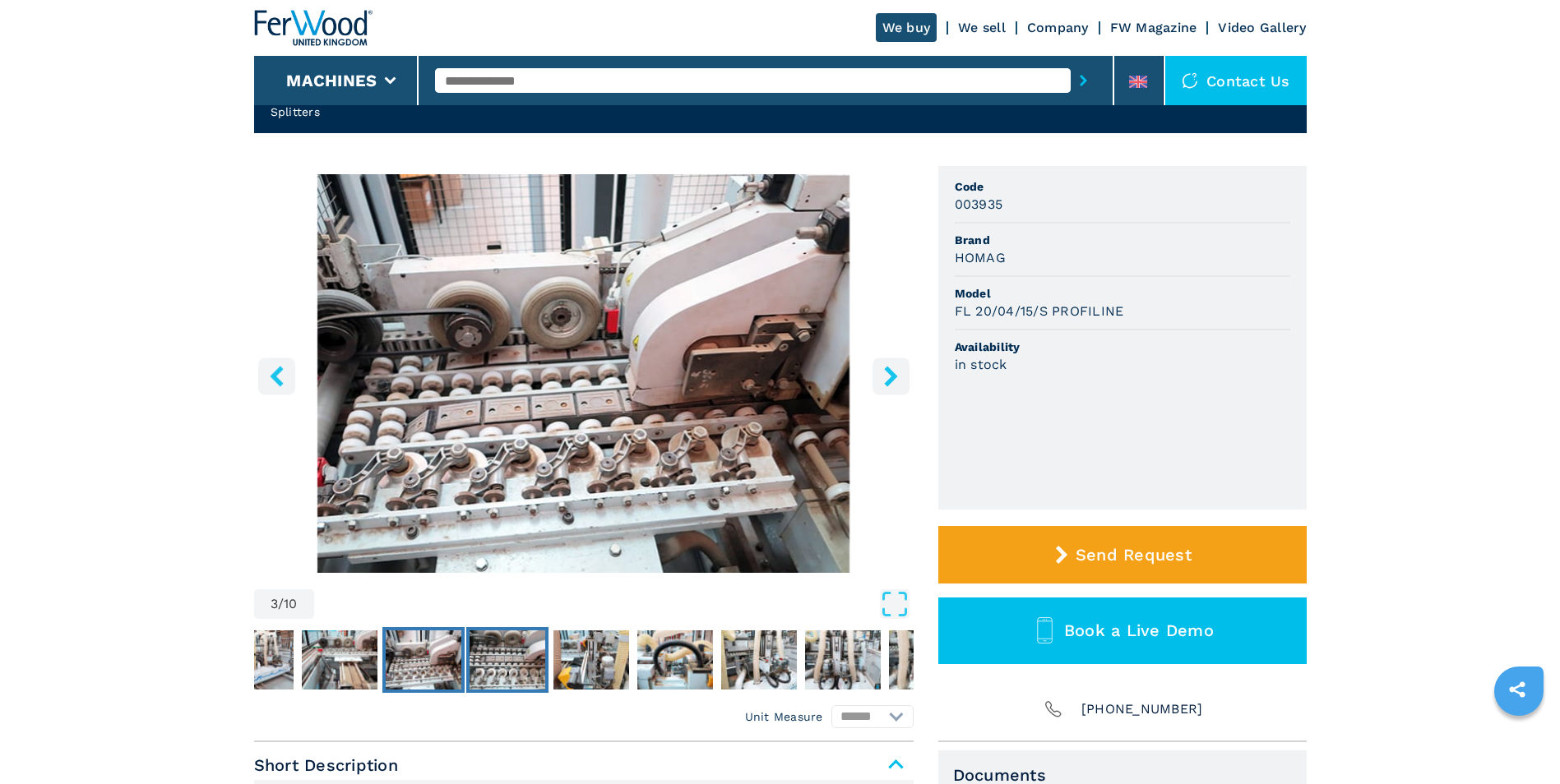
click at [499, 645] on img "Go to Slide 4" at bounding box center [507, 660] width 75 height 60
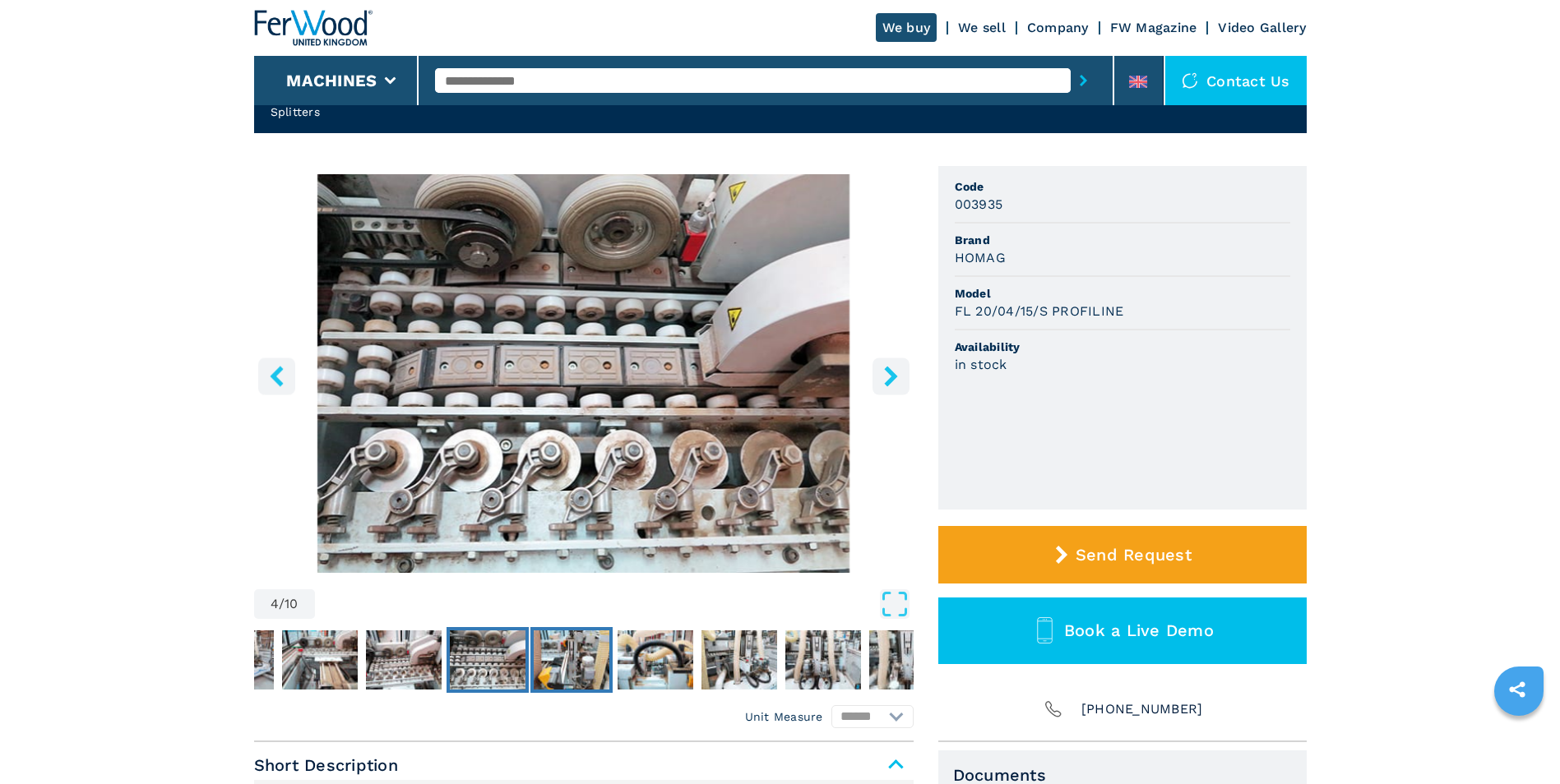
click at [577, 663] on img "Go to Slide 5" at bounding box center [571, 660] width 75 height 60
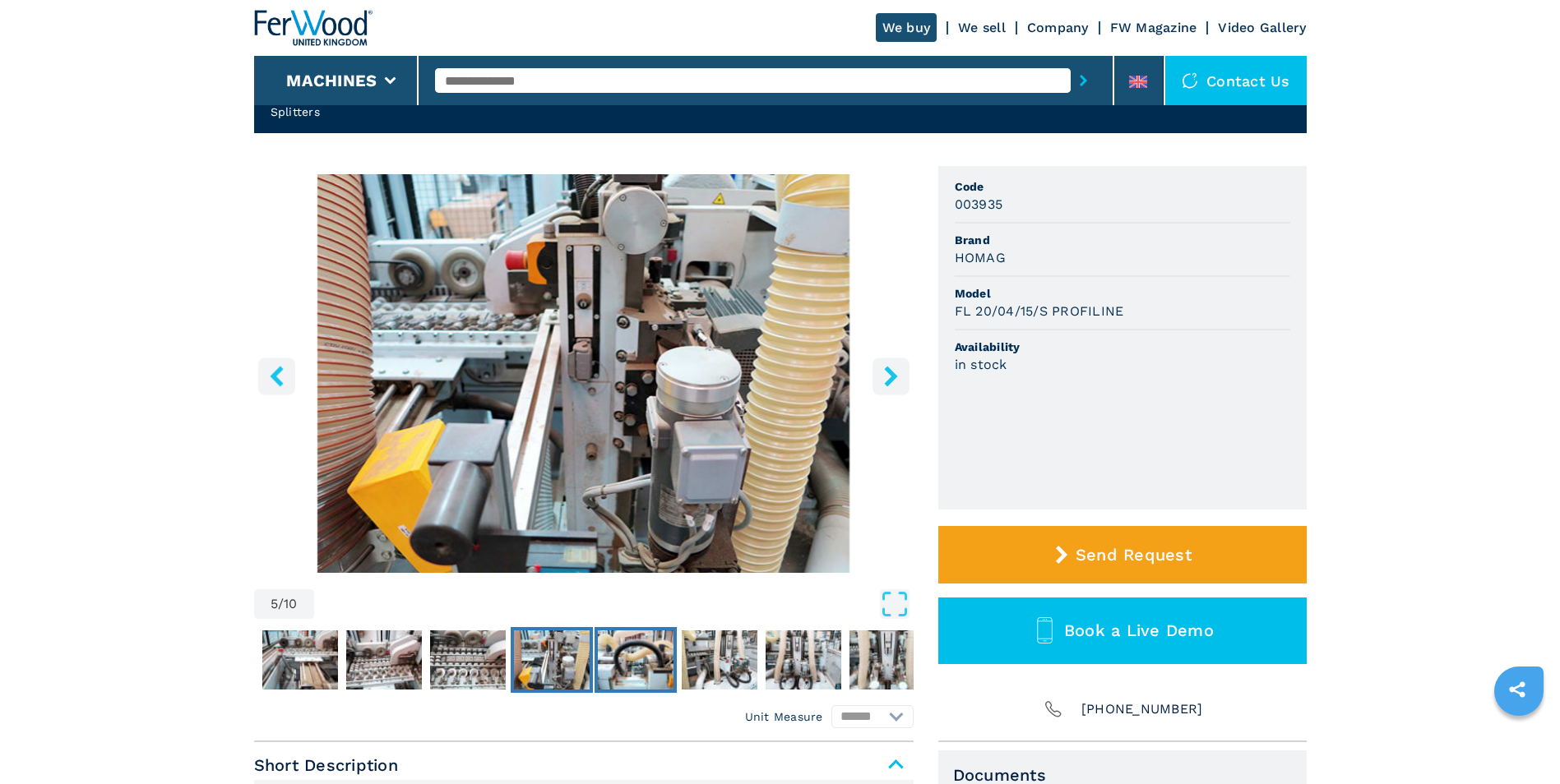
click at [635, 670] on img "Go to Slide 6" at bounding box center [635, 660] width 75 height 60
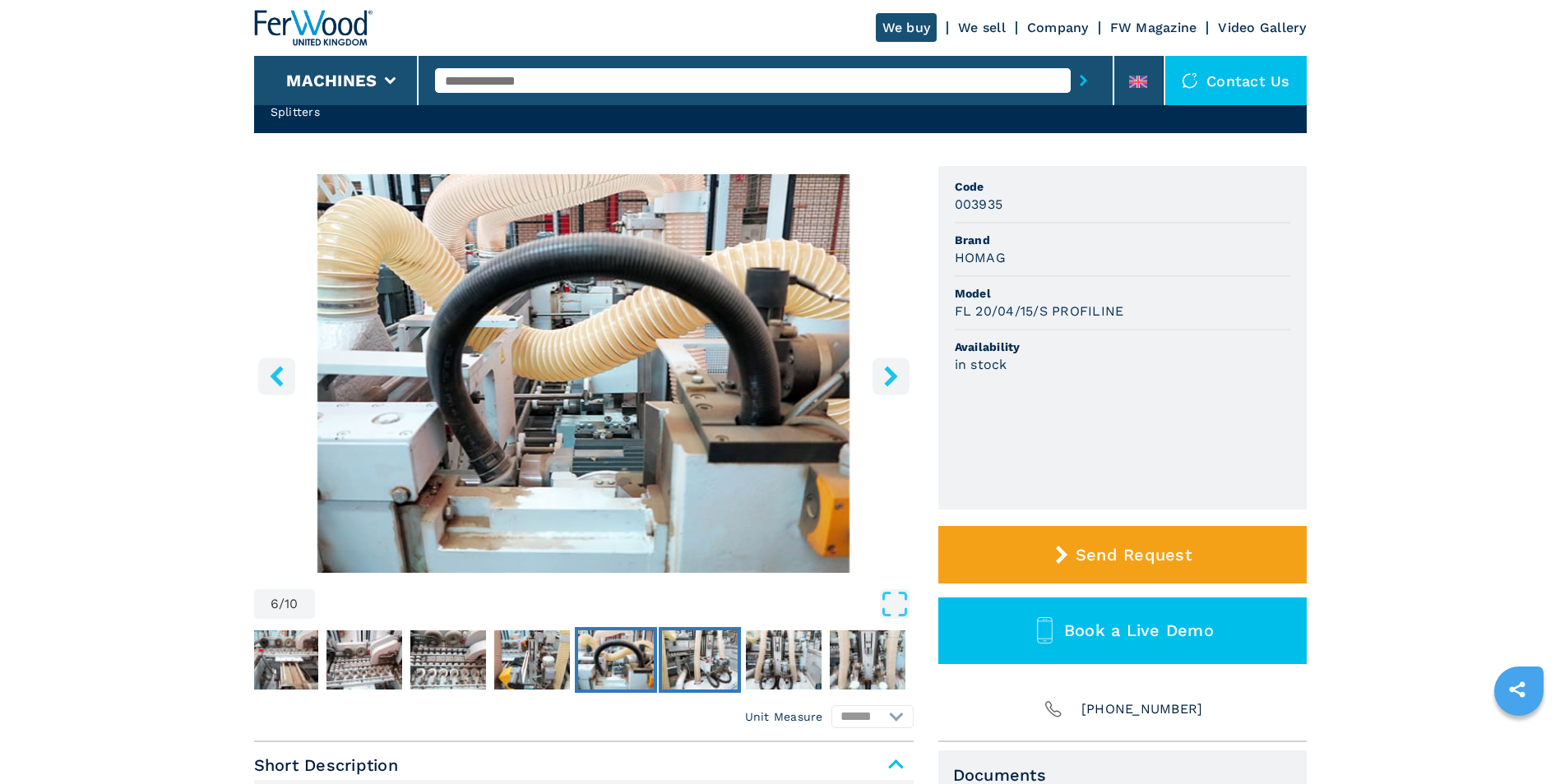
click at [673, 668] on img "Go to Slide 7" at bounding box center [699, 660] width 75 height 60
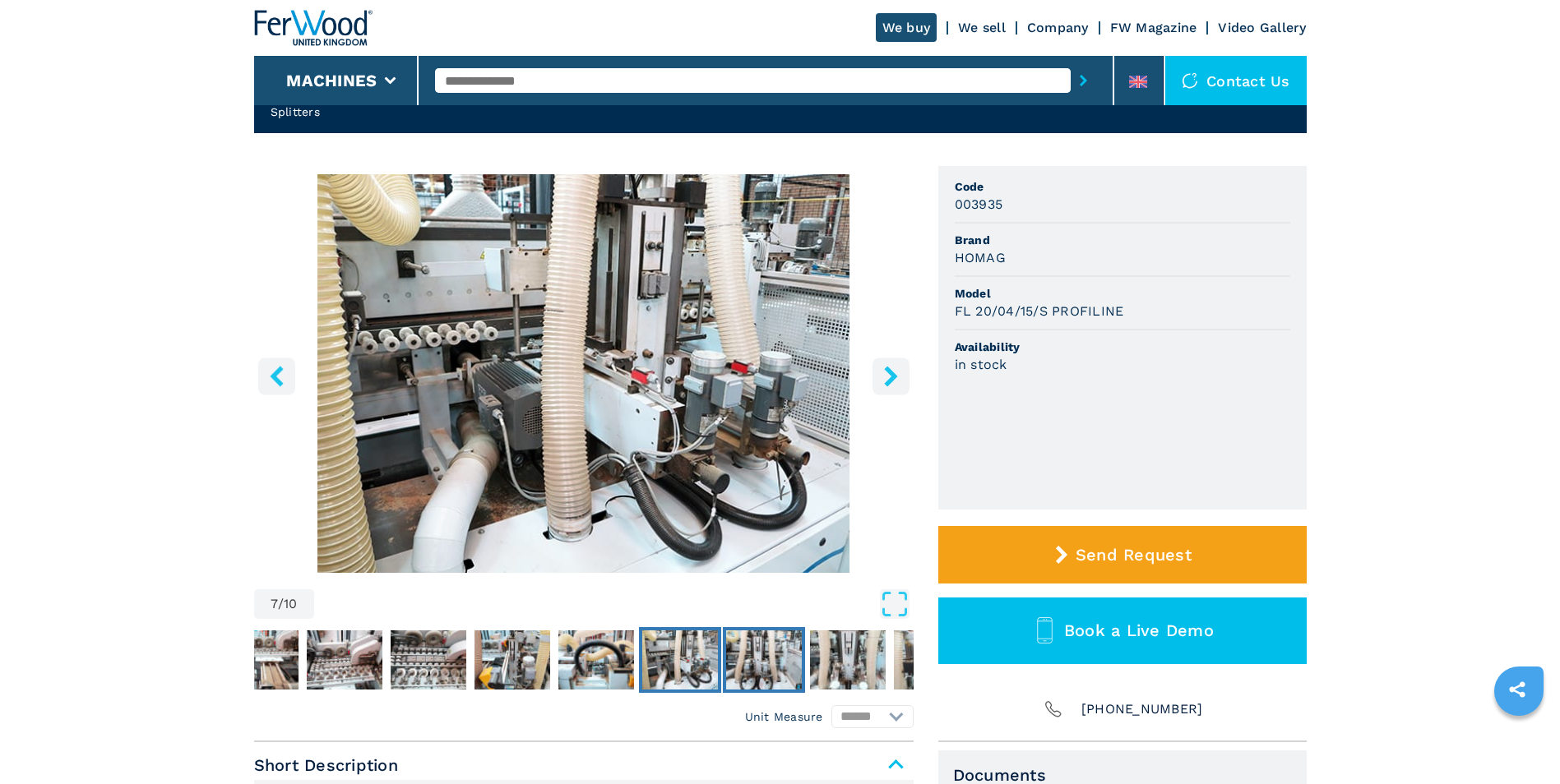
click at [733, 652] on img "Go to Slide 8" at bounding box center [763, 660] width 75 height 60
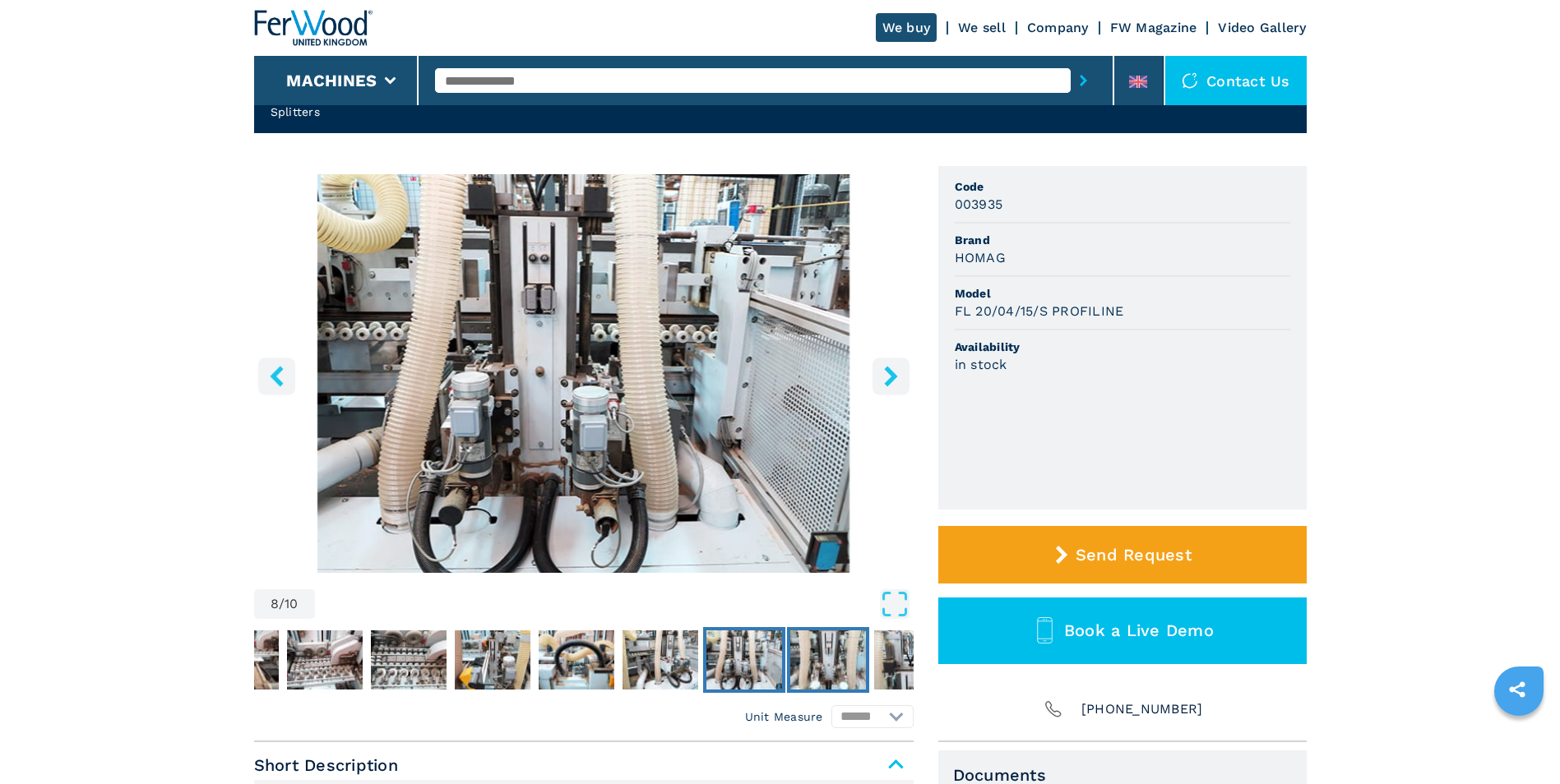
click at [808, 660] on img "Go to Slide 9" at bounding box center [828, 660] width 75 height 60
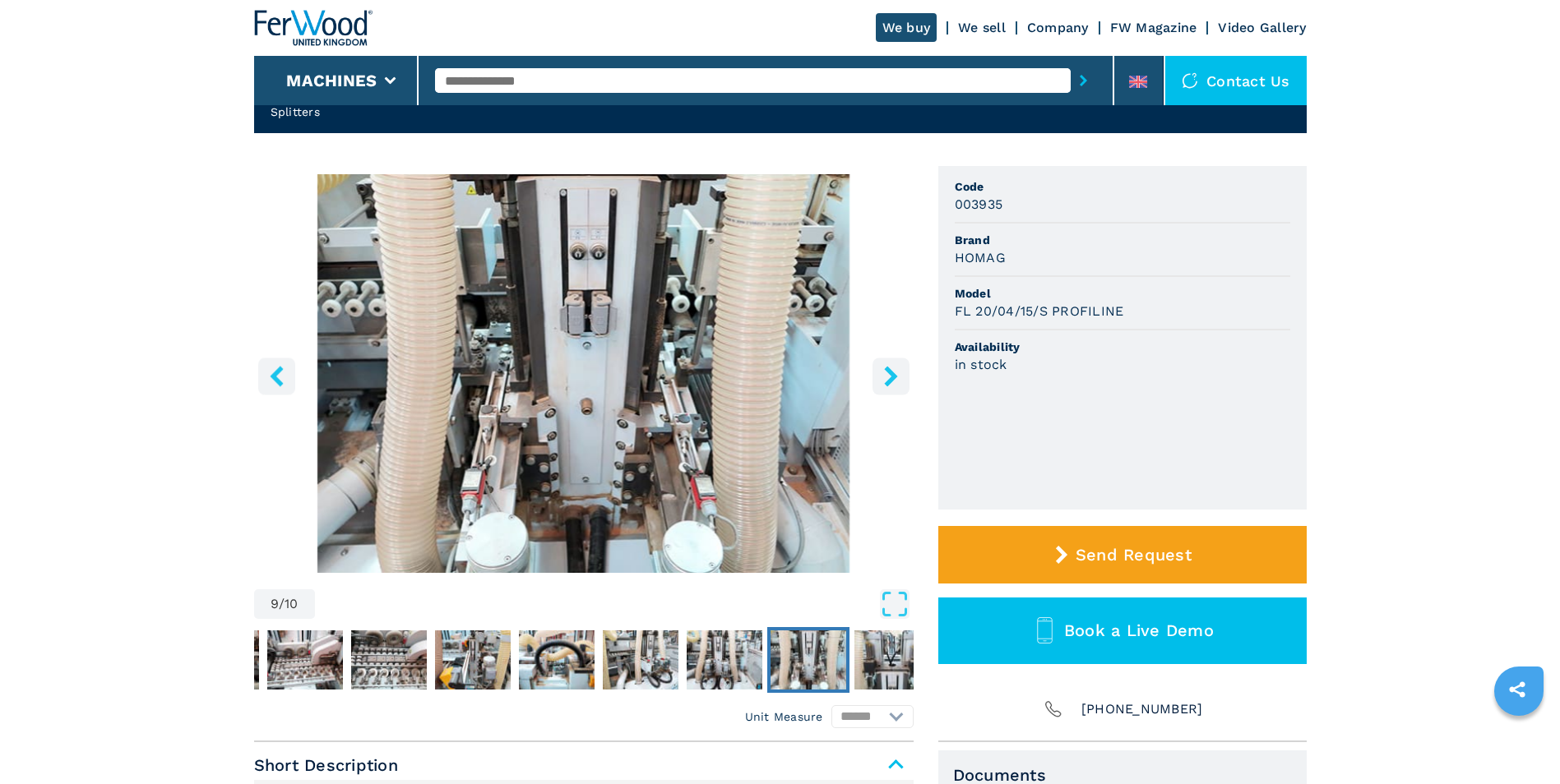
click at [309, 698] on div "9 / 10 Unit Measure ****** ********" at bounding box center [584, 455] width 659 height 576
click at [308, 676] on img "Go to Slide 3" at bounding box center [305, 660] width 75 height 60
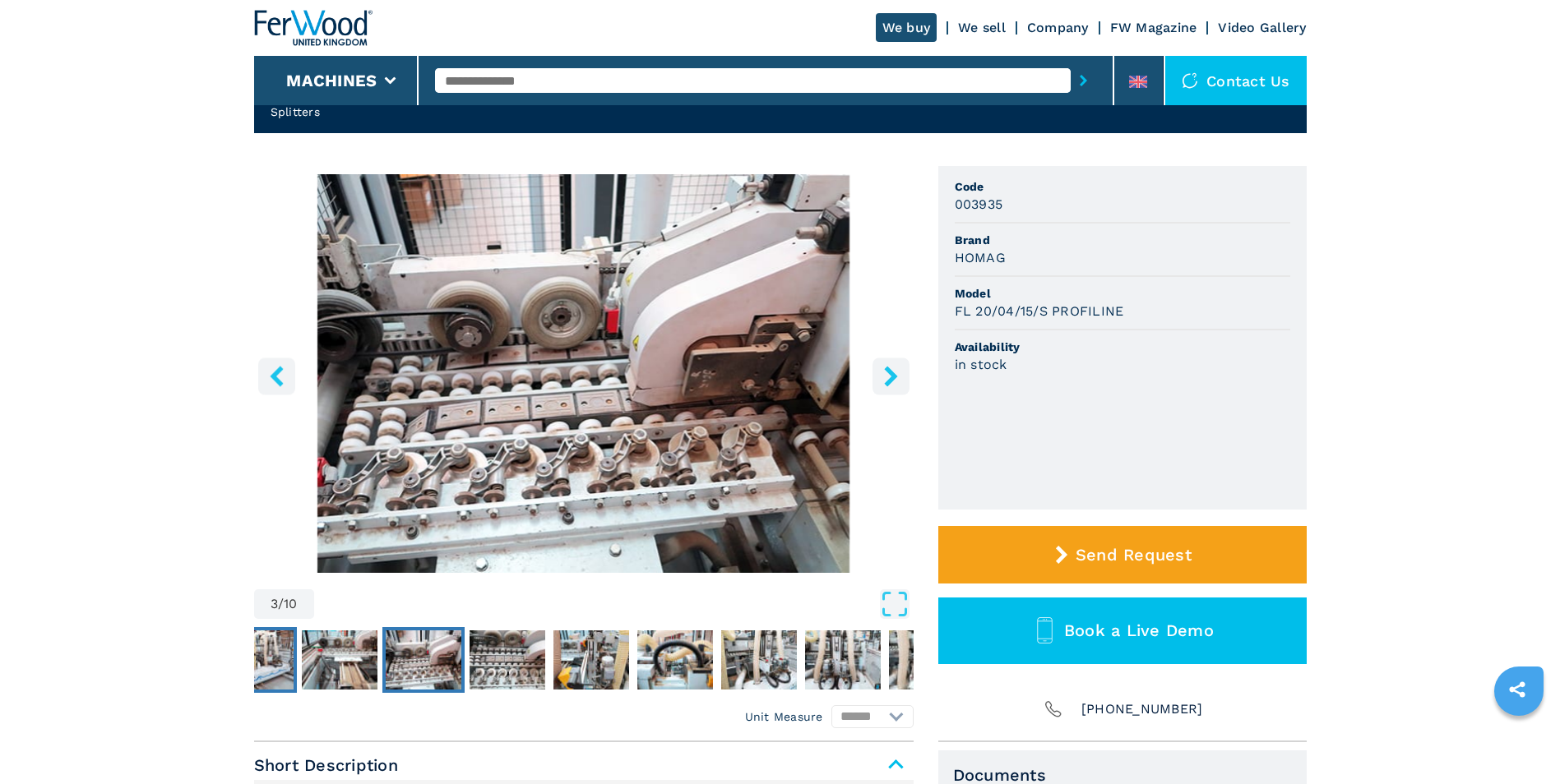
click at [274, 675] on img "Go to Slide 1" at bounding box center [256, 660] width 75 height 60
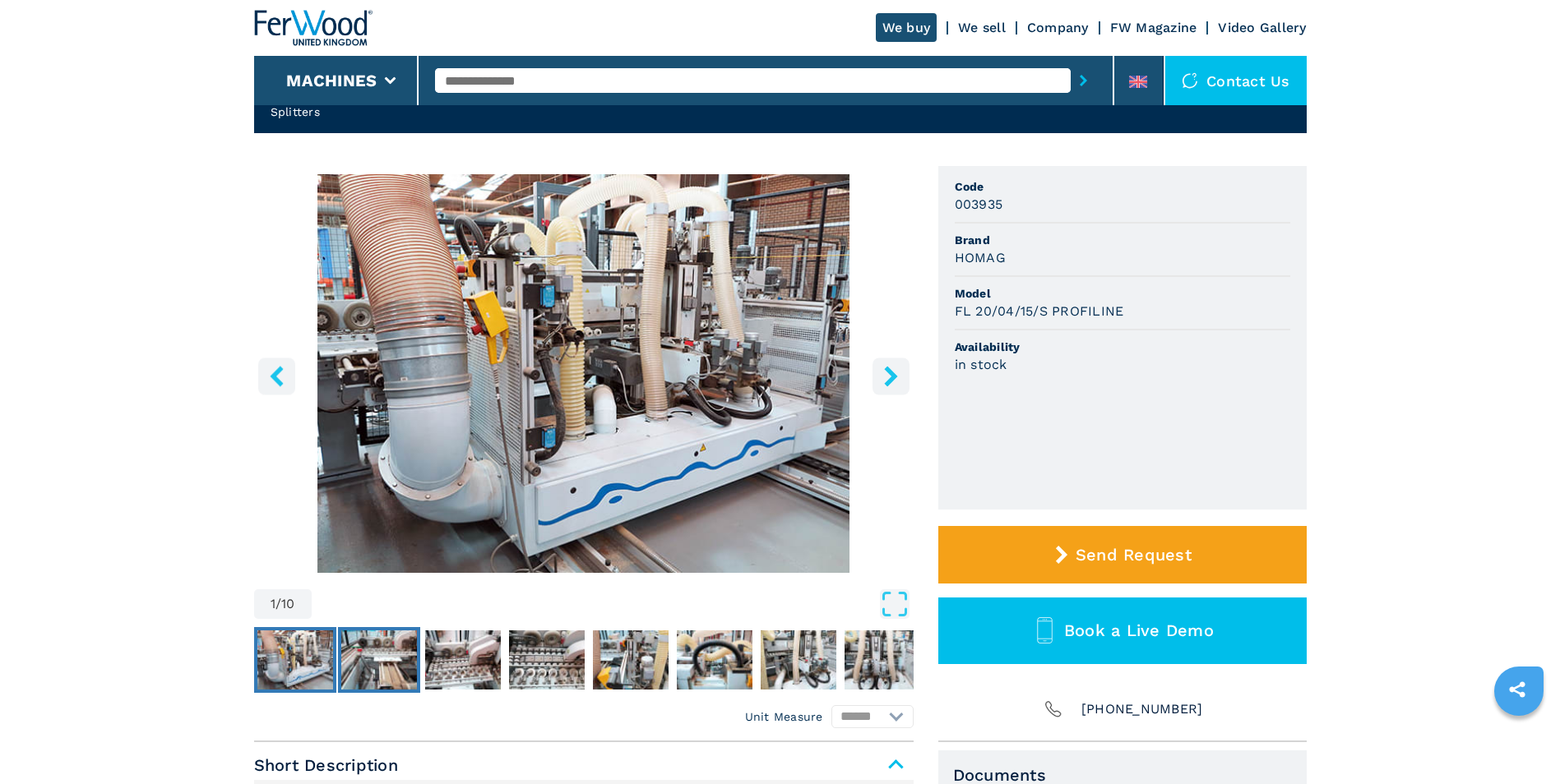
click at [341, 668] on img "Go to Slide 2" at bounding box center [379, 660] width 75 height 60
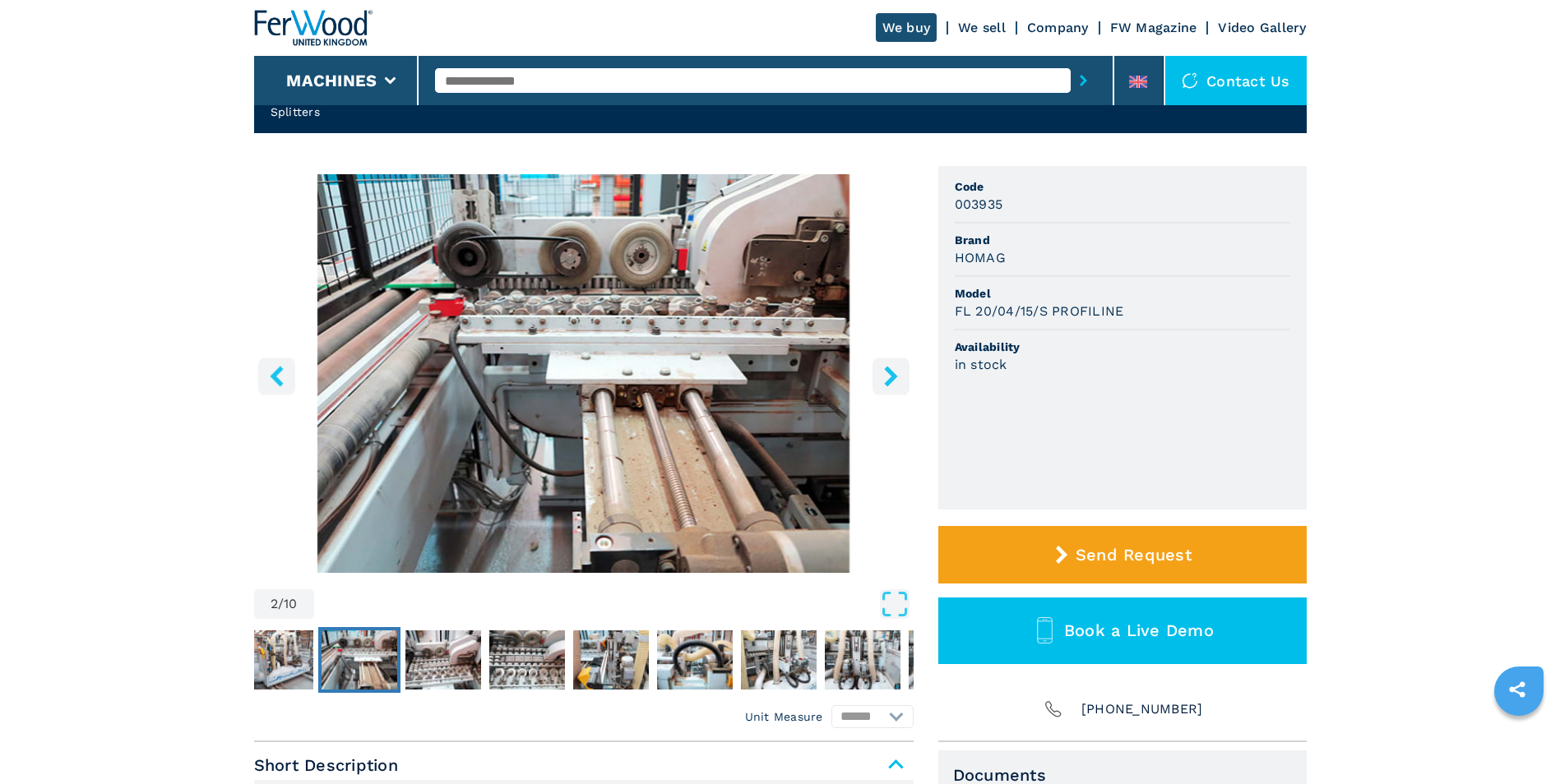
click at [399, 665] on button "Go to Slide 2" at bounding box center [359, 660] width 82 height 66
click at [433, 670] on img "Go to Slide 3" at bounding box center [443, 660] width 75 height 60
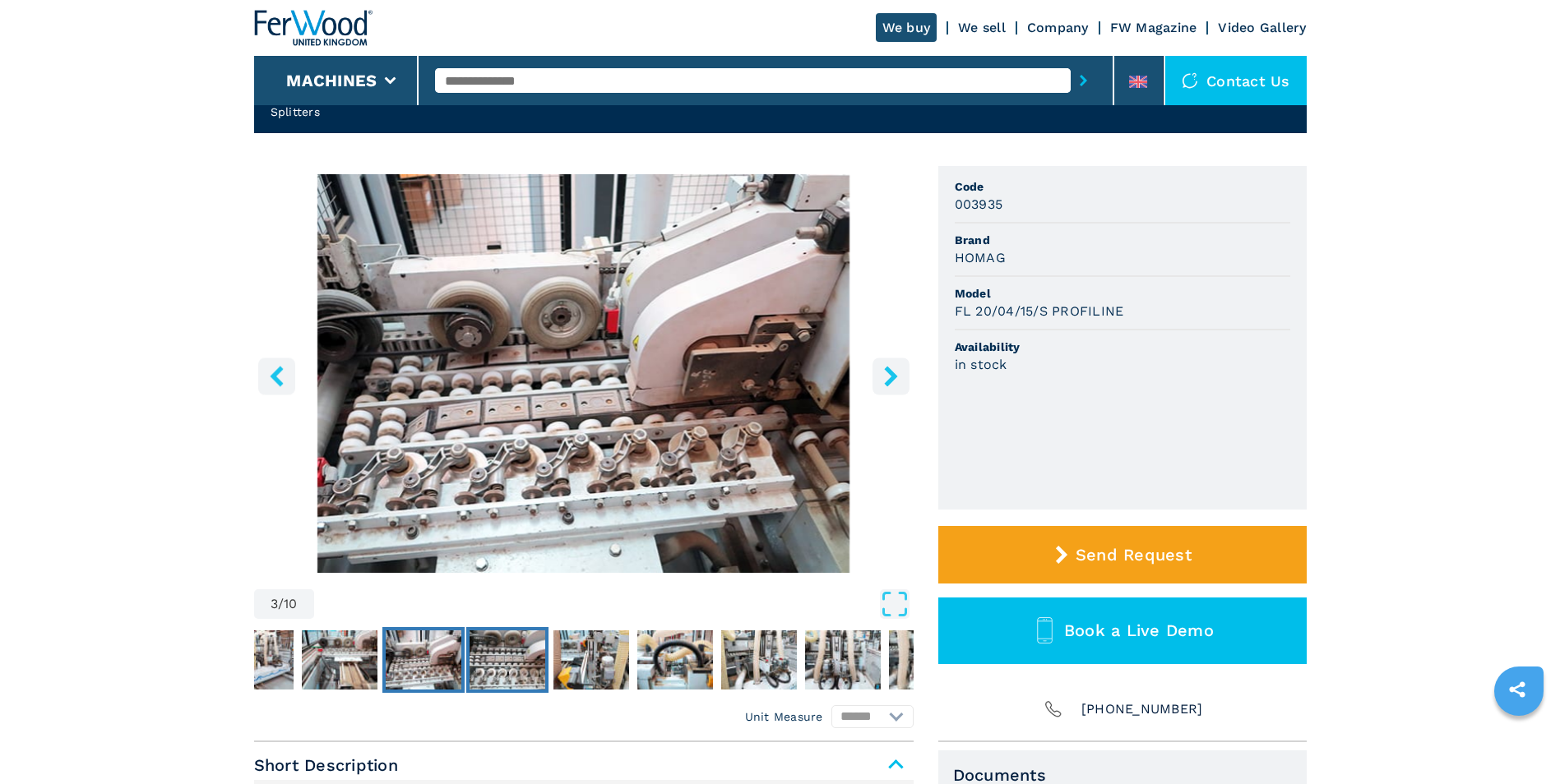
click at [484, 659] on img "Go to Slide 4" at bounding box center [507, 660] width 75 height 60
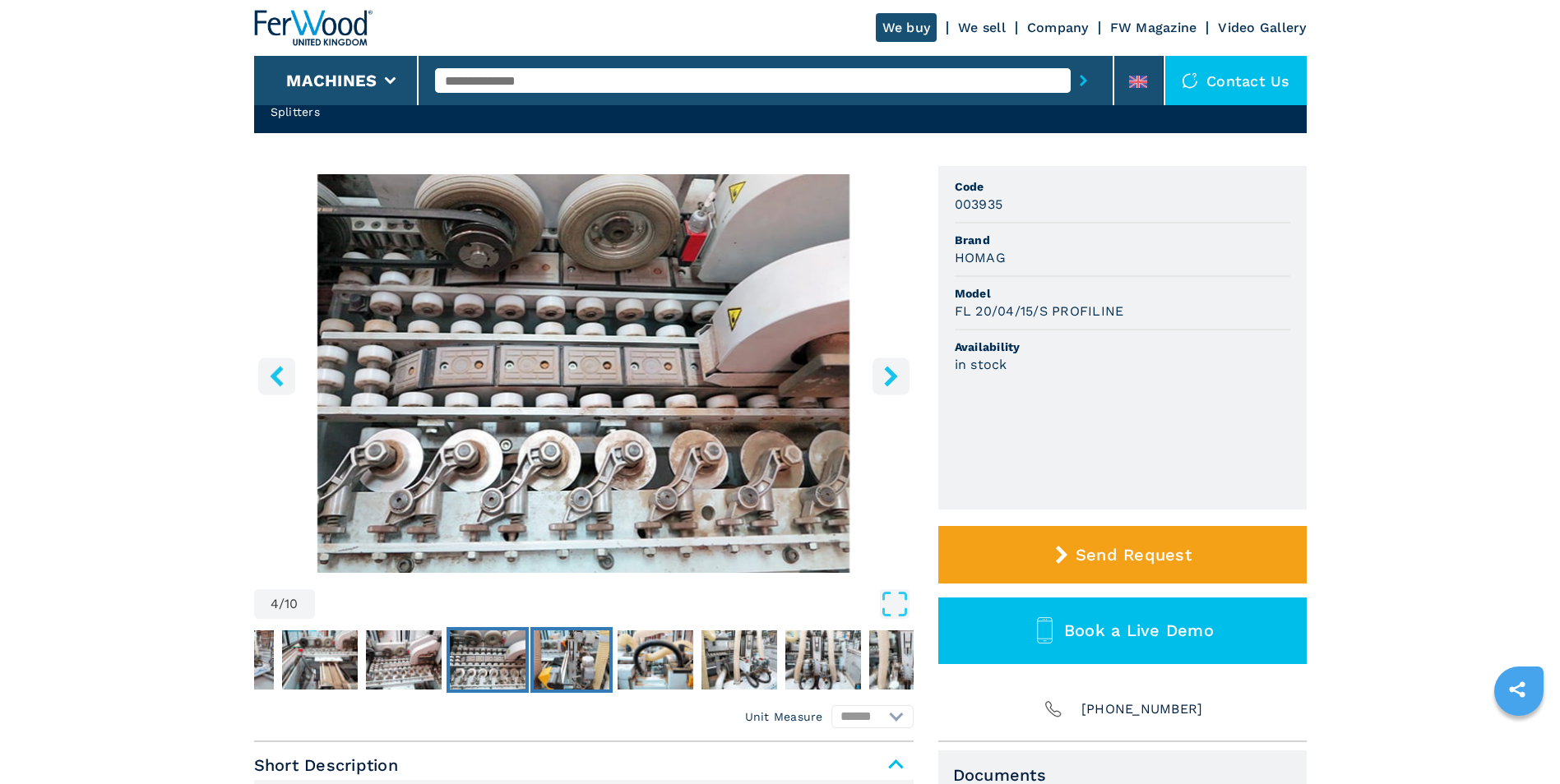
click at [571, 675] on img "Go to Slide 5" at bounding box center [571, 660] width 75 height 60
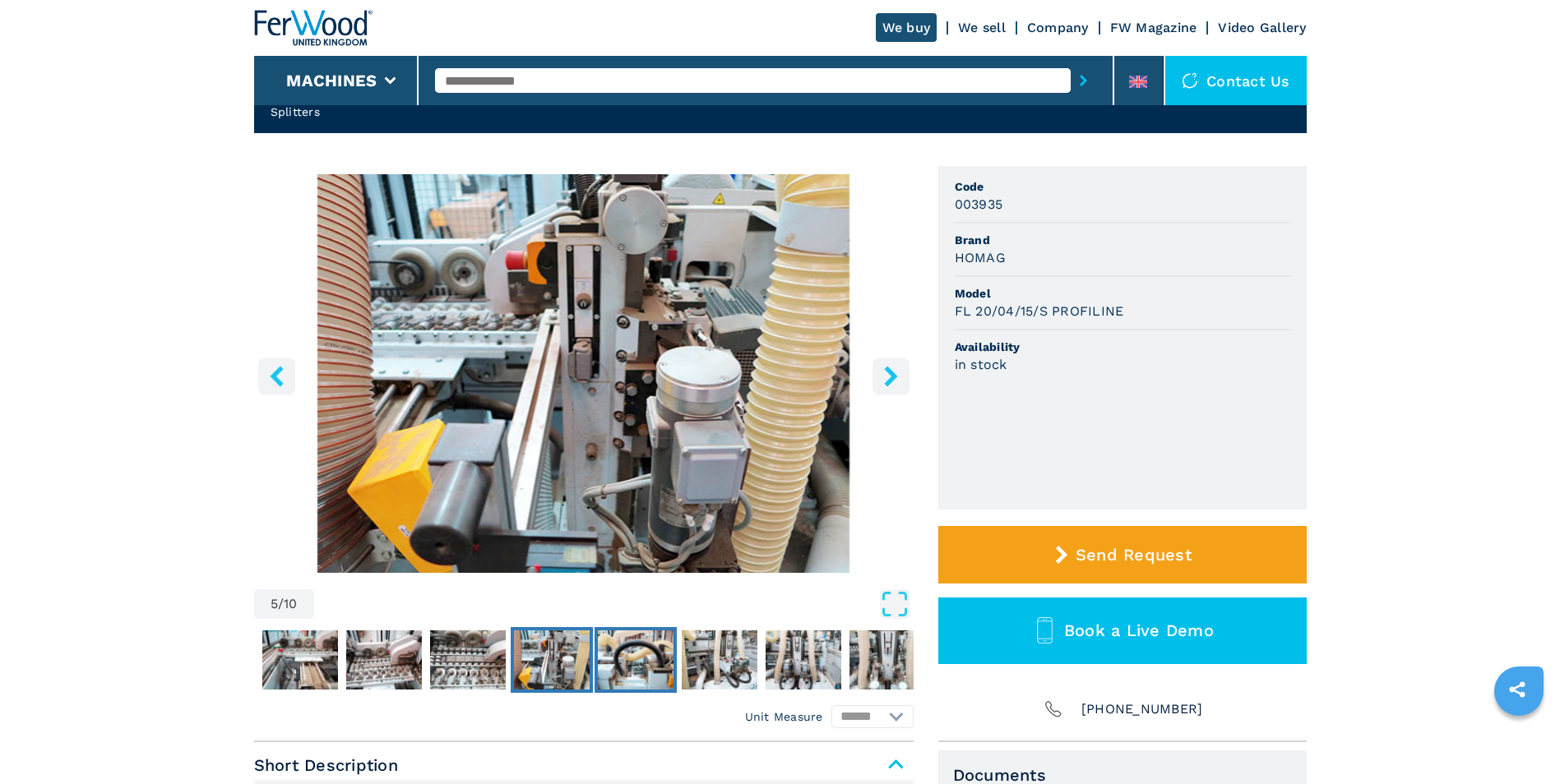
click at [598, 665] on img "Go to Slide 6" at bounding box center [635, 660] width 75 height 60
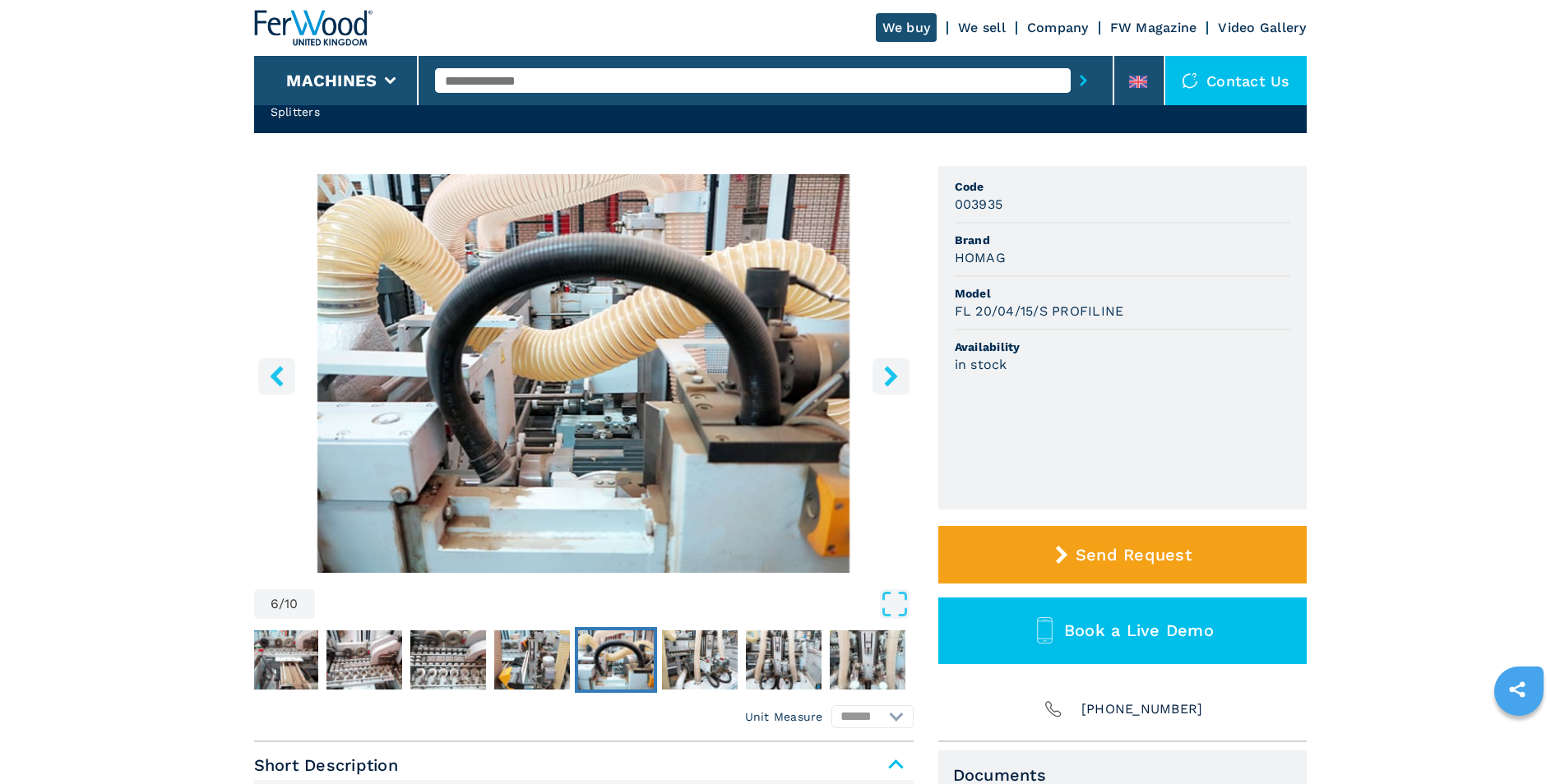
click at [642, 672] on img "Go to Slide 6" at bounding box center [616, 660] width 75 height 60
click at [686, 671] on img "Go to Slide 7" at bounding box center [699, 660] width 75 height 60
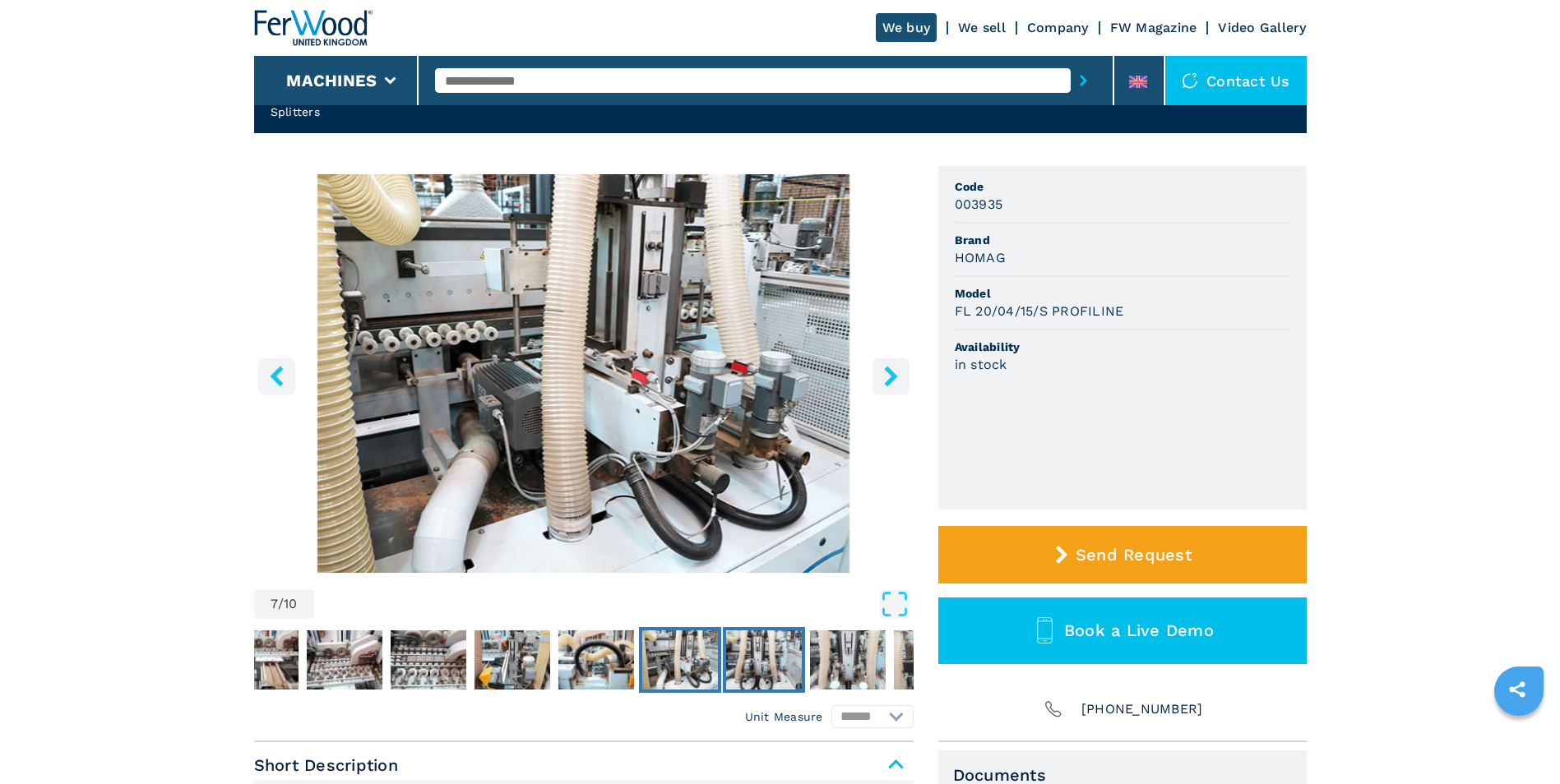
click at [783, 645] on img "Go to Slide 8" at bounding box center [763, 660] width 75 height 60
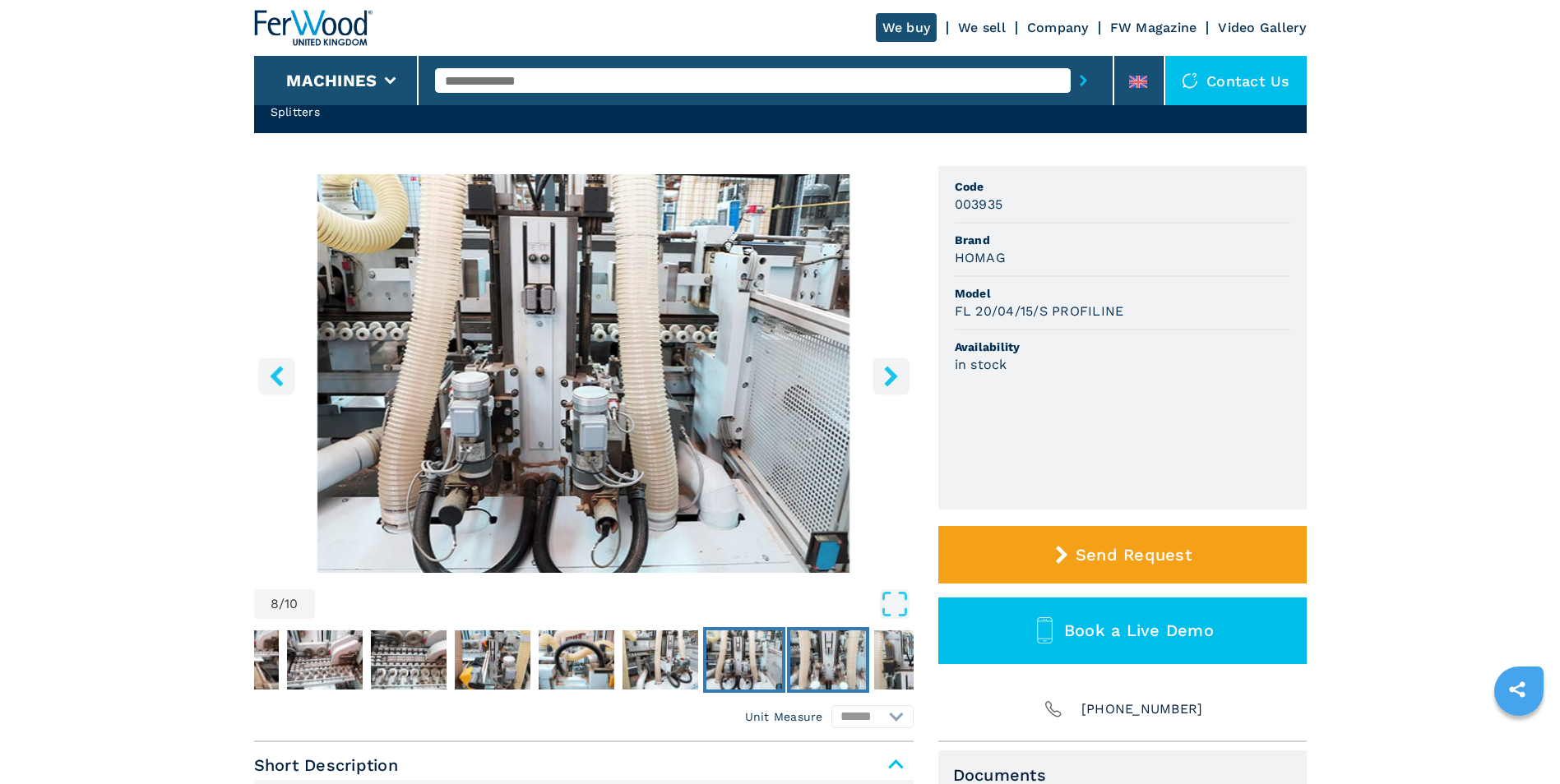
click at [833, 652] on img "Go to Slide 9" at bounding box center [828, 660] width 75 height 60
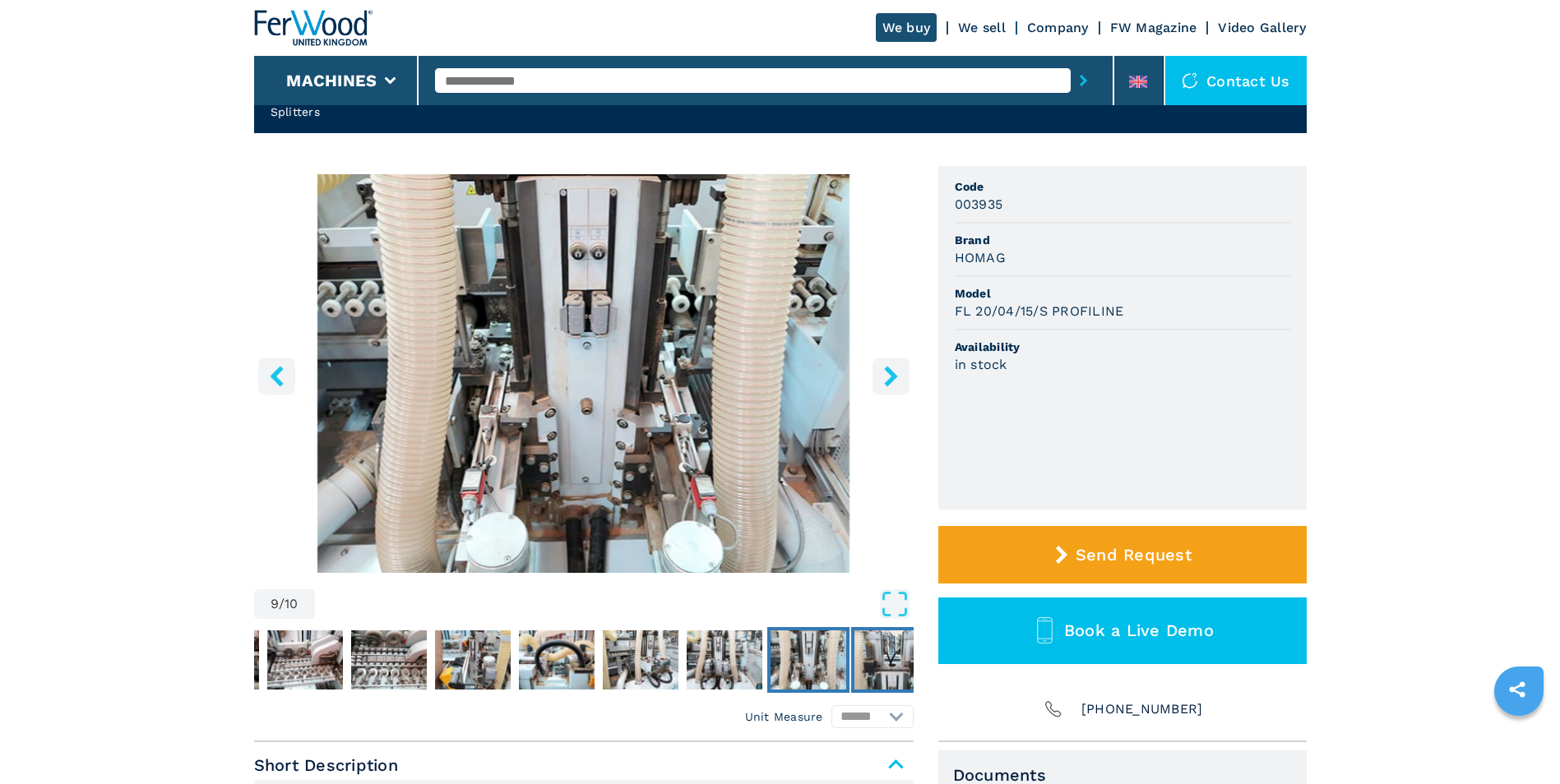
click at [868, 649] on img "Go to Slide 10" at bounding box center [892, 660] width 75 height 60
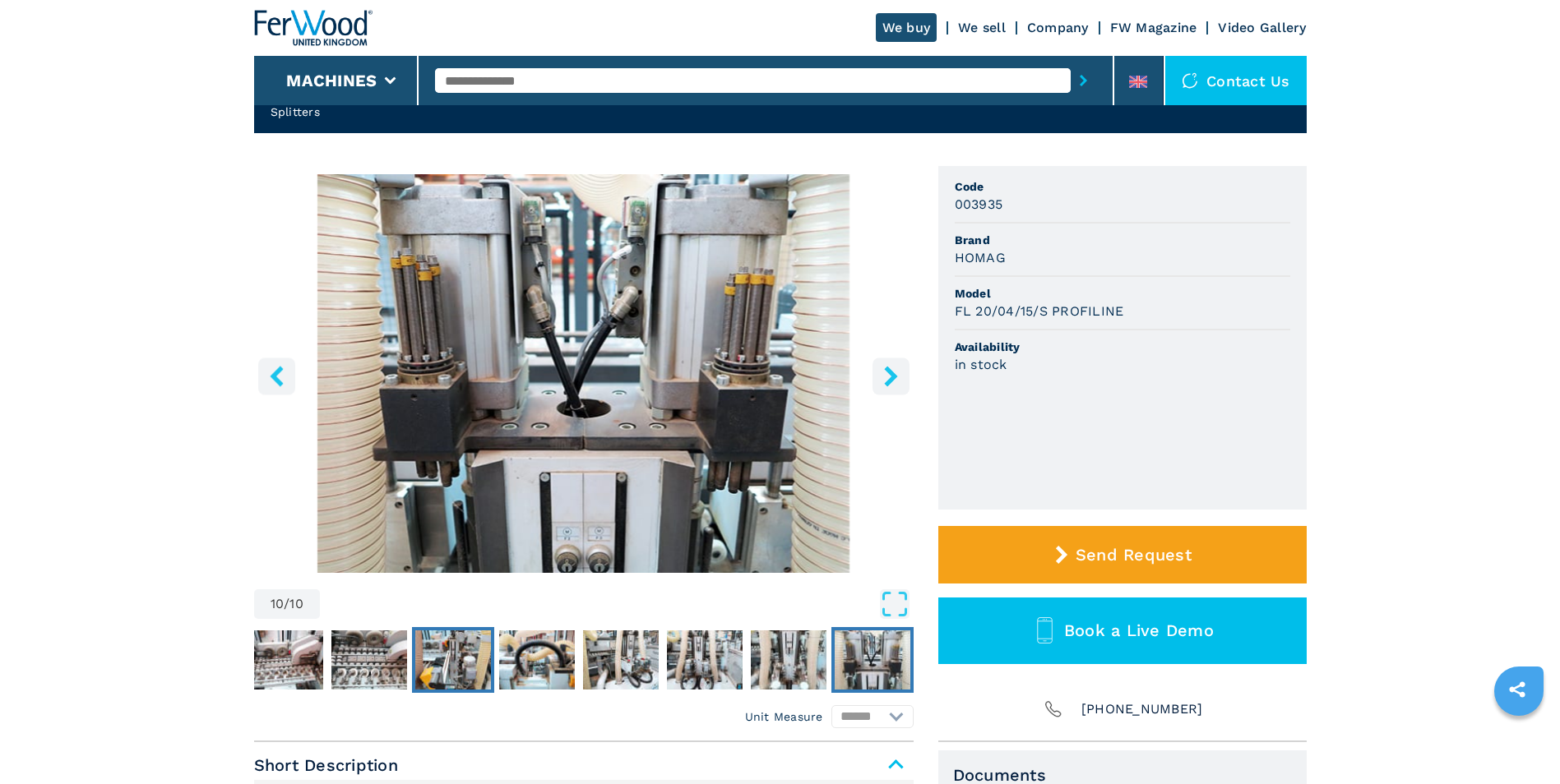
click at [472, 671] on img "Go to Slide 5" at bounding box center [453, 660] width 75 height 60
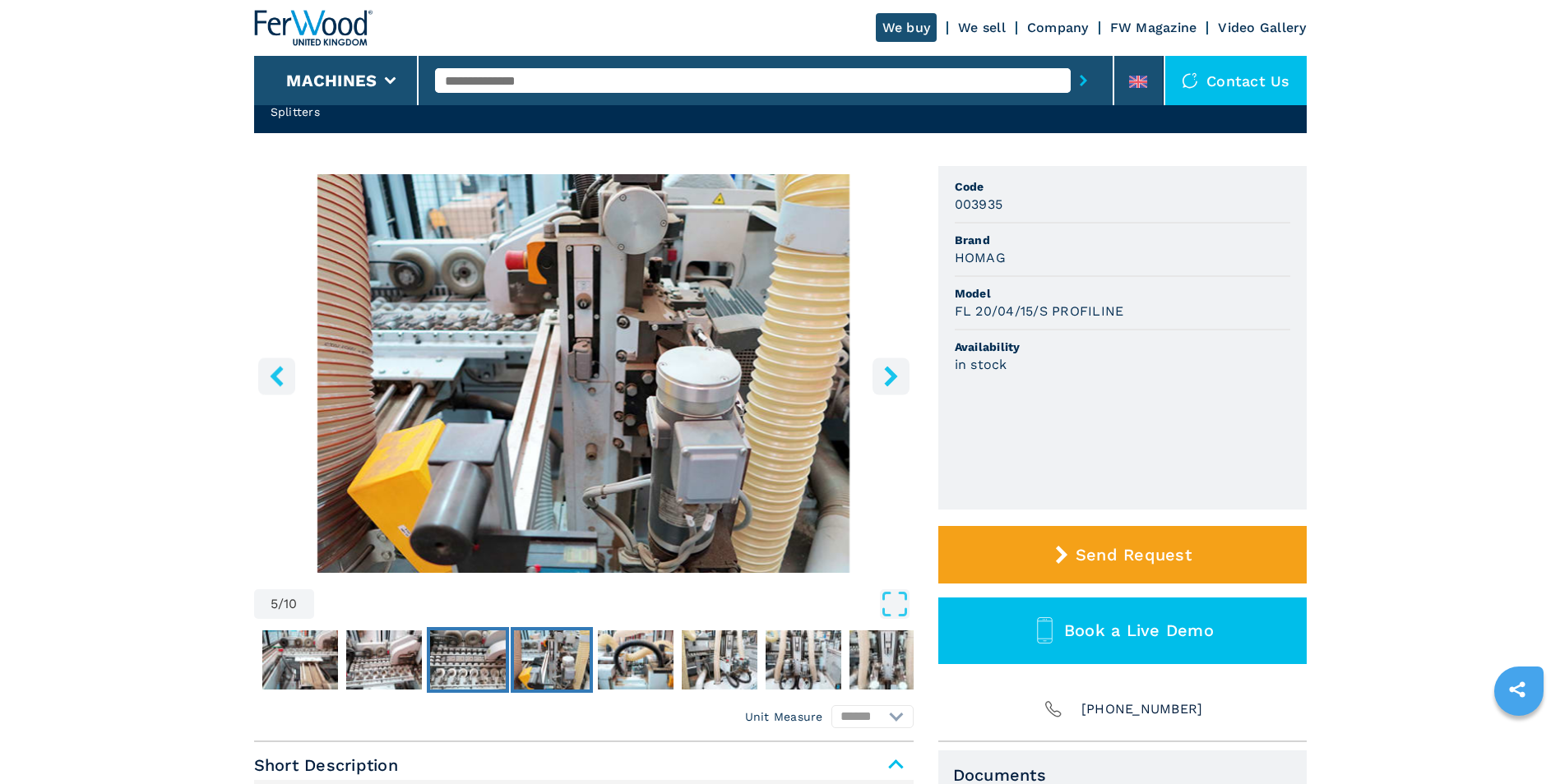
click at [436, 676] on img "Go to Slide 4" at bounding box center [468, 660] width 75 height 60
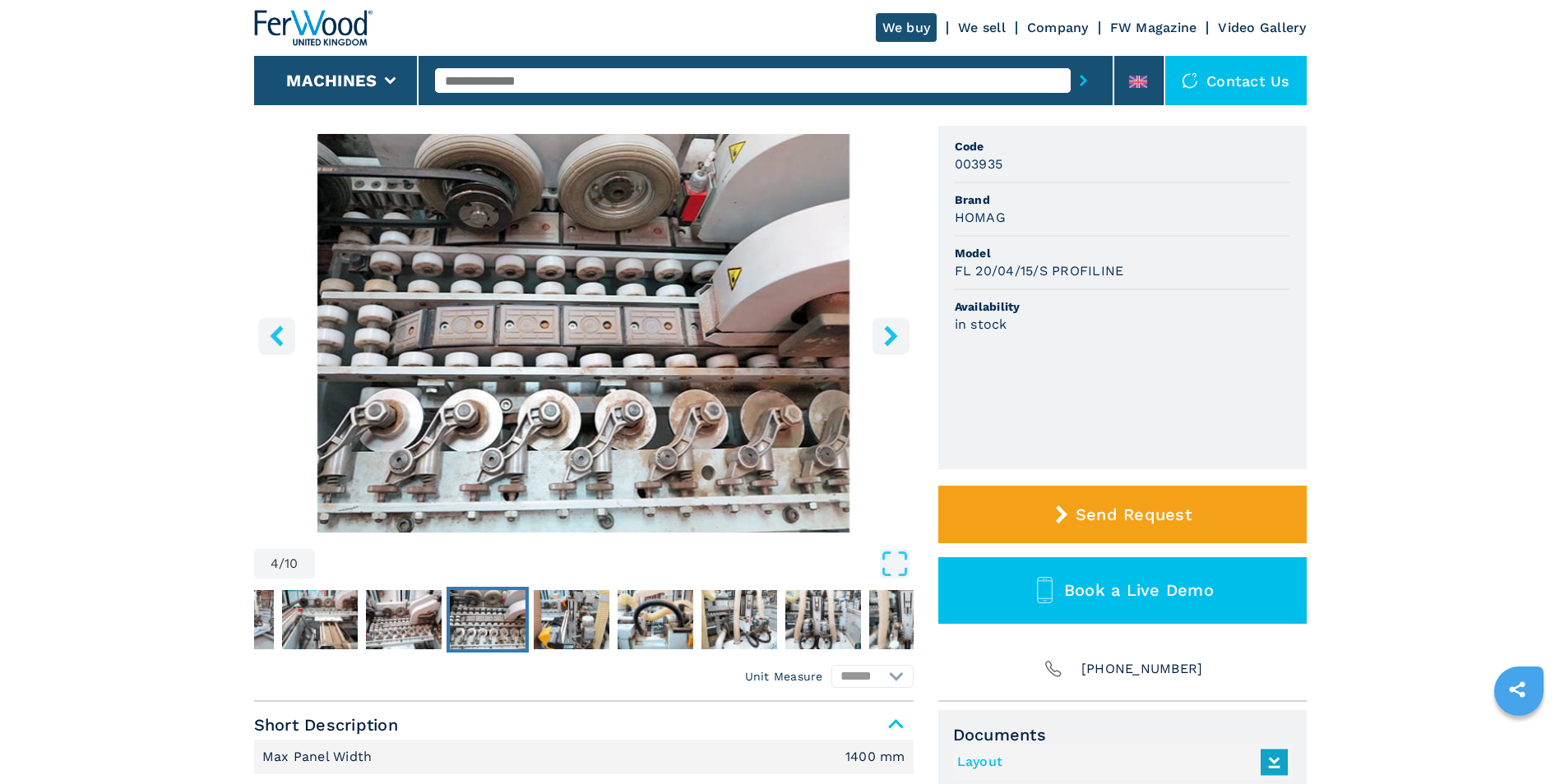
scroll to position [0, 0]
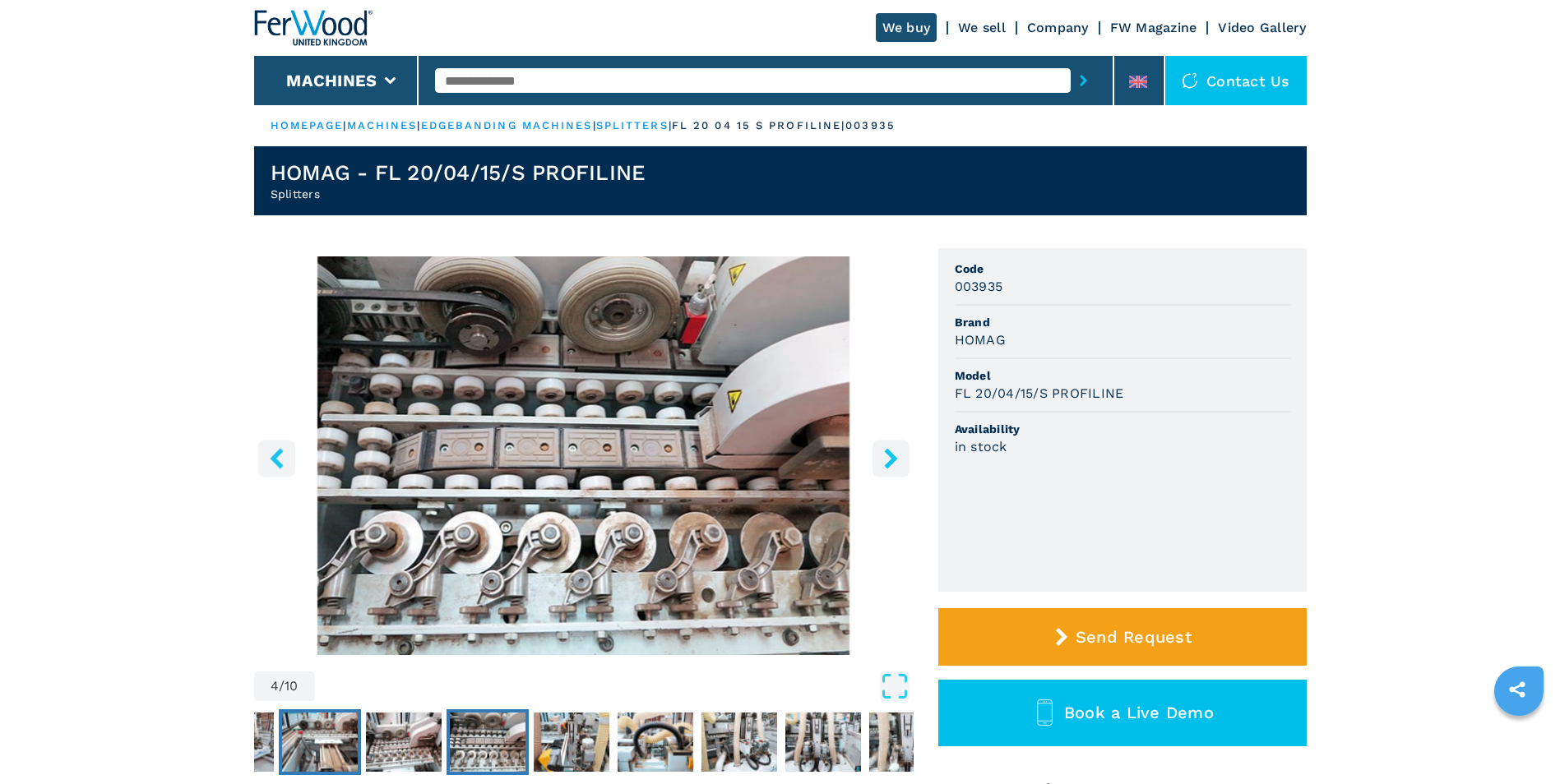
click at [347, 745] on img "Go to Slide 2" at bounding box center [320, 742] width 75 height 60
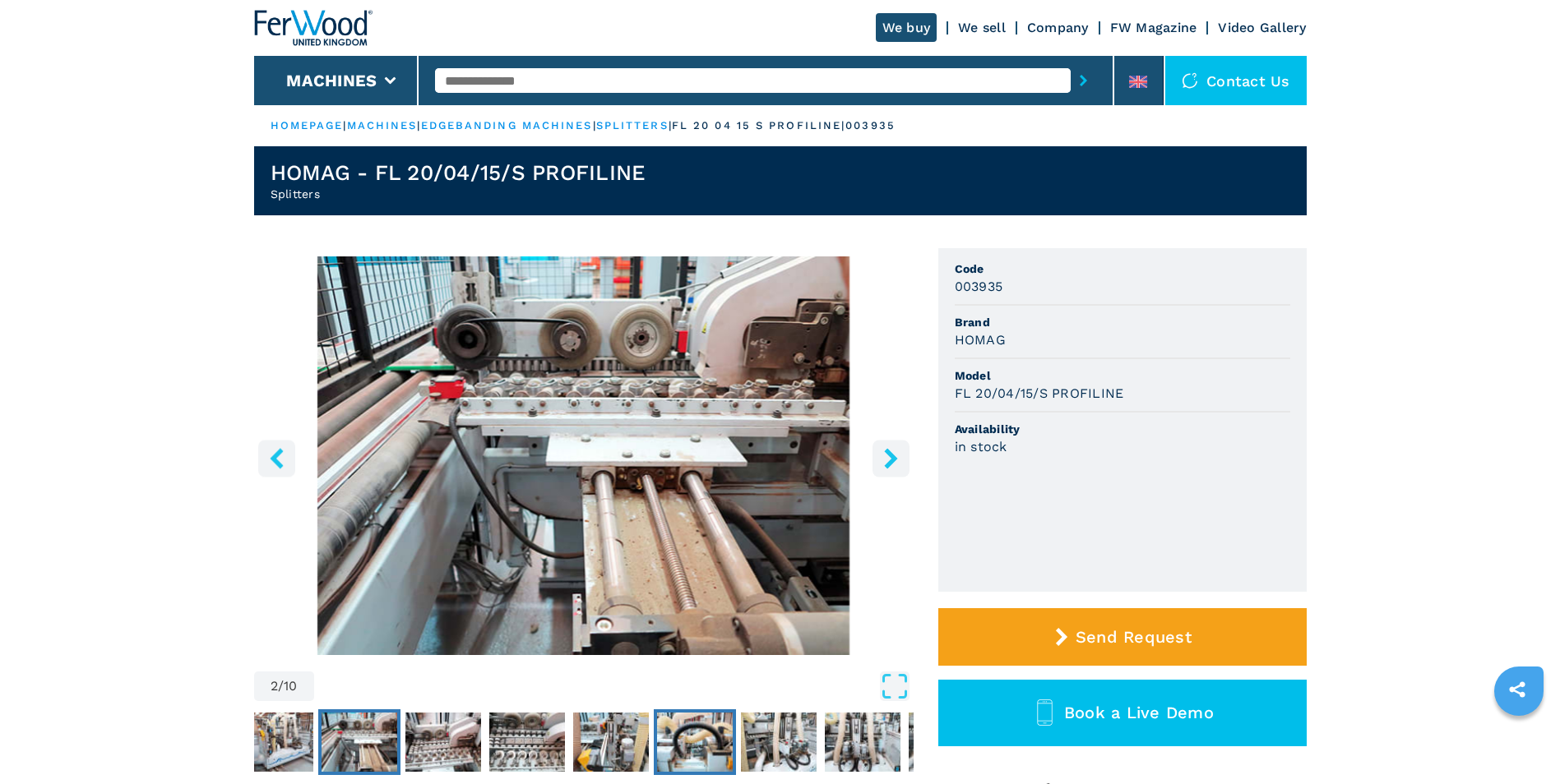
click at [671, 735] on img "Go to Slide 6" at bounding box center [695, 742] width 75 height 60
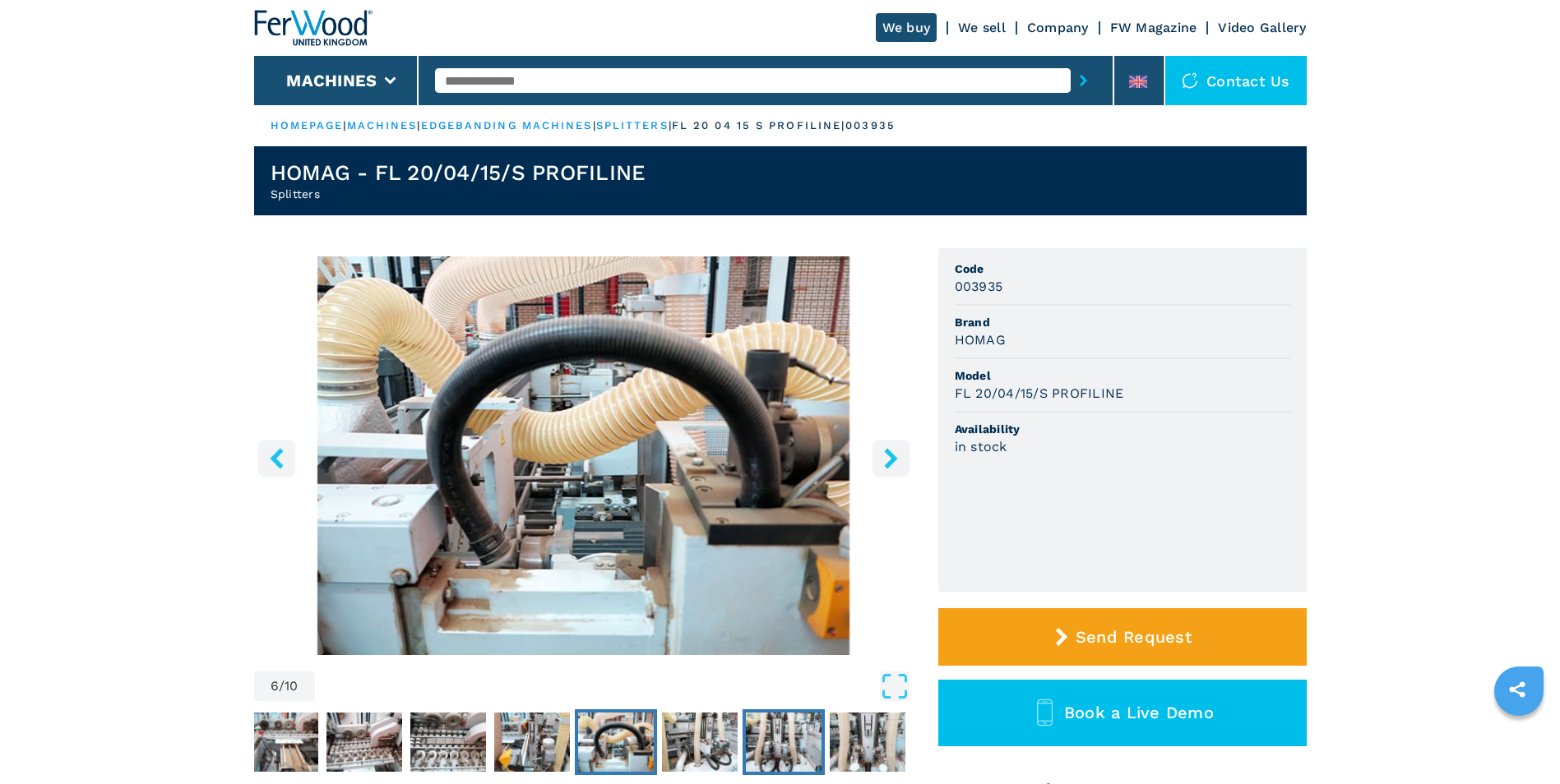
click at [746, 731] on img "Go to Slide 8" at bounding box center [784, 742] width 75 height 60
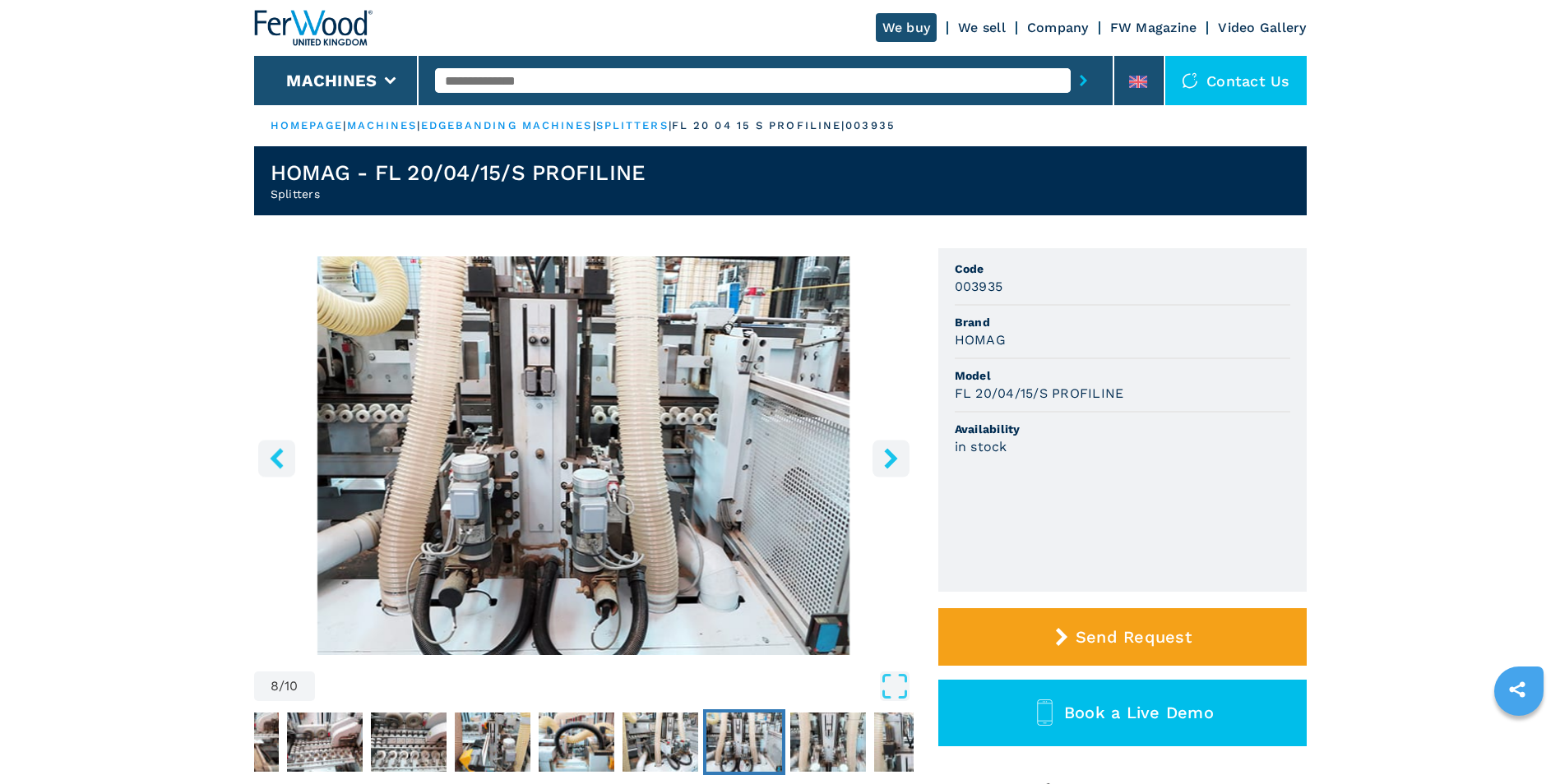
click at [746, 731] on img "Go to Slide 8" at bounding box center [744, 742] width 75 height 60
click at [836, 730] on img "Go to Slide 9" at bounding box center [828, 742] width 75 height 60
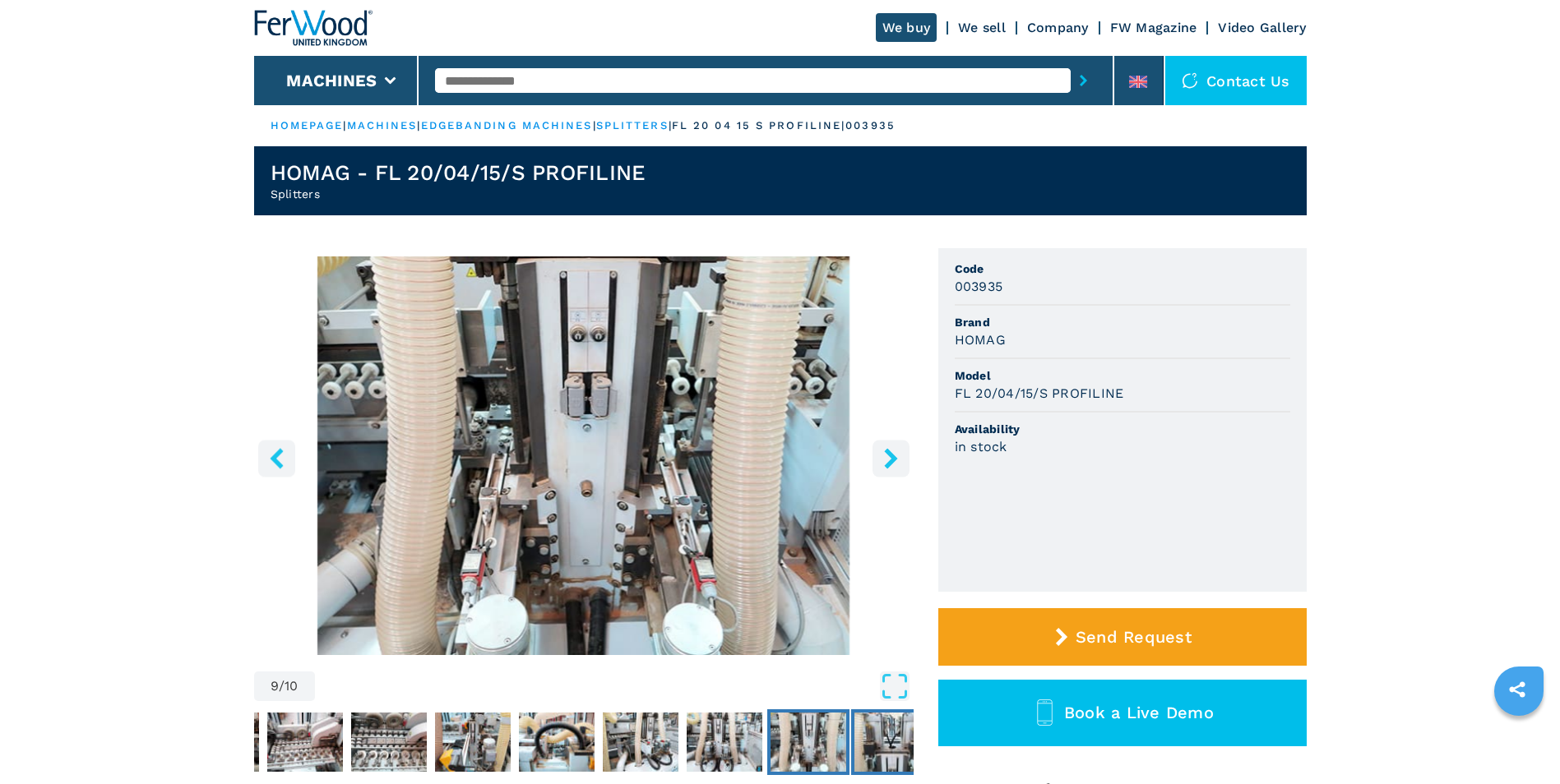
click at [882, 730] on img "Go to Slide 10" at bounding box center [892, 742] width 75 height 60
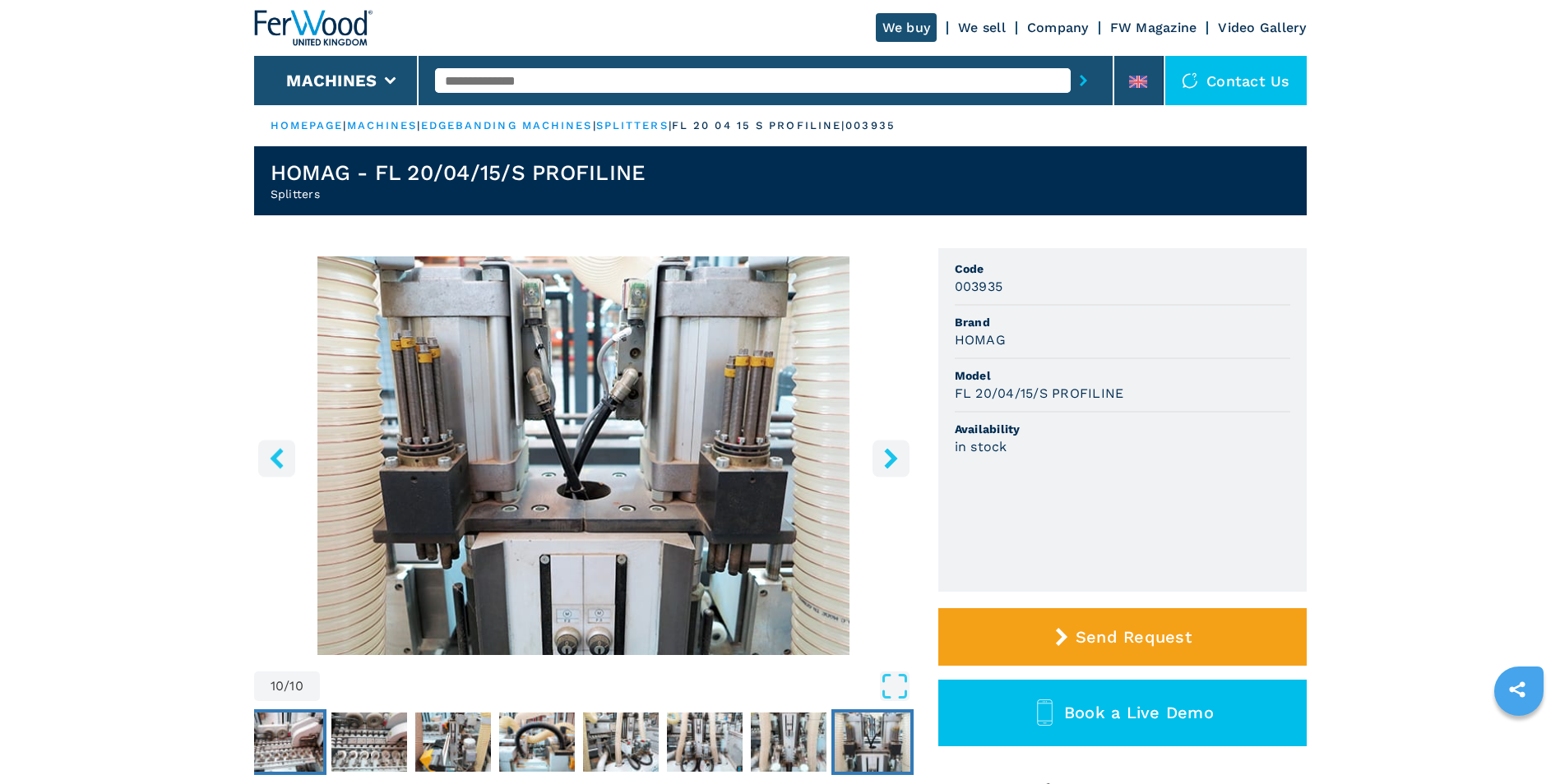
click at [315, 752] on img "Go to Slide 3" at bounding box center [285, 742] width 75 height 60
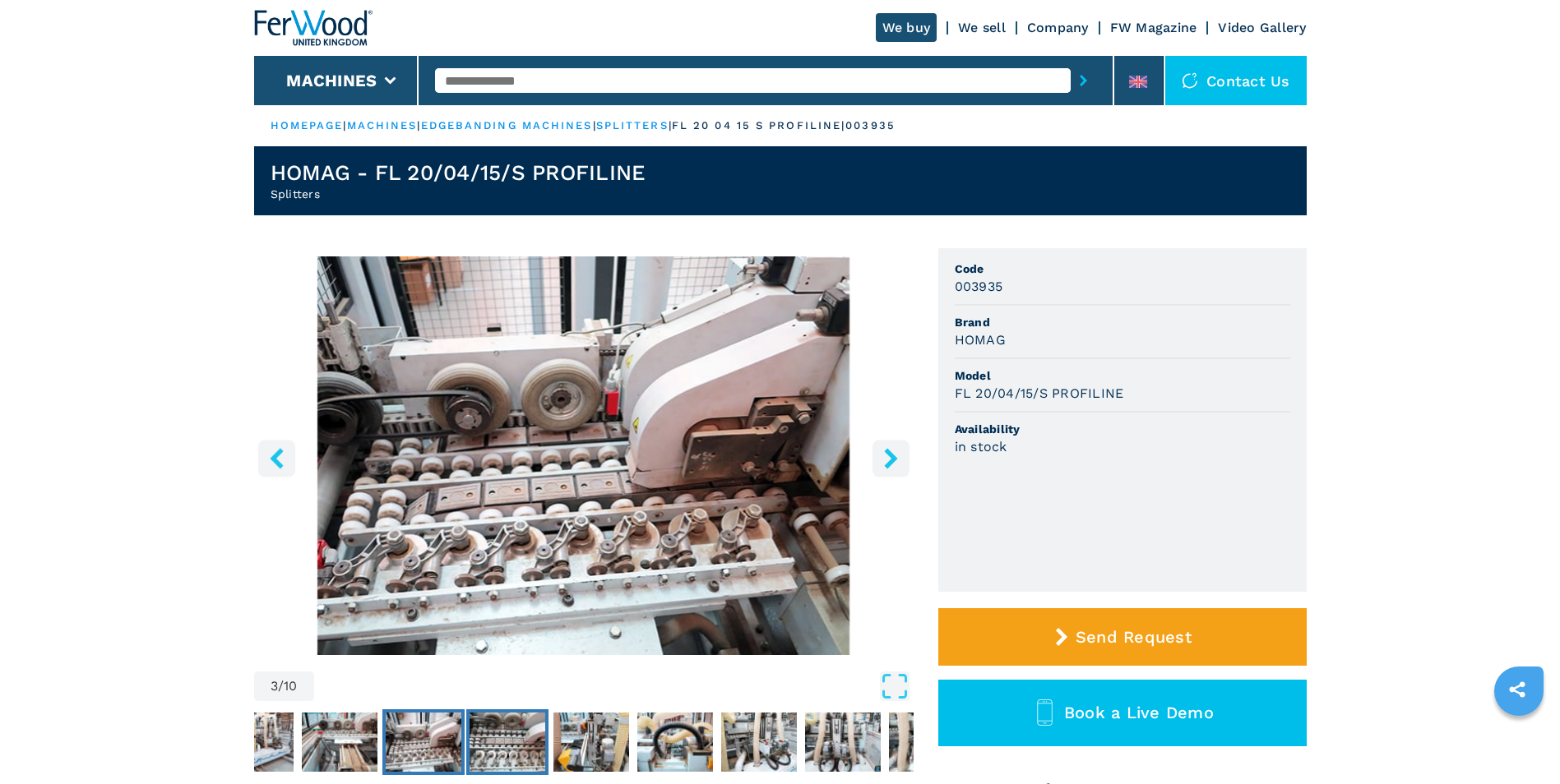
drag, startPoint x: 521, startPoint y: 742, endPoint x: 538, endPoint y: 742, distance: 17.0
click at [521, 742] on img "Go to Slide 4" at bounding box center [507, 742] width 75 height 60
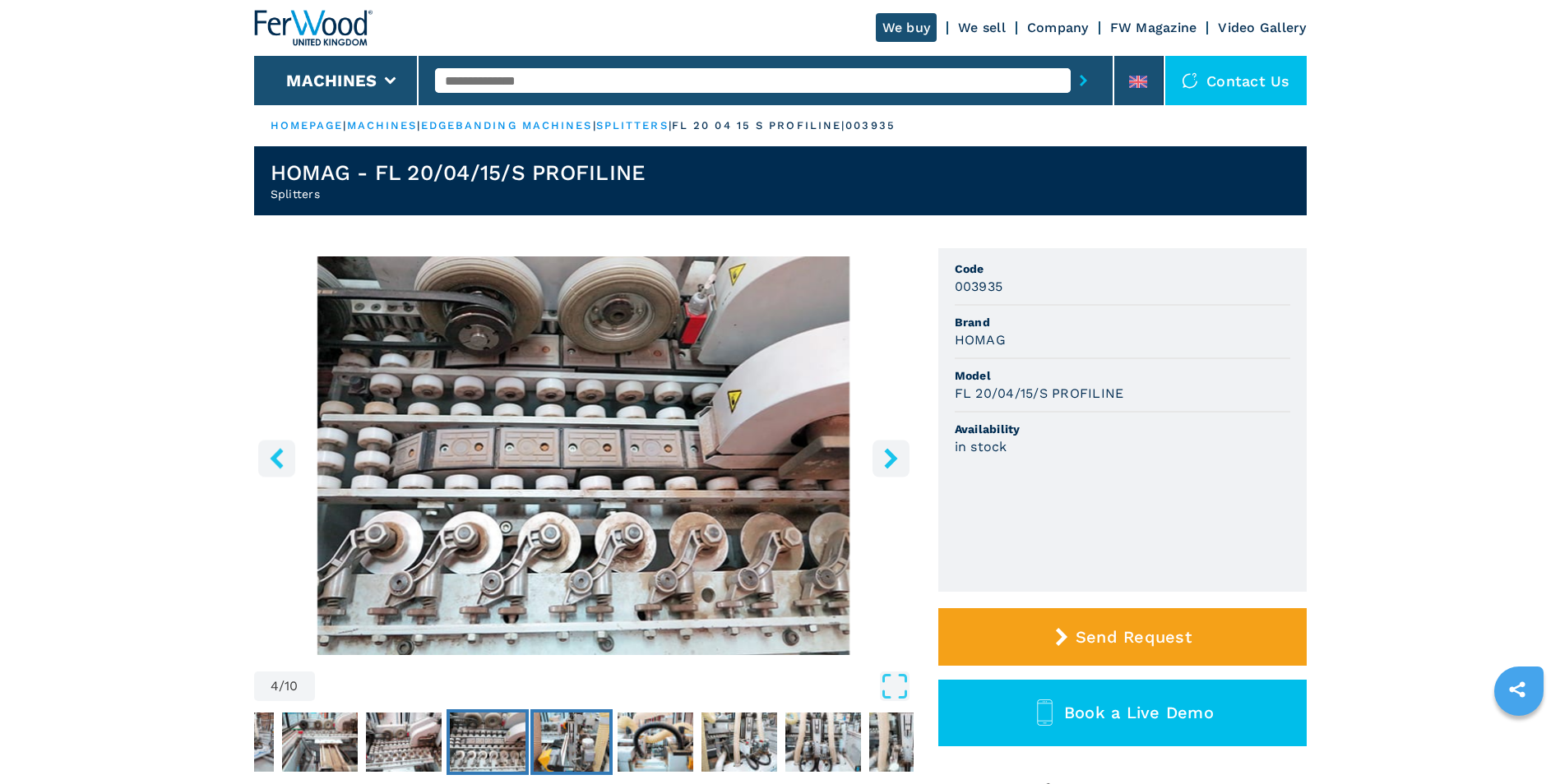
click at [574, 746] on img "Go to Slide 5" at bounding box center [571, 742] width 75 height 60
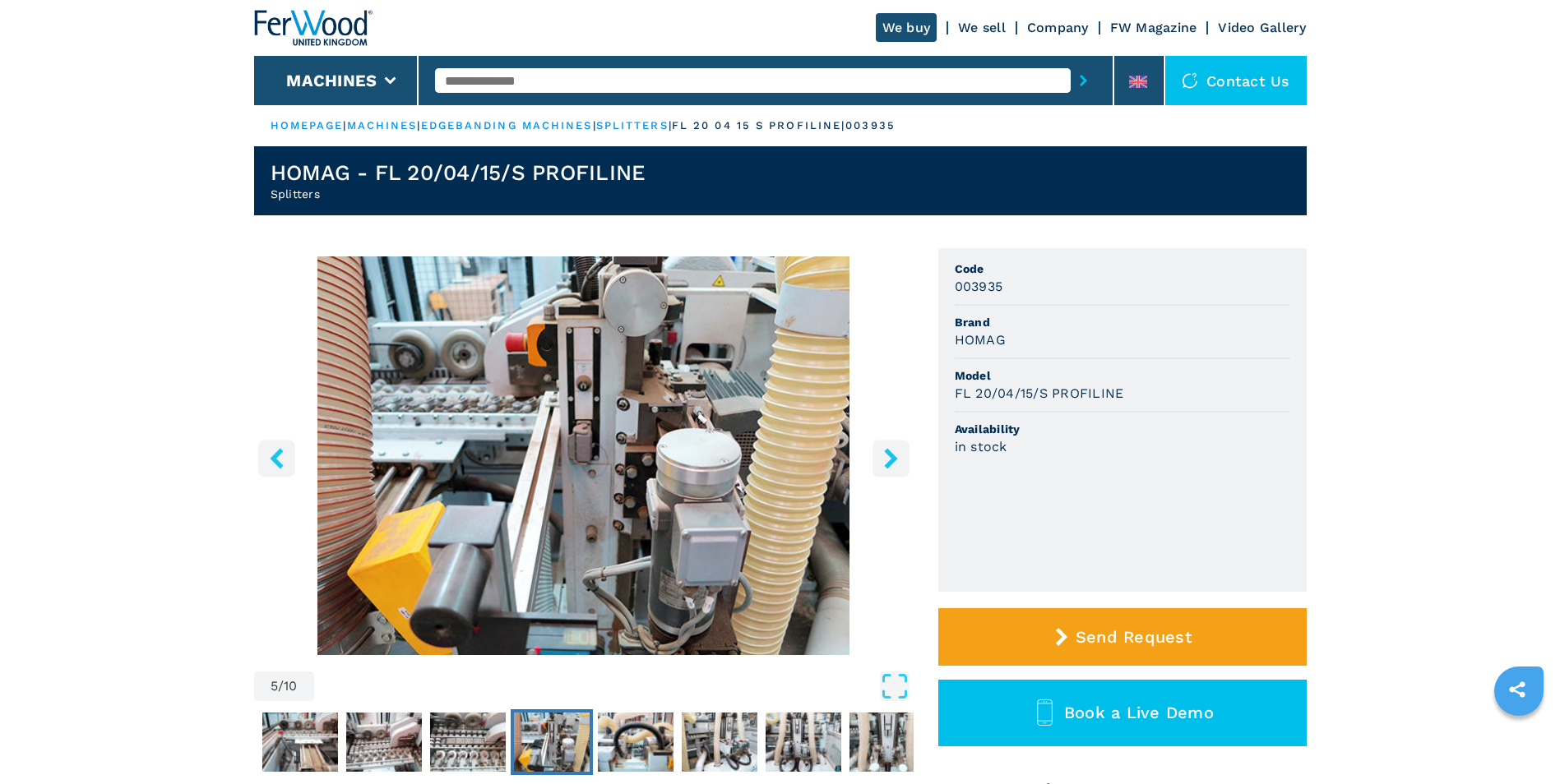
click at [592, 749] on button "Go to Slide 5" at bounding box center [552, 742] width 82 height 66
click at [626, 748] on img "Go to Slide 6" at bounding box center [635, 742] width 75 height 60
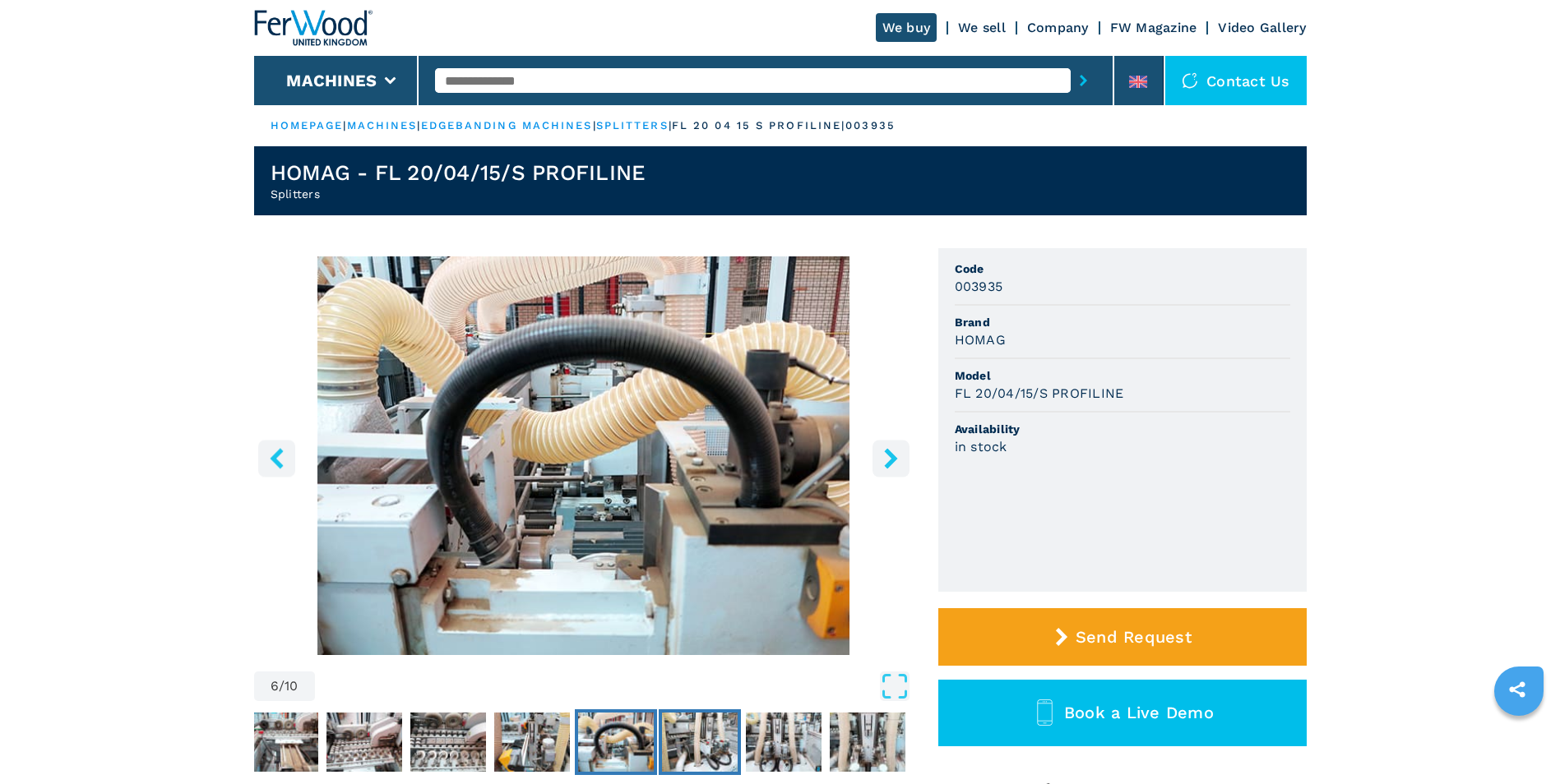
click at [674, 749] on img "Go to Slide 7" at bounding box center [699, 742] width 75 height 60
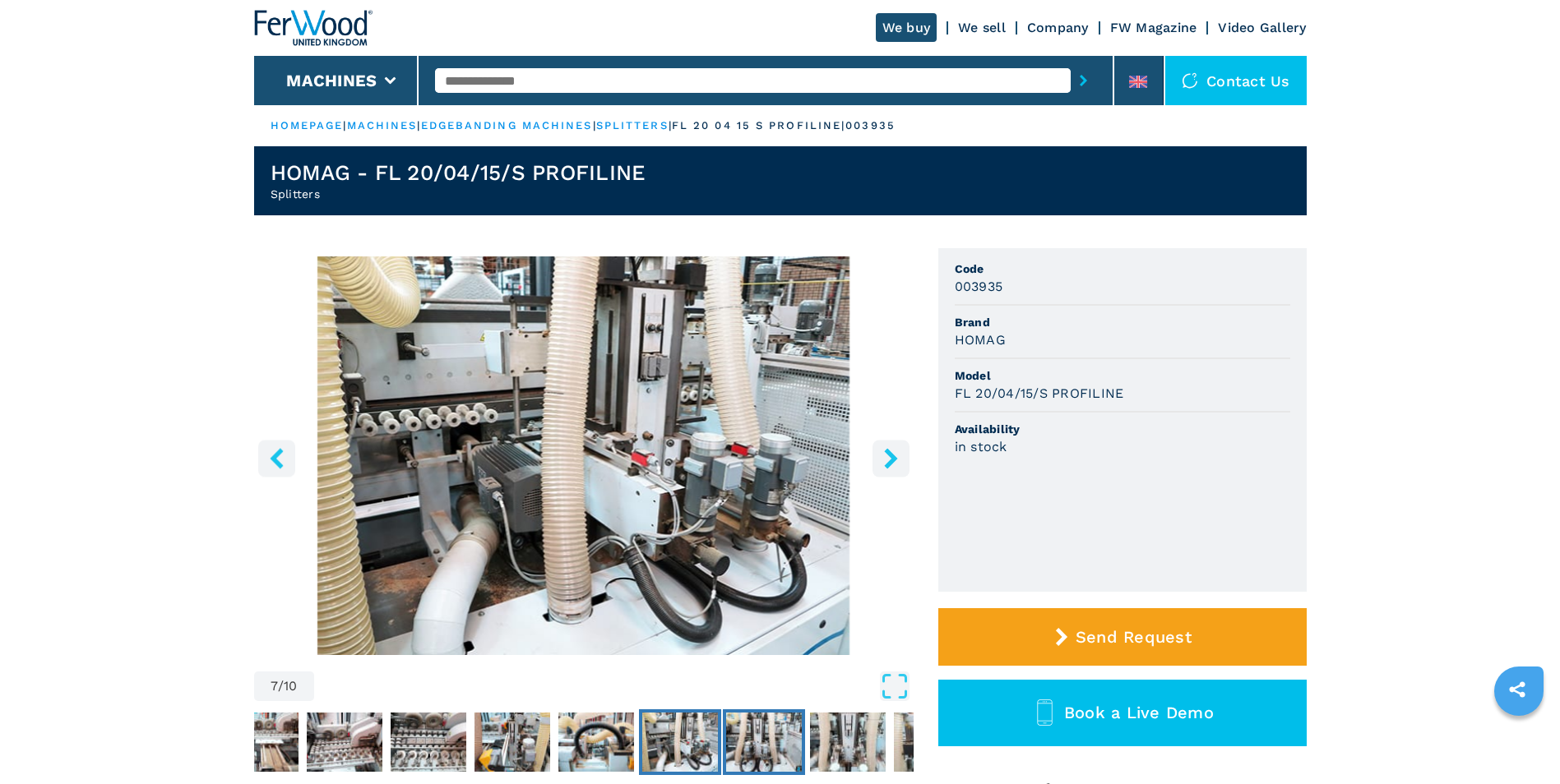
click at [753, 752] on img "Go to Slide 8" at bounding box center [763, 742] width 75 height 60
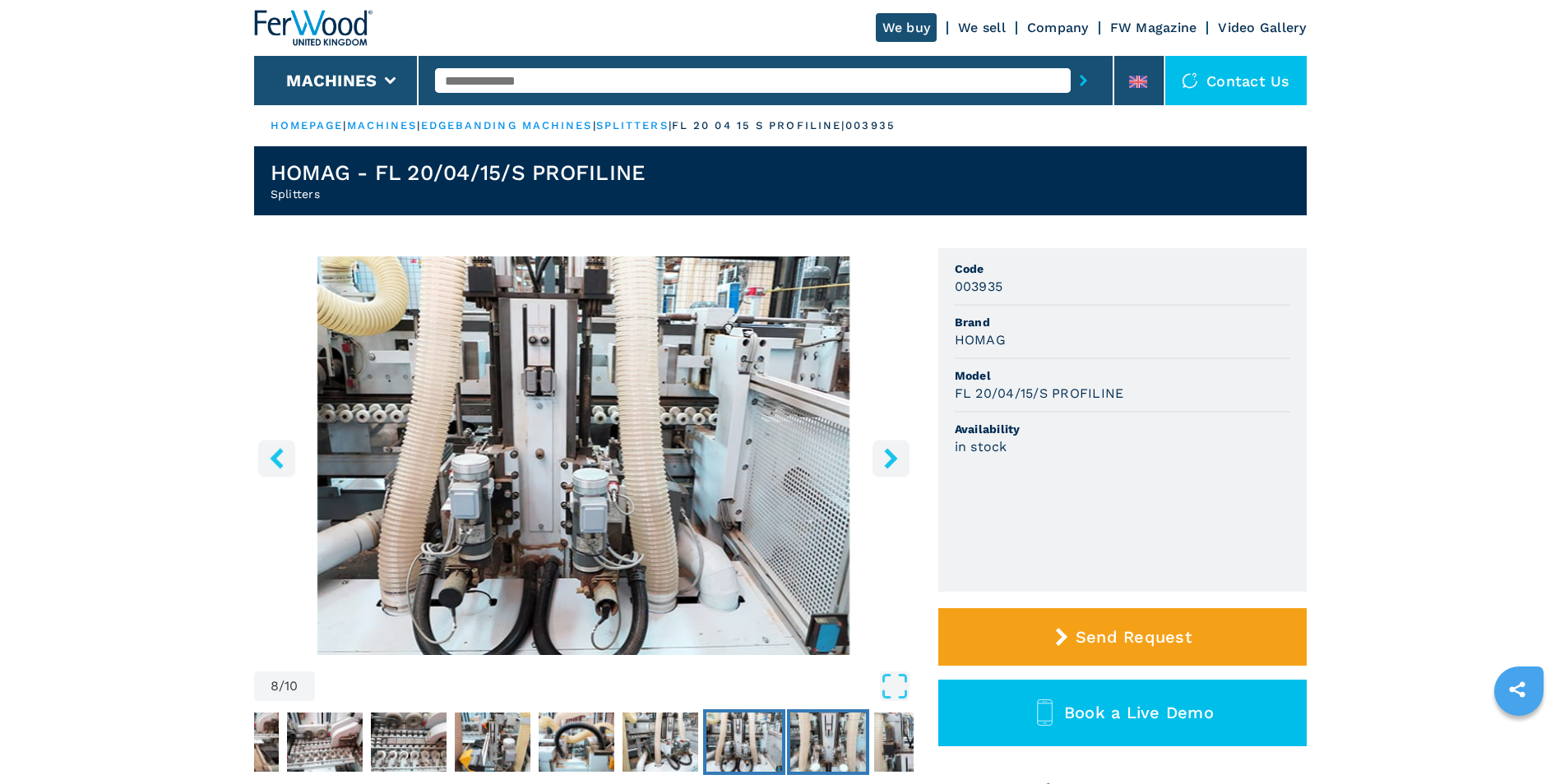
click at [802, 733] on img "Go to Slide 9" at bounding box center [828, 742] width 75 height 60
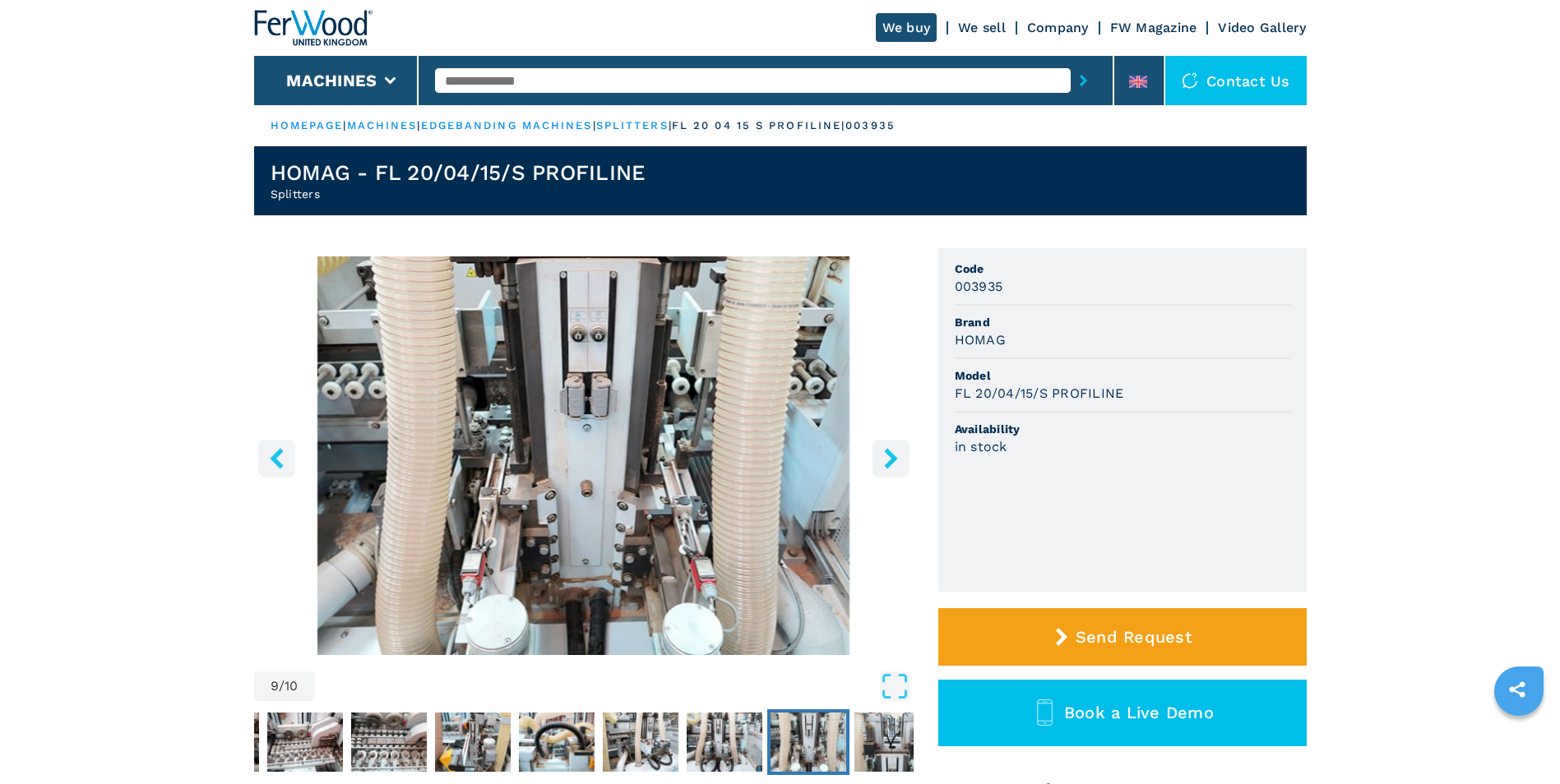
click at [891, 449] on icon "right-button" at bounding box center [890, 457] width 20 height 20
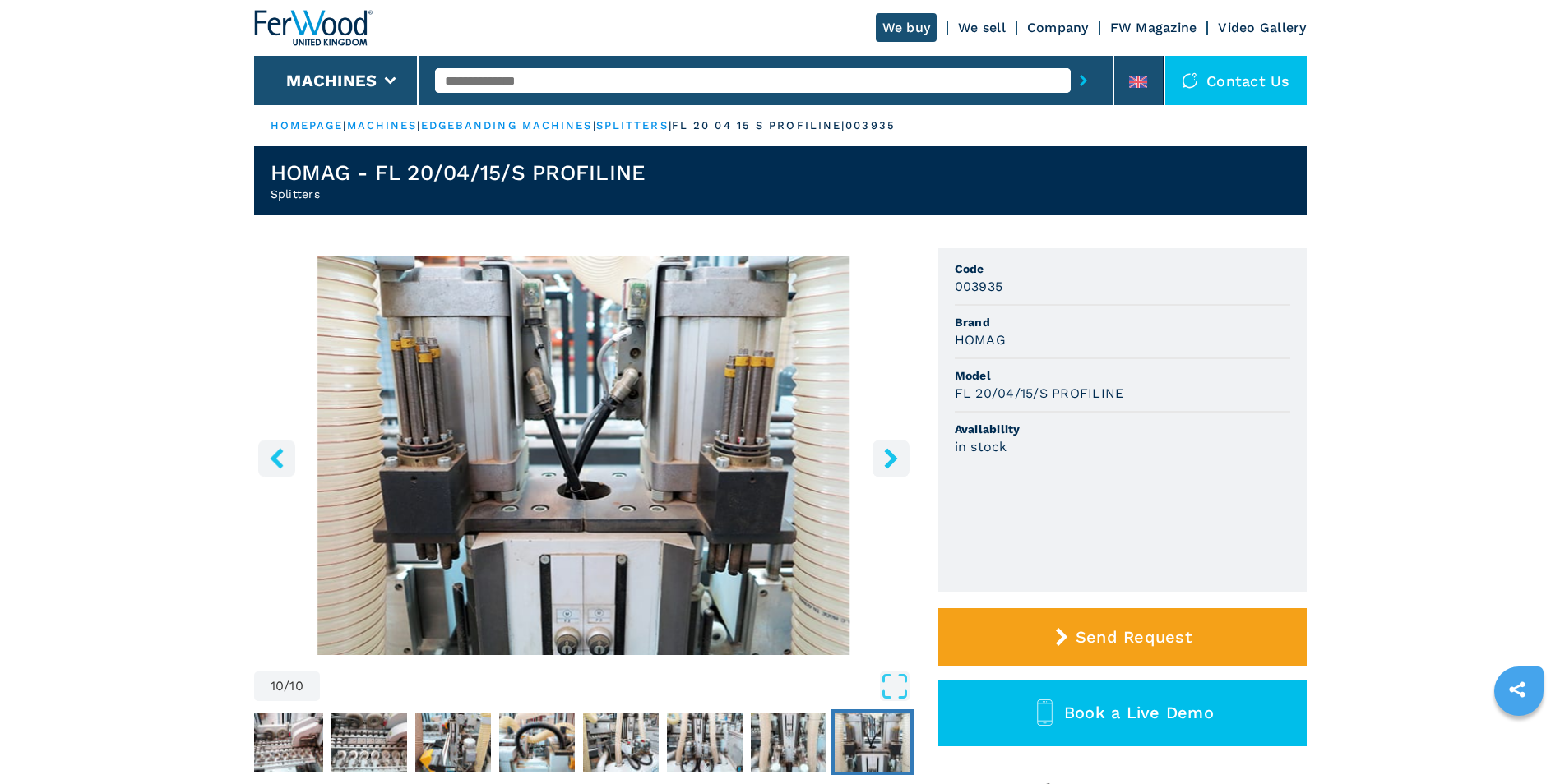
click at [893, 437] on img "Go to Slide 10" at bounding box center [584, 456] width 659 height 399
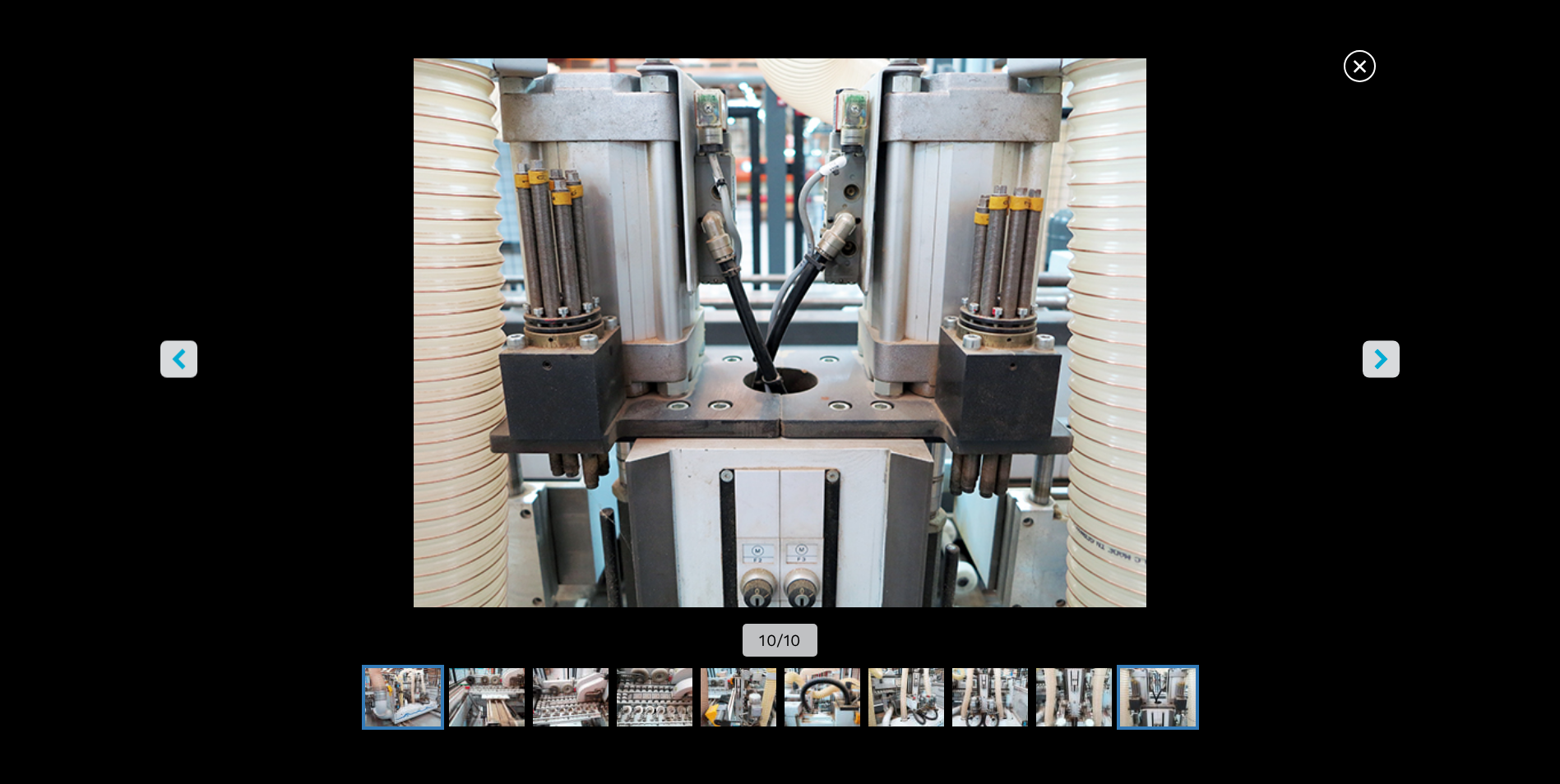
click at [423, 712] on img "Go to Slide 1" at bounding box center [403, 698] width 75 height 60
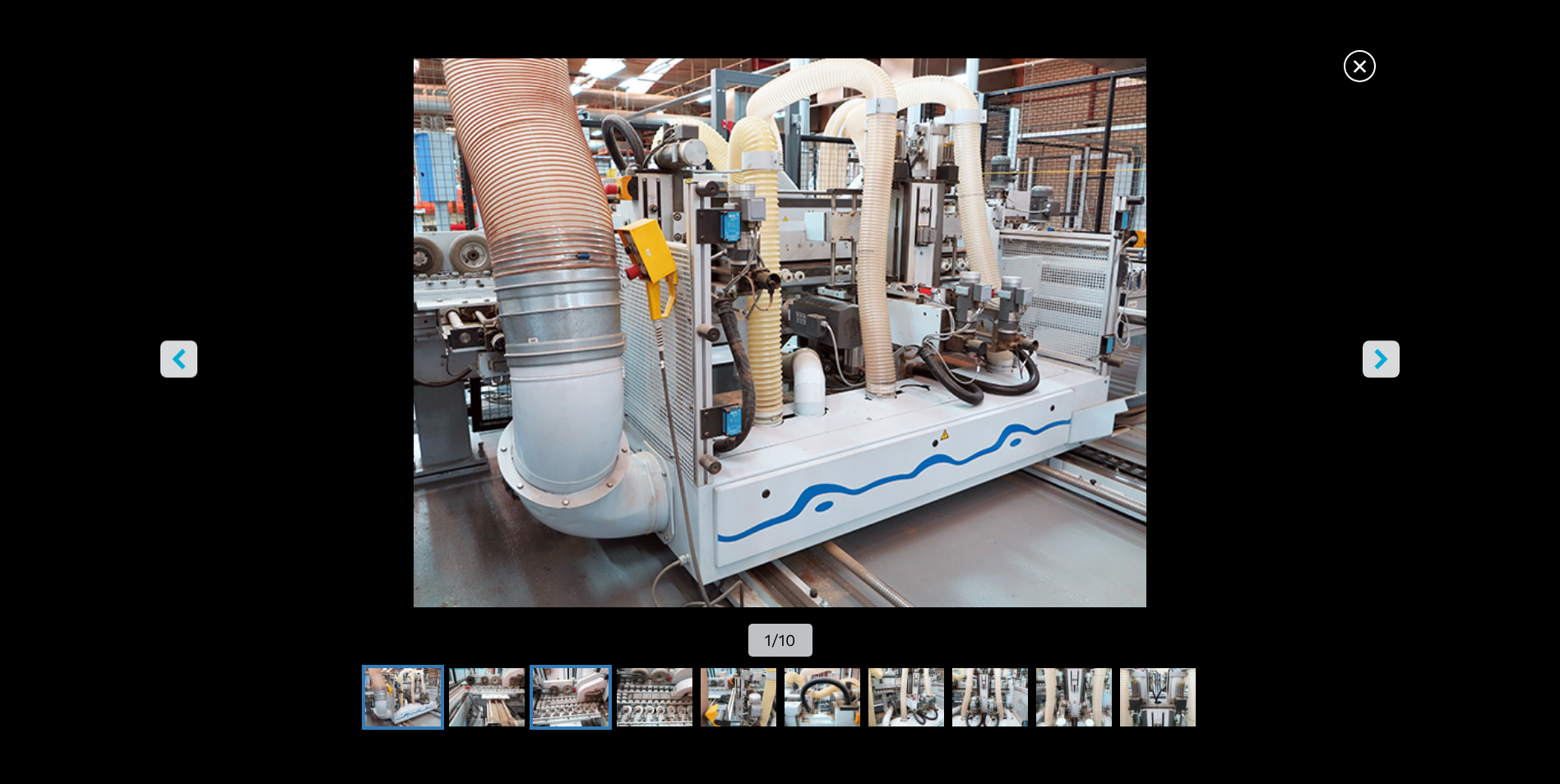
click at [565, 696] on img "Go to Slide 3" at bounding box center [571, 698] width 75 height 60
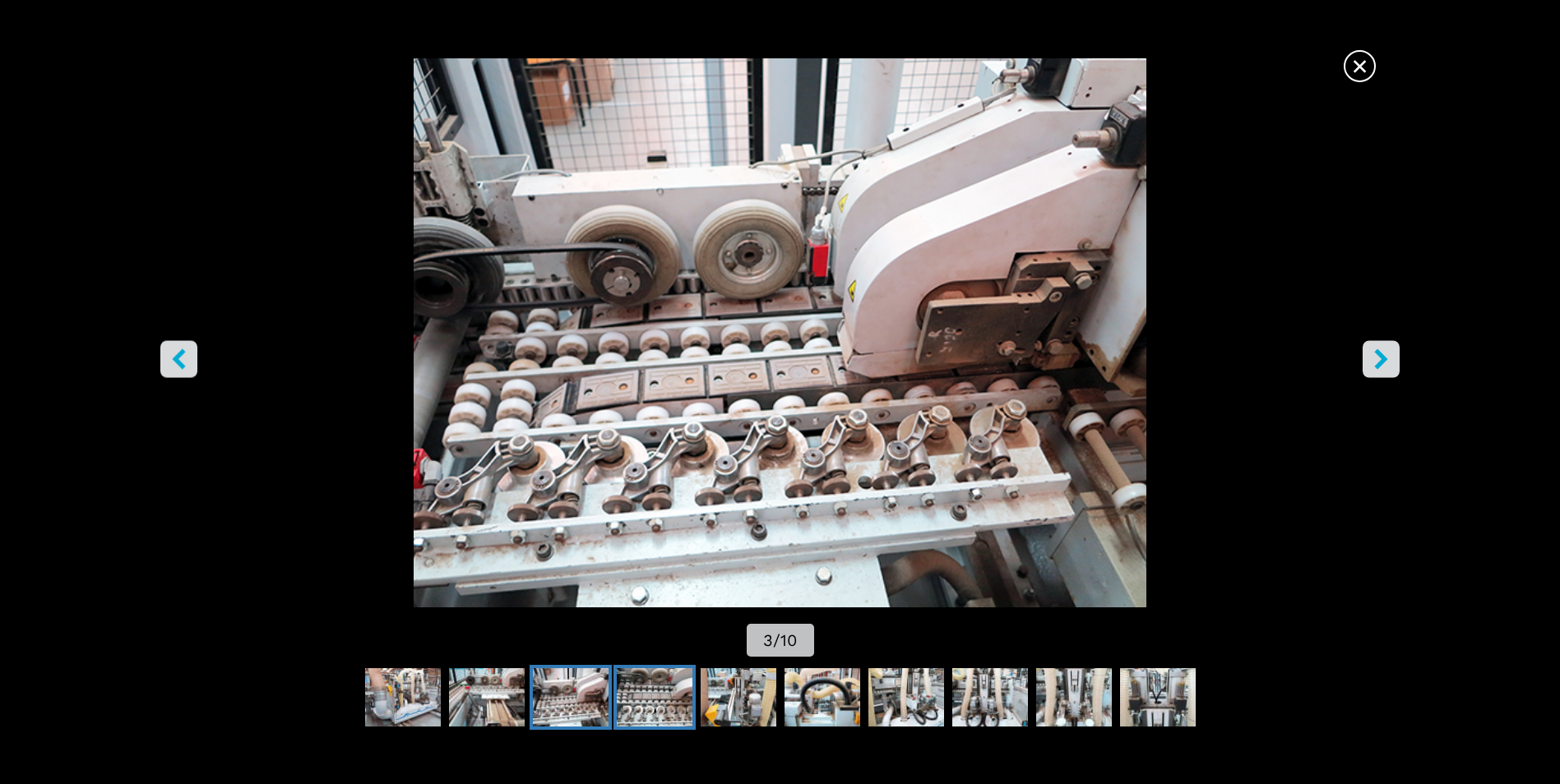
click at [624, 712] on img "Go to Slide 4" at bounding box center [655, 698] width 75 height 60
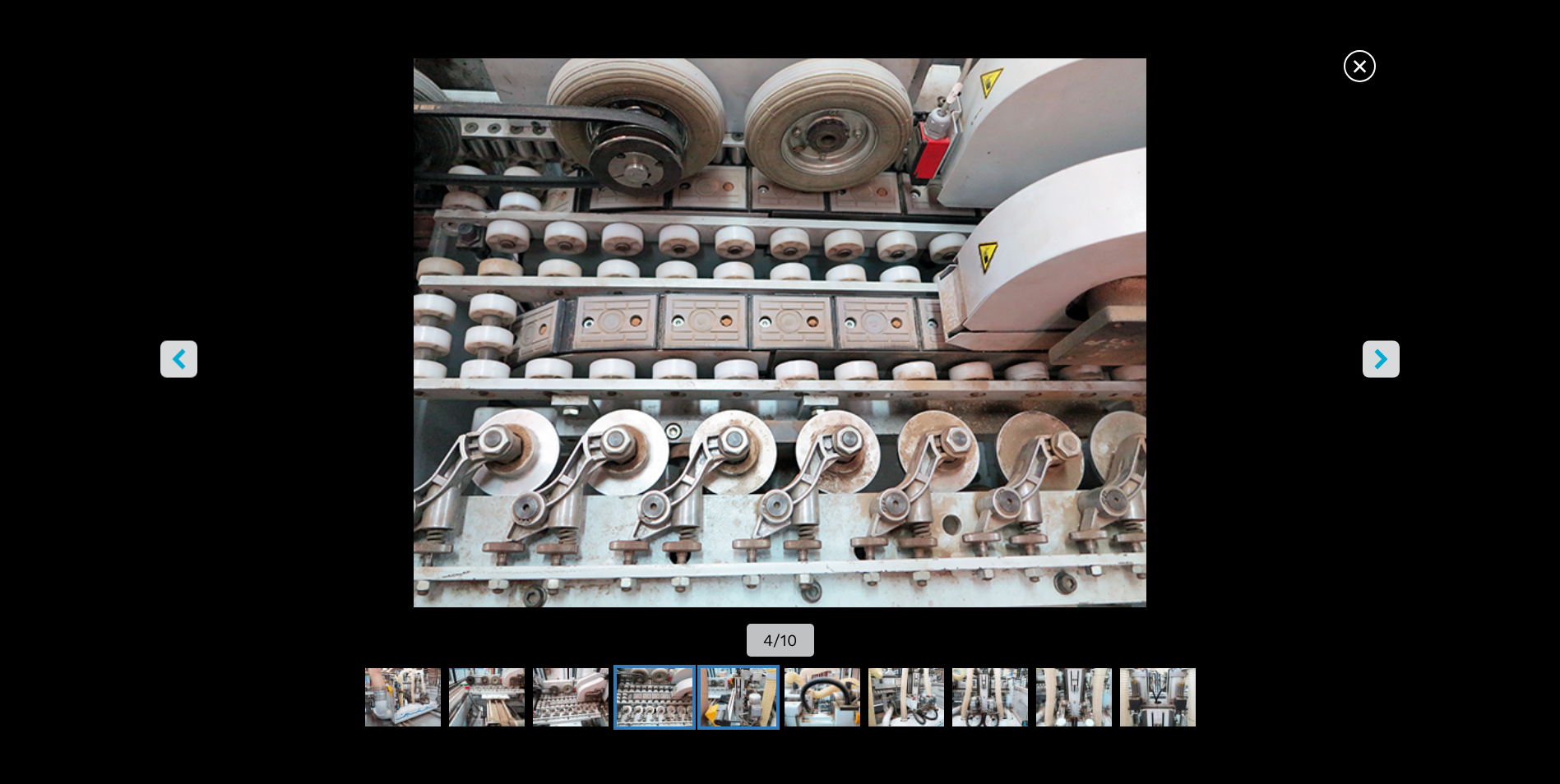
click at [713, 697] on img "Go to Slide 5" at bounding box center [738, 698] width 75 height 60
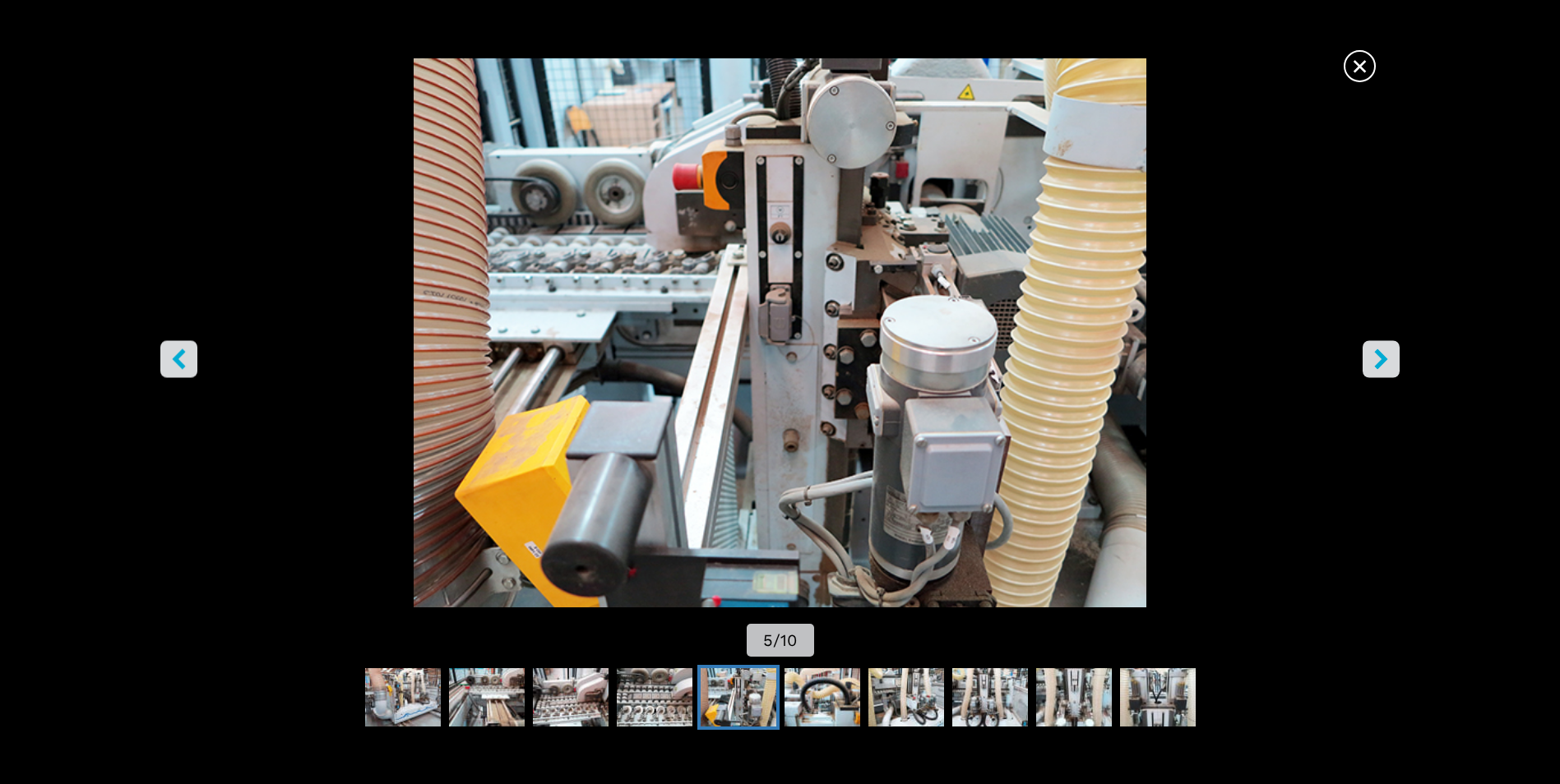
click at [1382, 357] on icon "right-button" at bounding box center [1381, 359] width 13 height 20
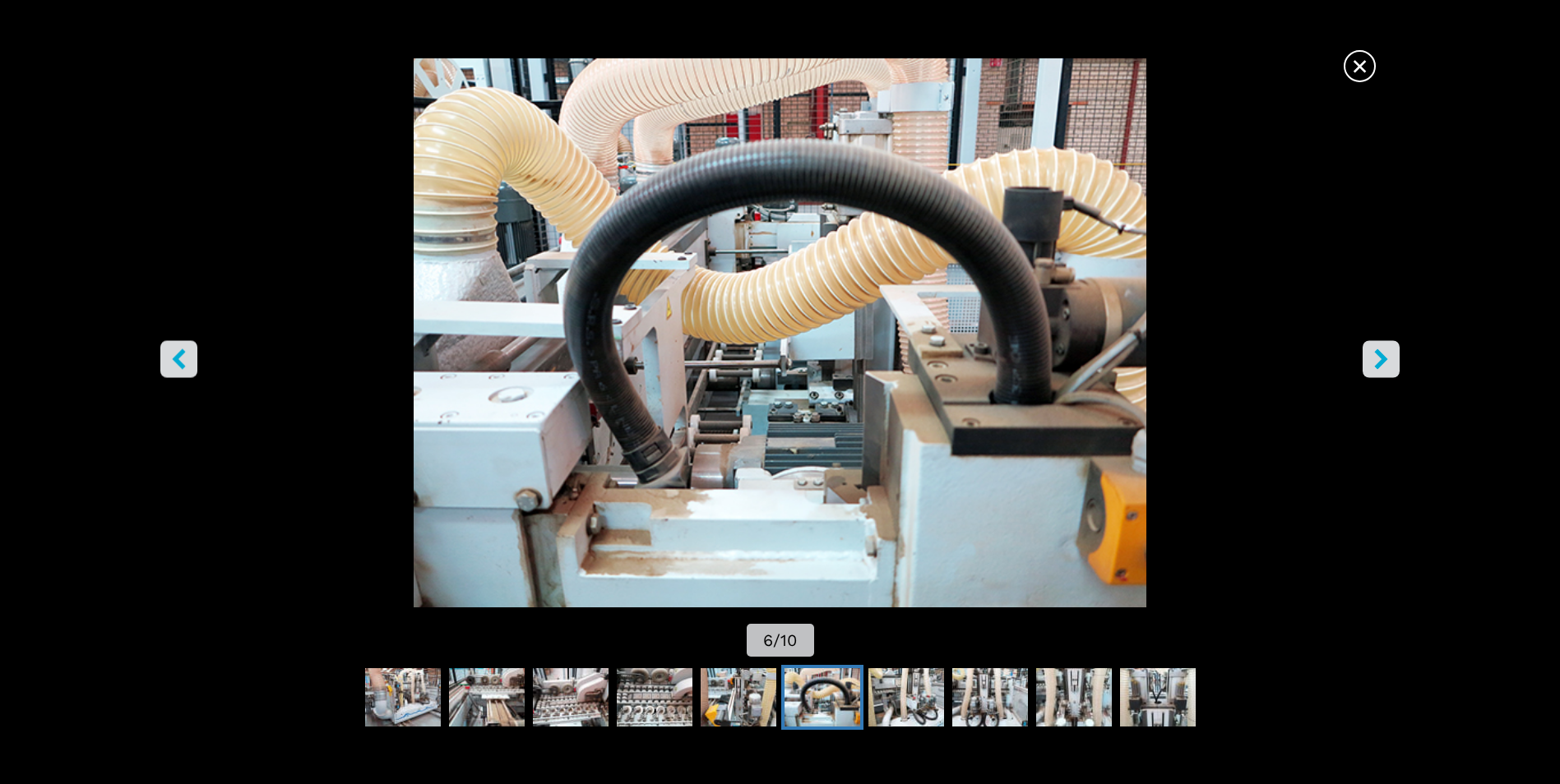
click at [1382, 357] on icon "right-button" at bounding box center [1381, 359] width 13 height 20
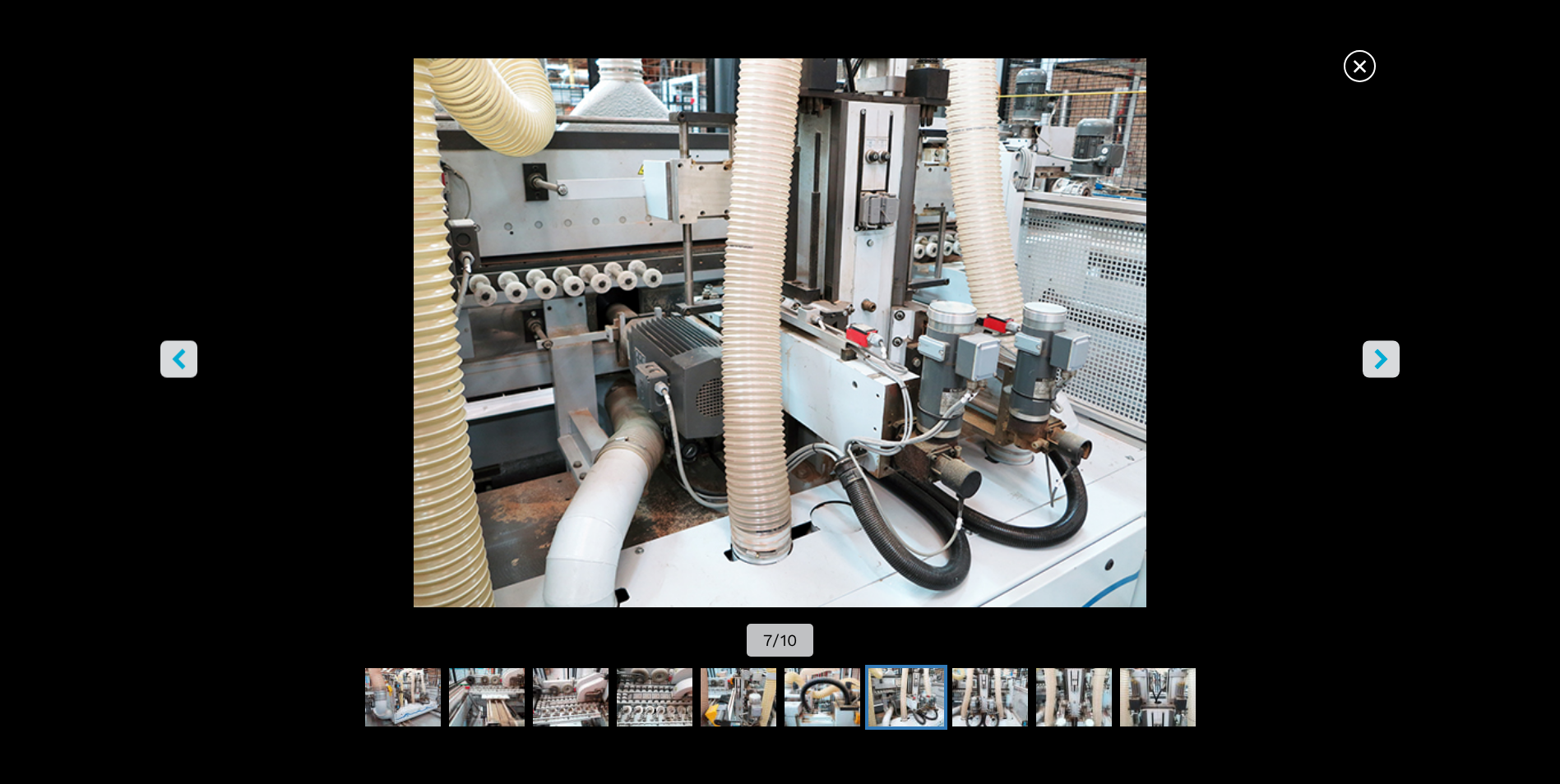
click at [1379, 359] on icon "right-button" at bounding box center [1380, 359] width 20 height 20
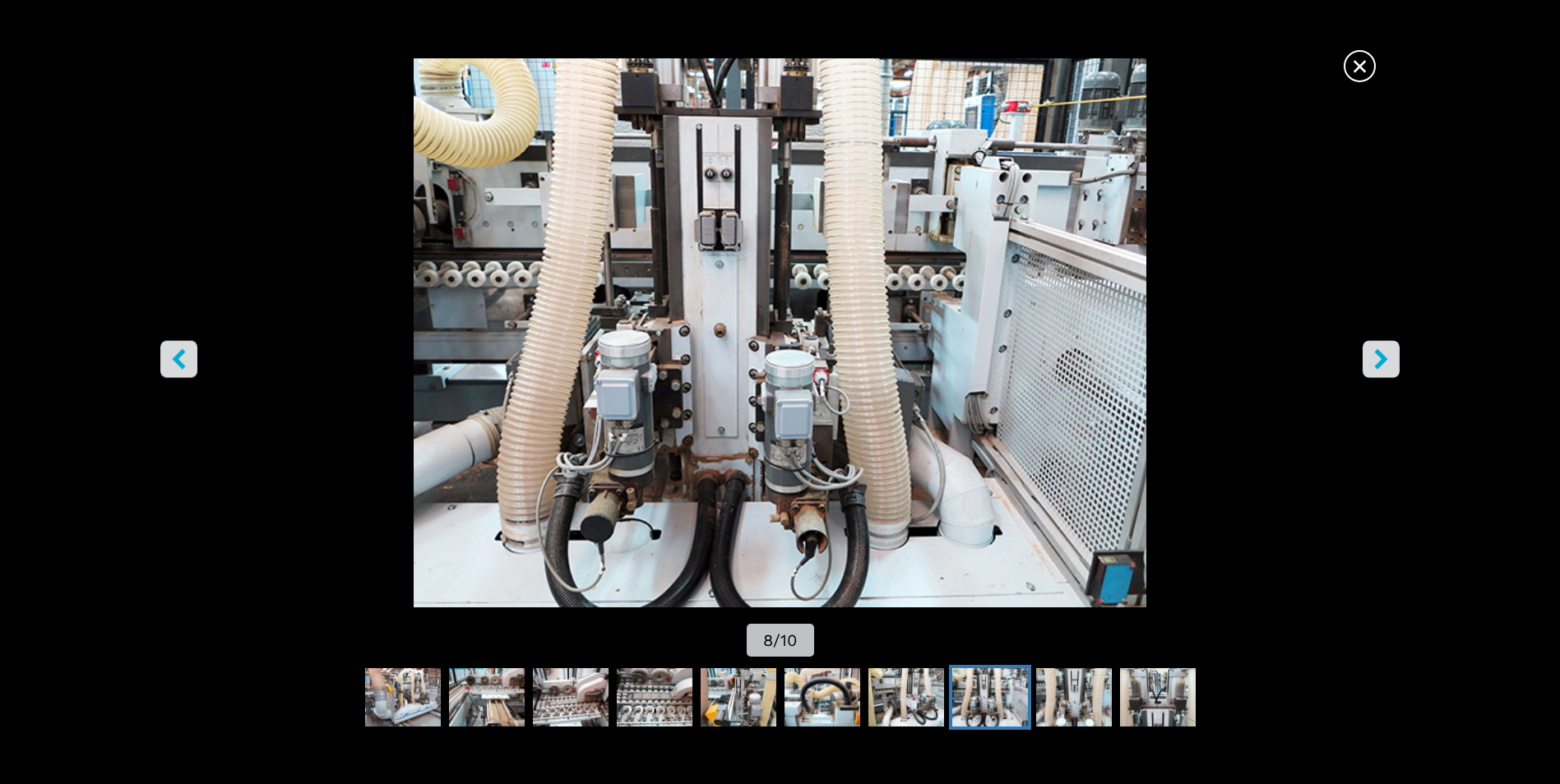
click at [1378, 359] on icon "right-button" at bounding box center [1380, 359] width 20 height 20
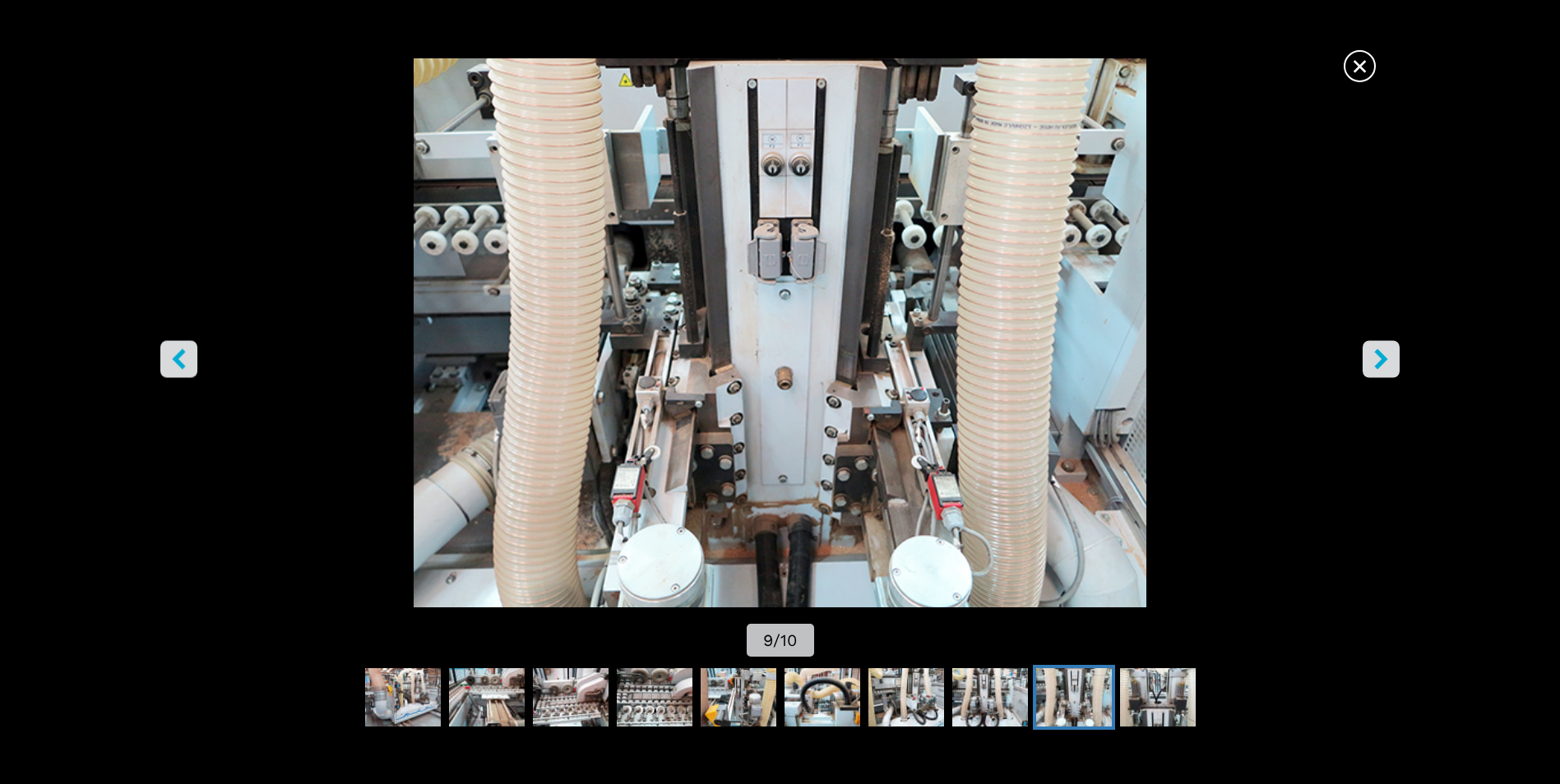
click at [1377, 359] on icon "right-button" at bounding box center [1380, 359] width 20 height 20
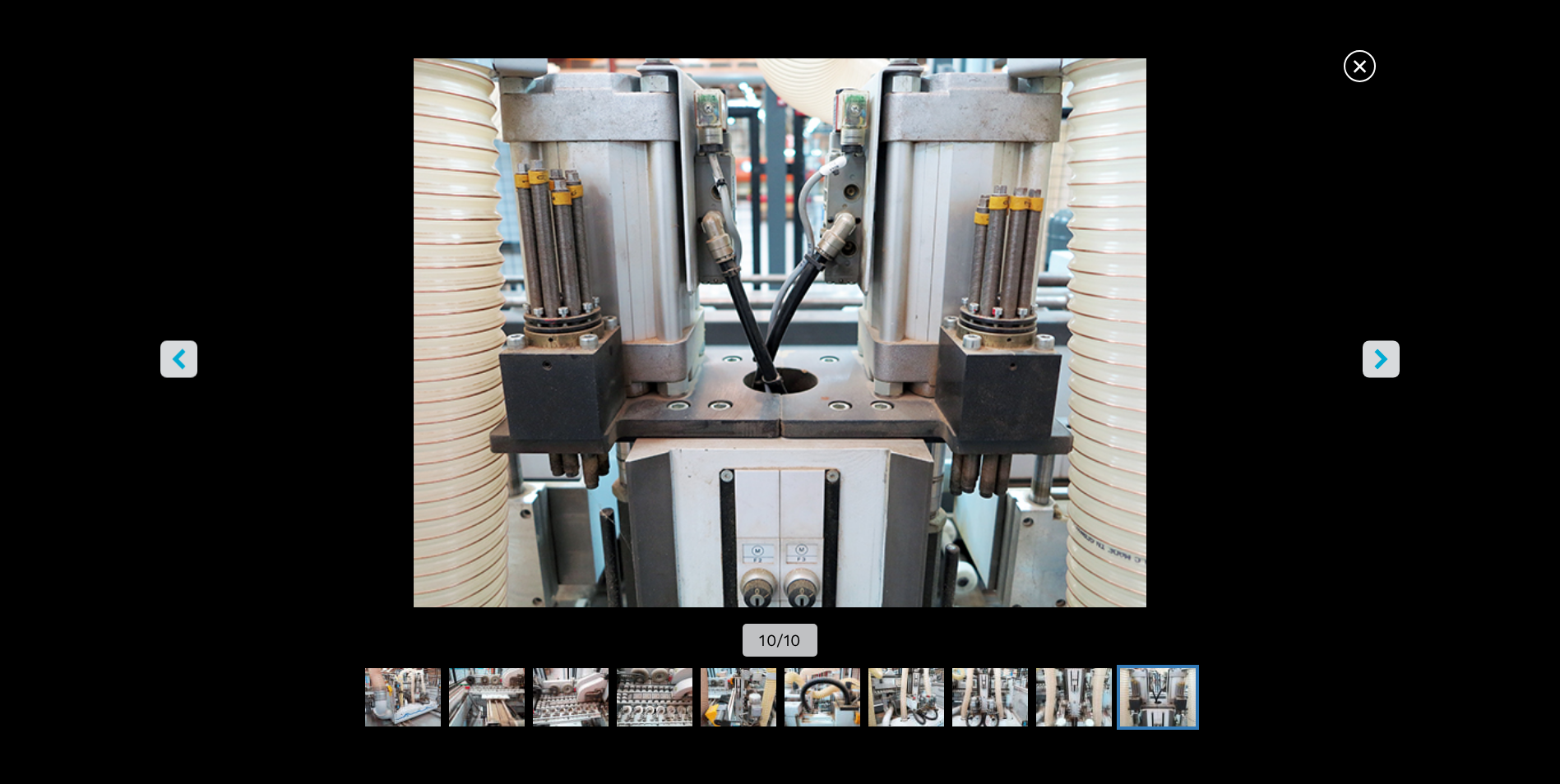
click at [1355, 60] on span "×" at bounding box center [1359, 62] width 29 height 29
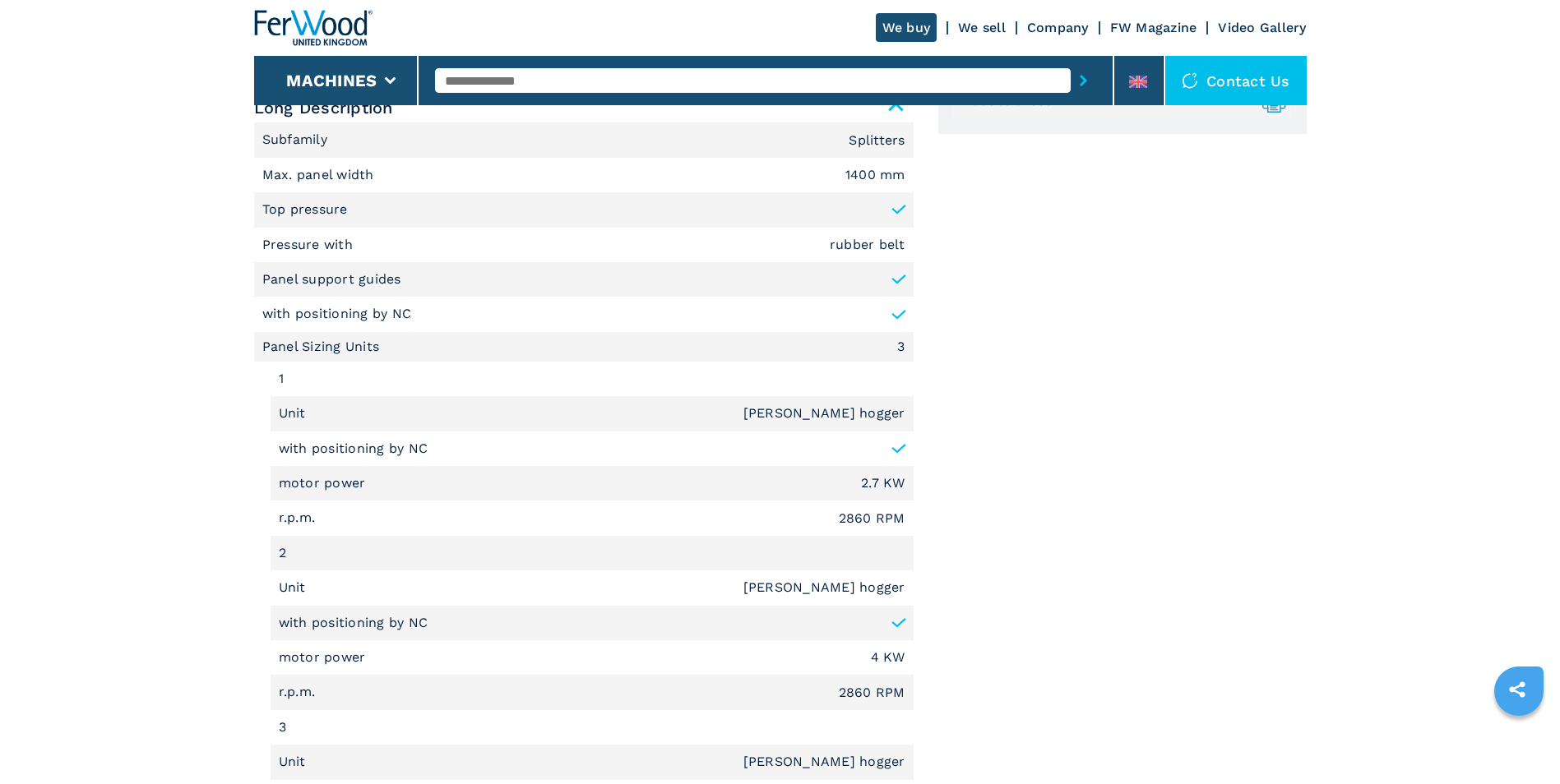
scroll to position [658, 0]
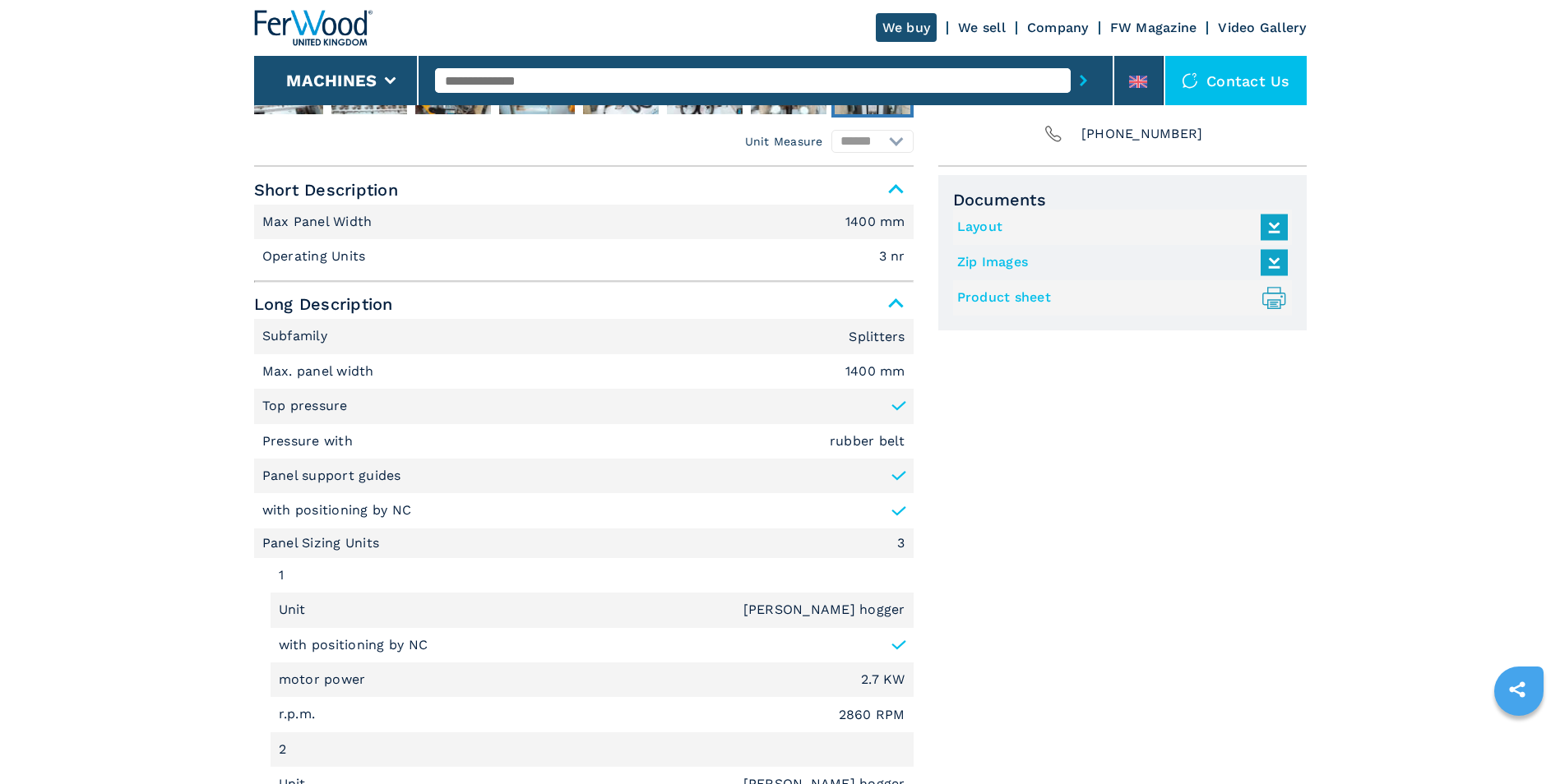
click at [1274, 217] on icon at bounding box center [1274, 226] width 35 height 34
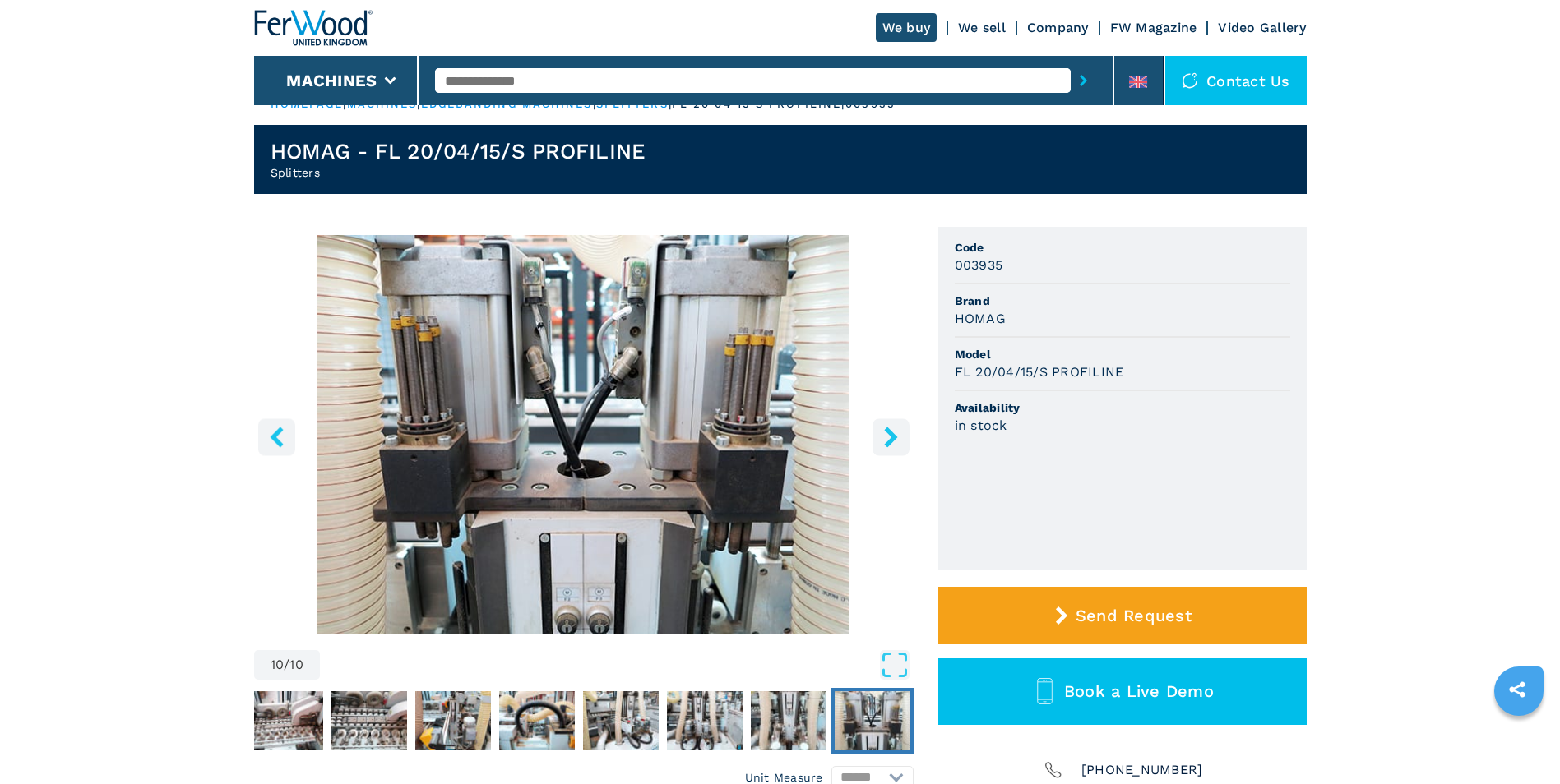
scroll to position [0, 0]
